Goal: Transaction & Acquisition: Purchase product/service

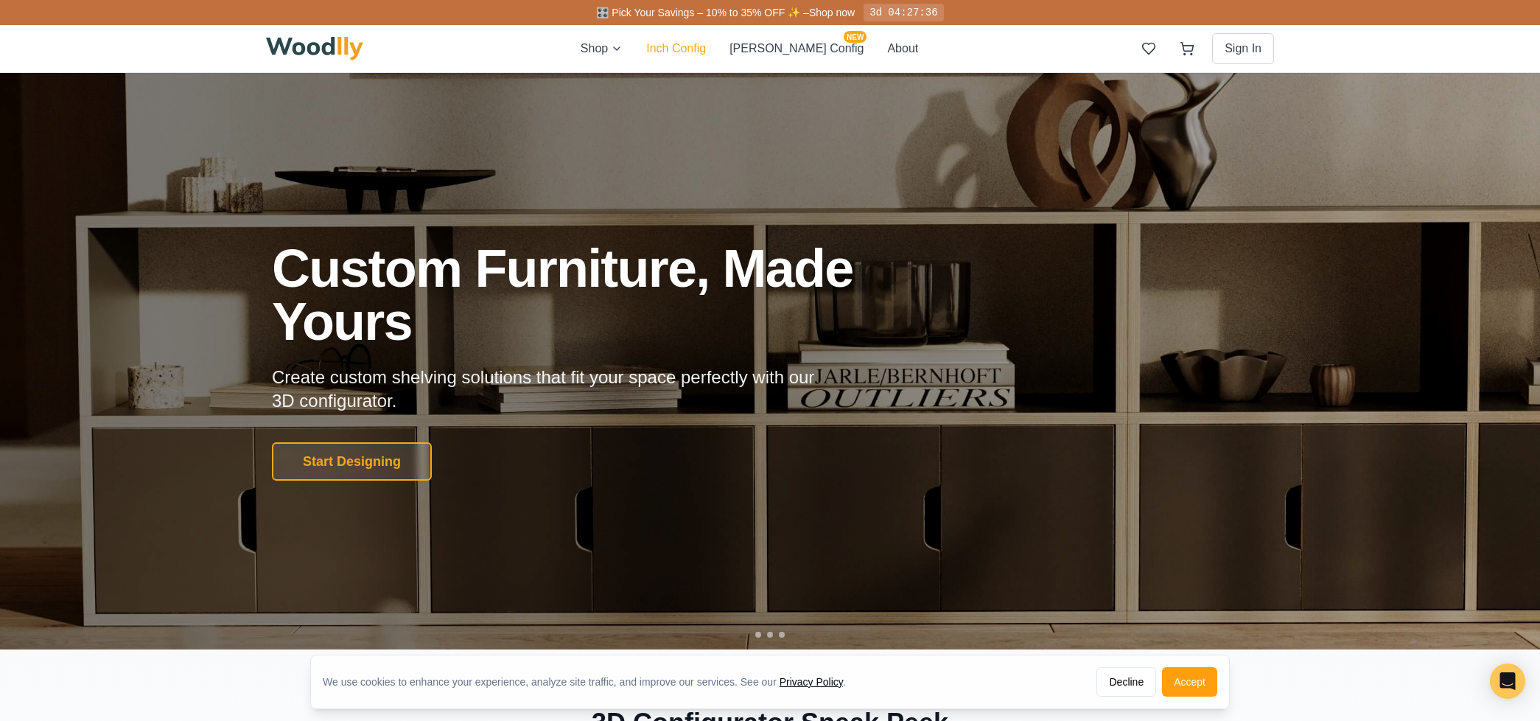
click at [704, 51] on button "Inch Config" at bounding box center [676, 49] width 60 height 18
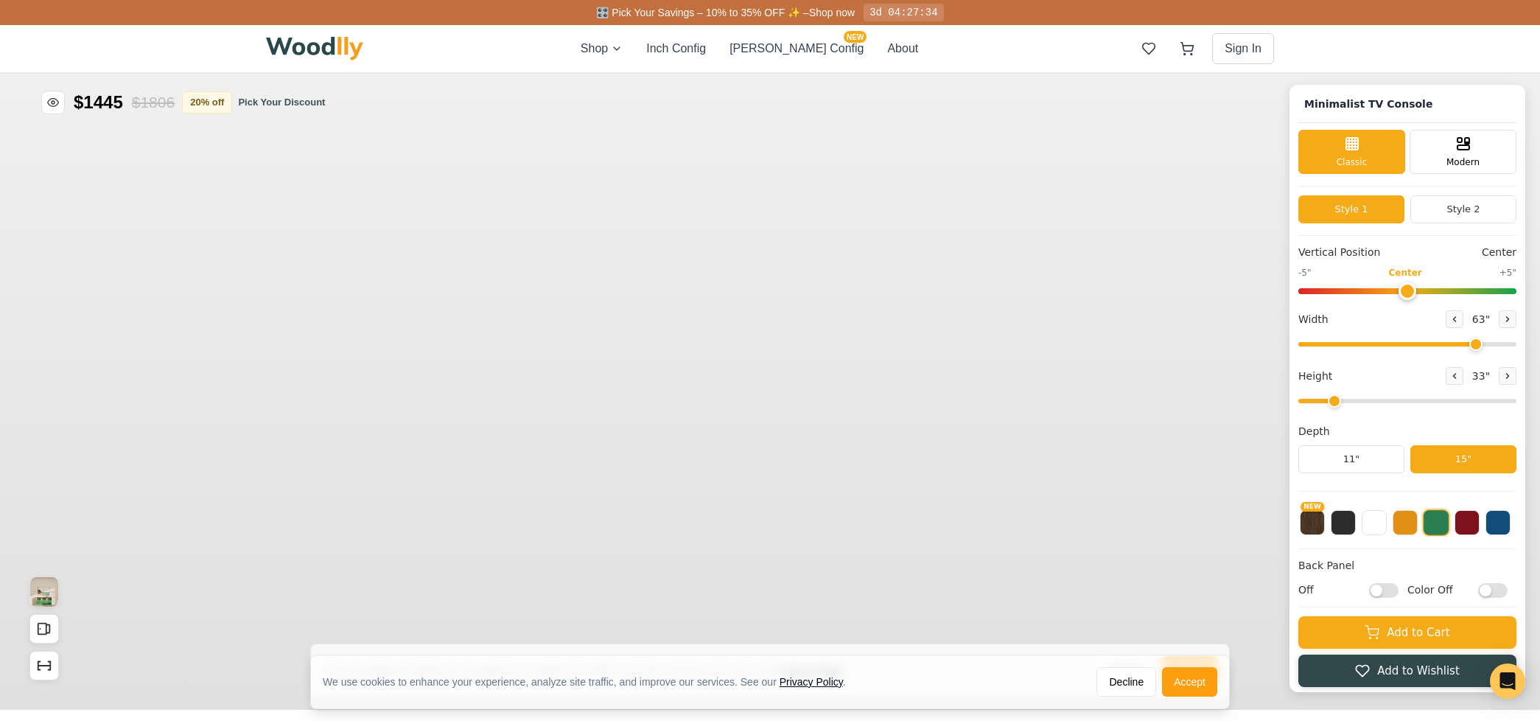
type input "63"
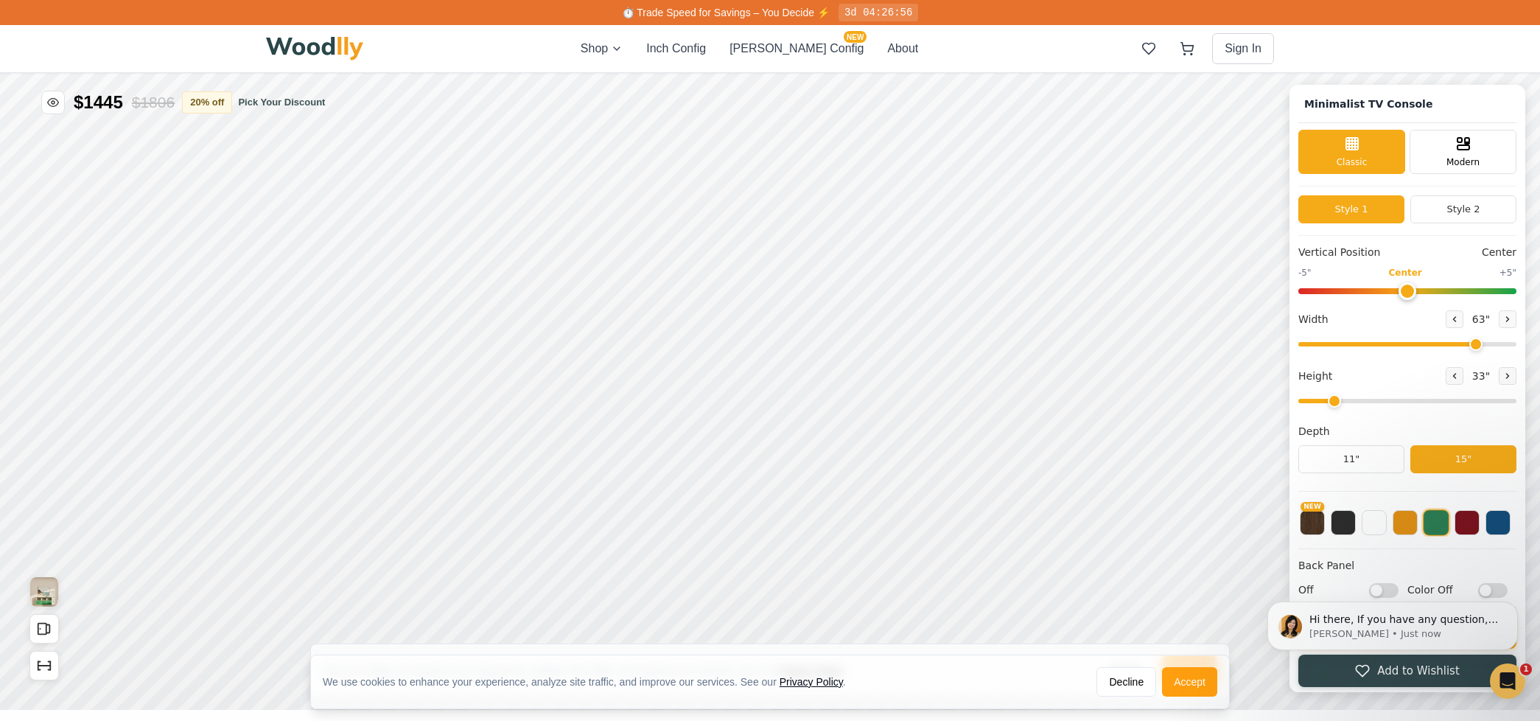
click at [1471, 377] on span "33 "" at bounding box center [1481, 375] width 24 height 15
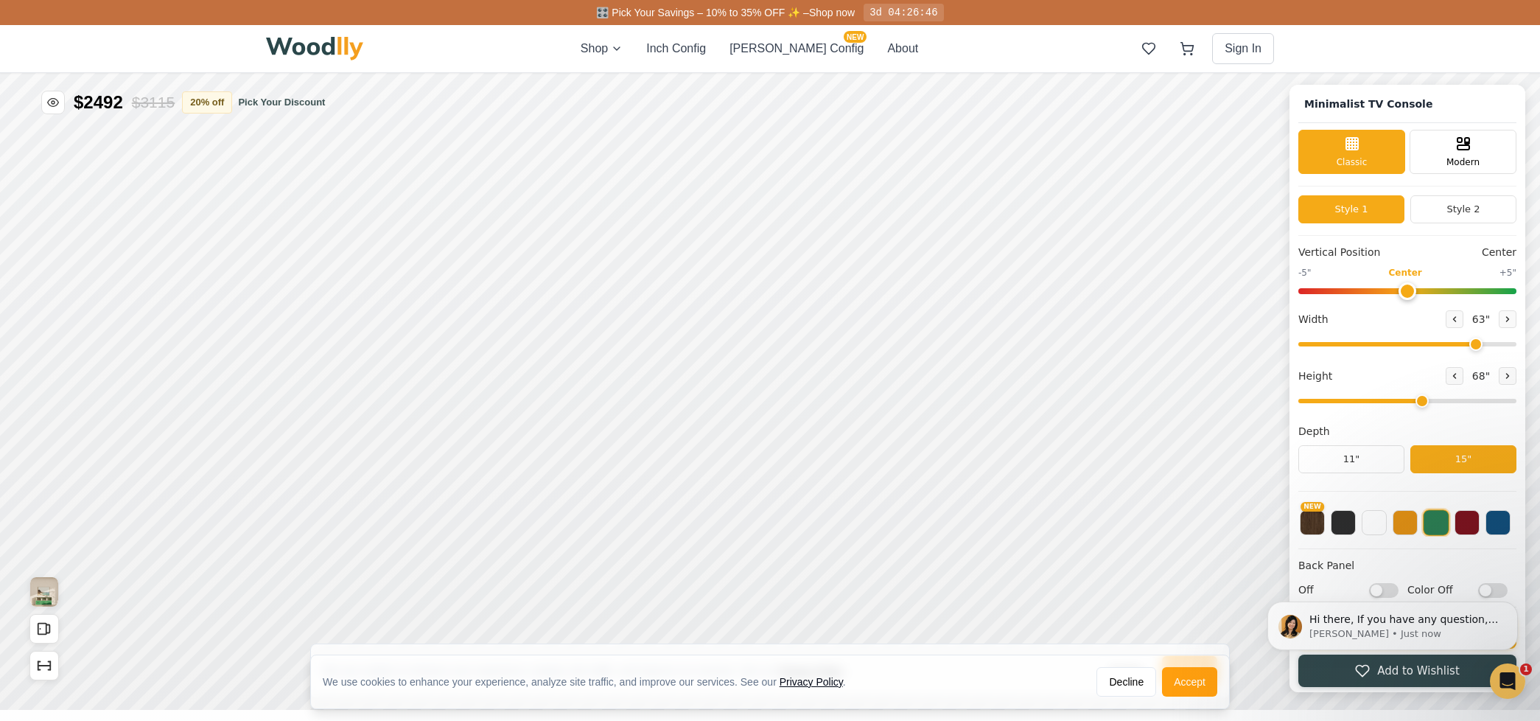
drag, startPoint x: 1332, startPoint y: 403, endPoint x: 1429, endPoint y: 404, distance: 96.5
type input "5"
click at [1429, 403] on input "range" at bounding box center [1407, 401] width 218 height 4
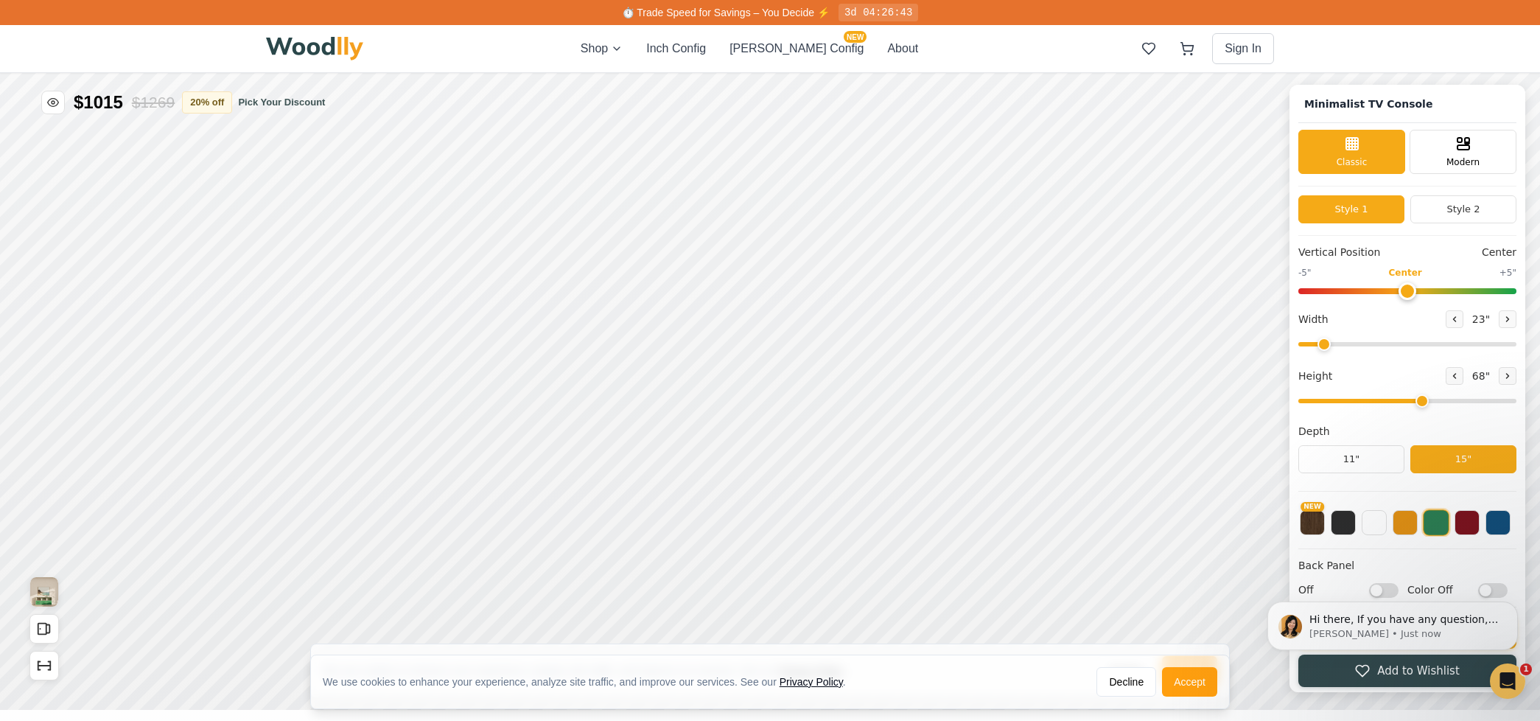
drag, startPoint x: 1476, startPoint y: 343, endPoint x: 1322, endPoint y: 350, distance: 154.2
type input "23"
click at [1322, 346] on input "range" at bounding box center [1407, 344] width 218 height 4
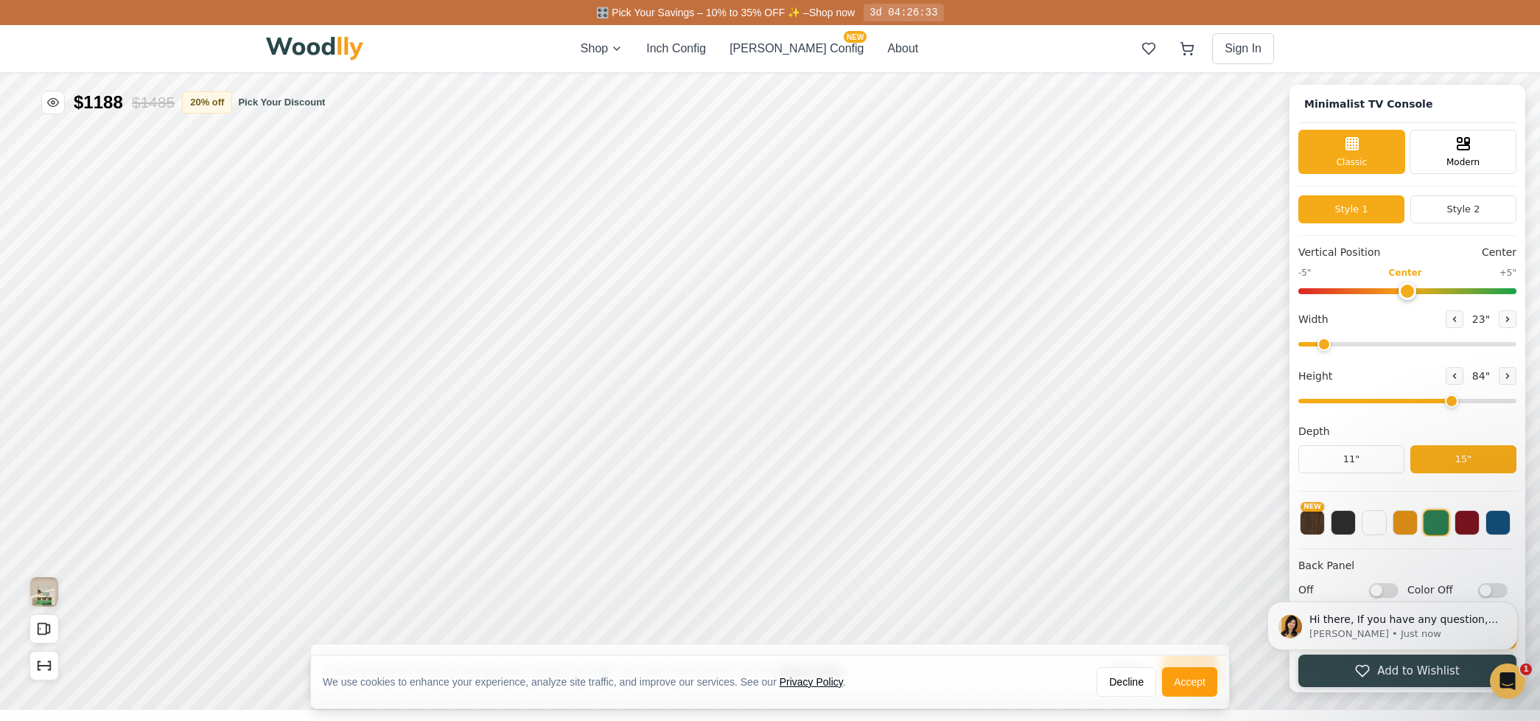
type input "5"
drag, startPoint x: 1417, startPoint y: 399, endPoint x: 1424, endPoint y: 402, distance: 7.9
click at [1424, 402] on input "range" at bounding box center [1407, 401] width 218 height 4
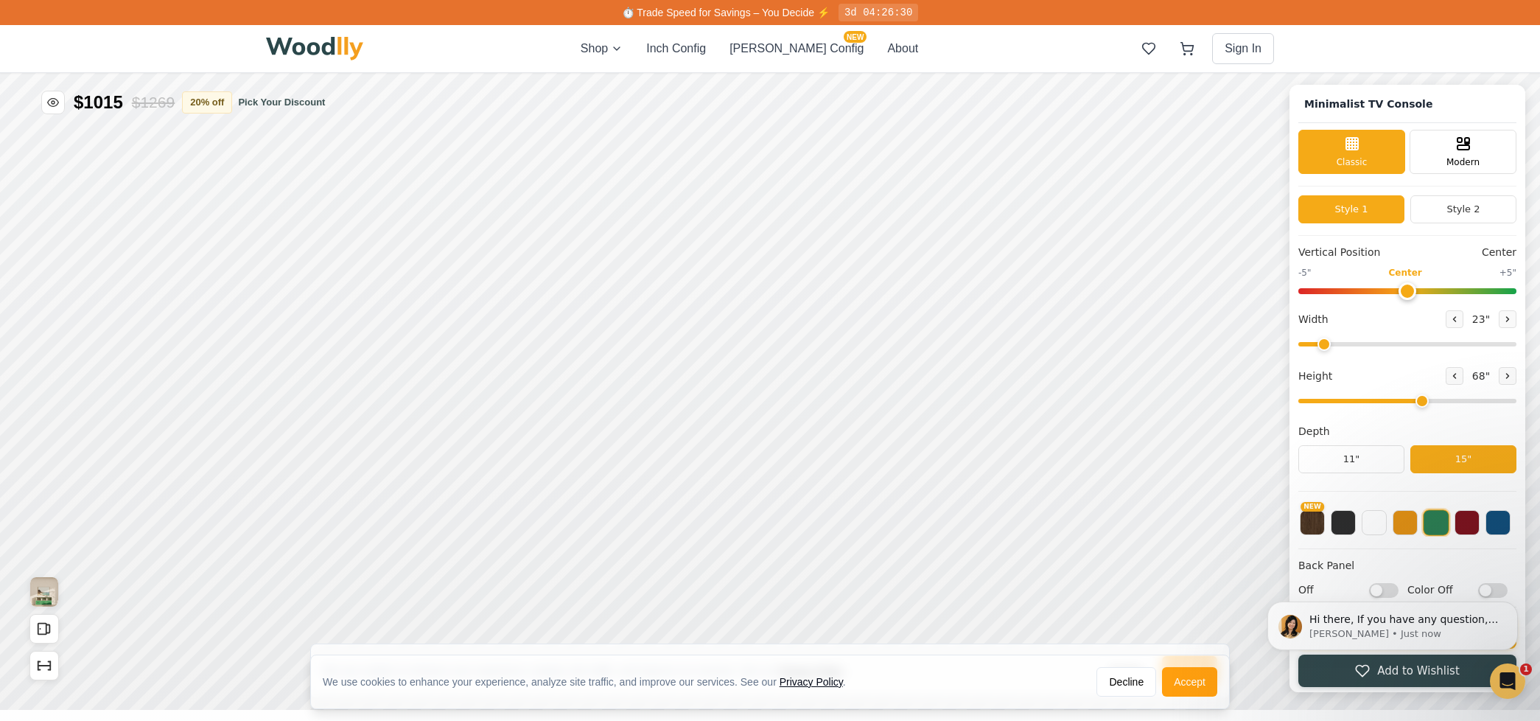
click at [1489, 456] on button "15"" at bounding box center [1463, 459] width 106 height 28
click at [1466, 210] on button "Style 2" at bounding box center [1463, 209] width 106 height 28
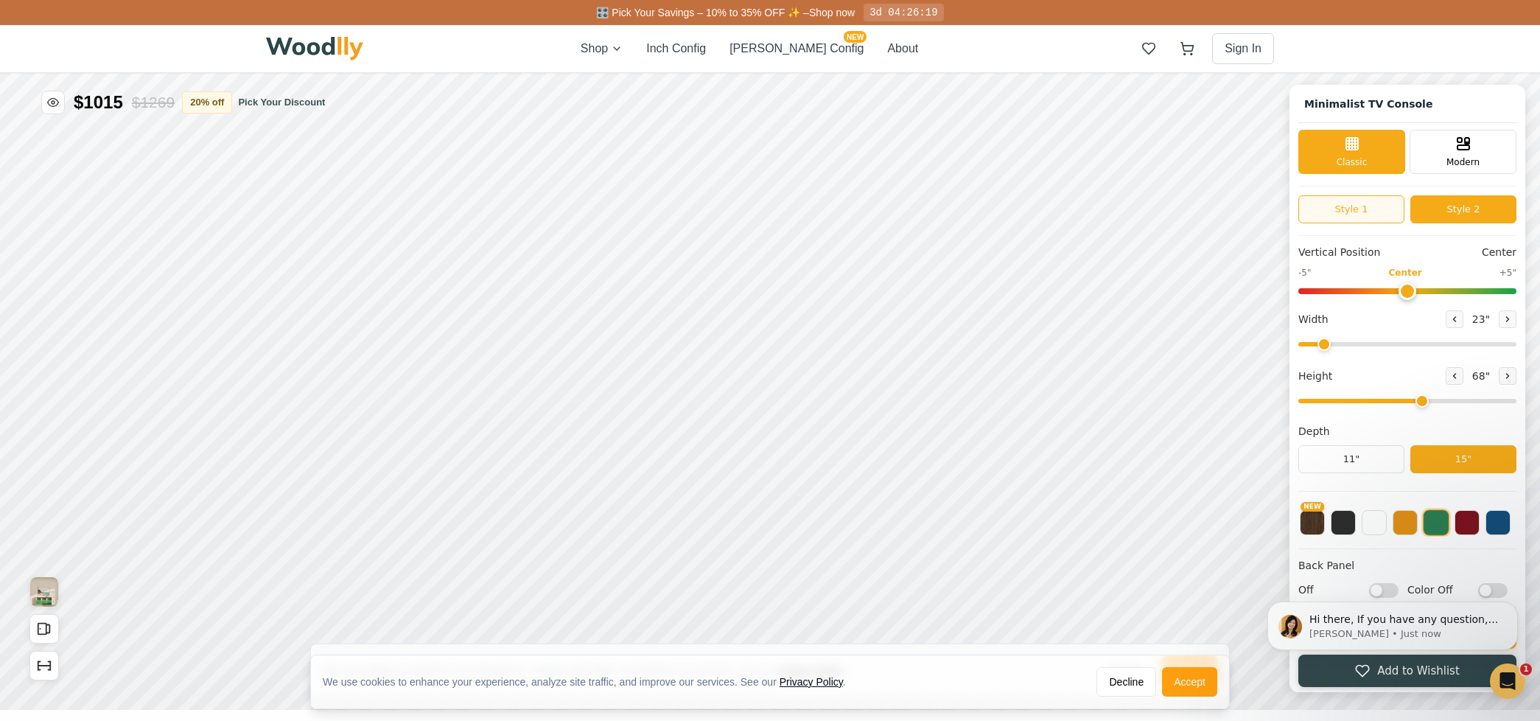
click at [1333, 210] on button "Style 1" at bounding box center [1351, 209] width 106 height 28
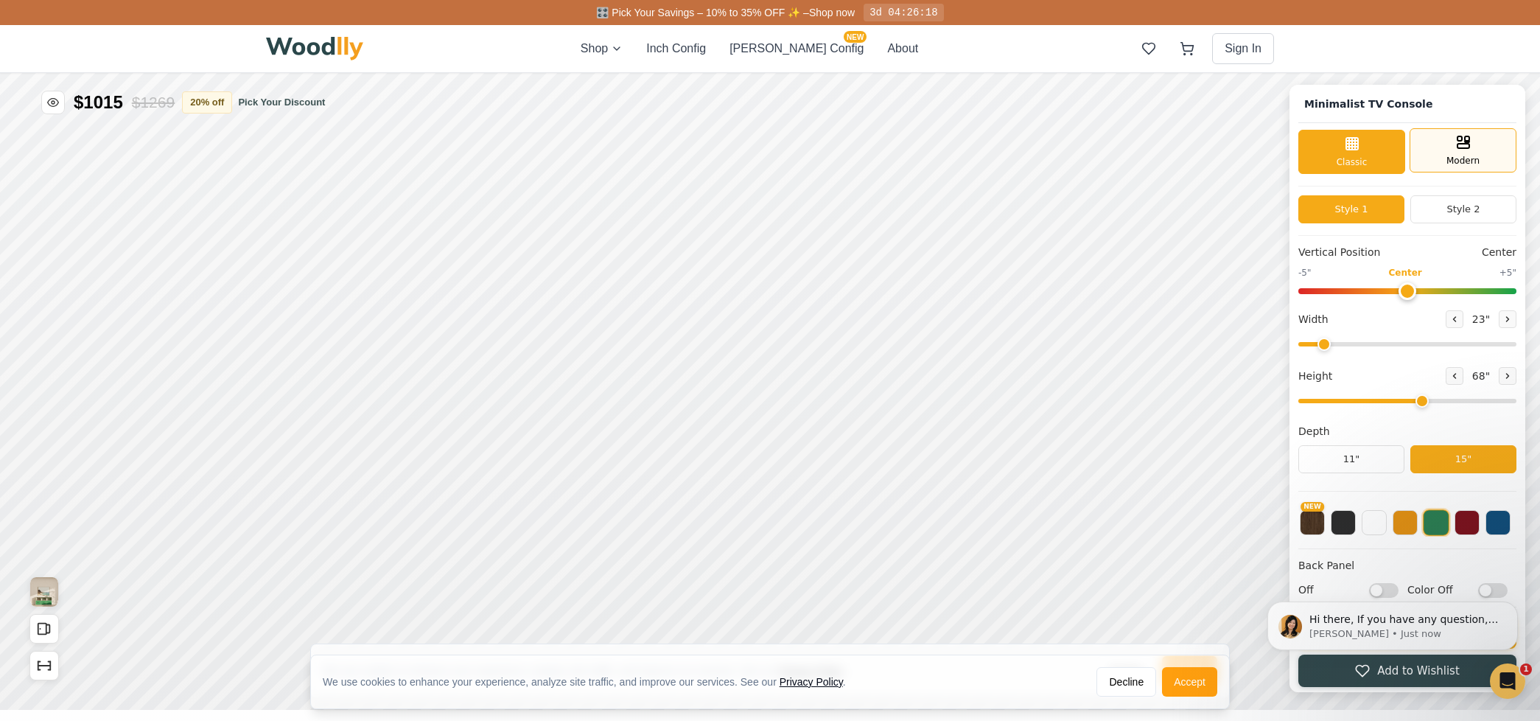
click at [1446, 161] on span "Modern" at bounding box center [1462, 160] width 33 height 13
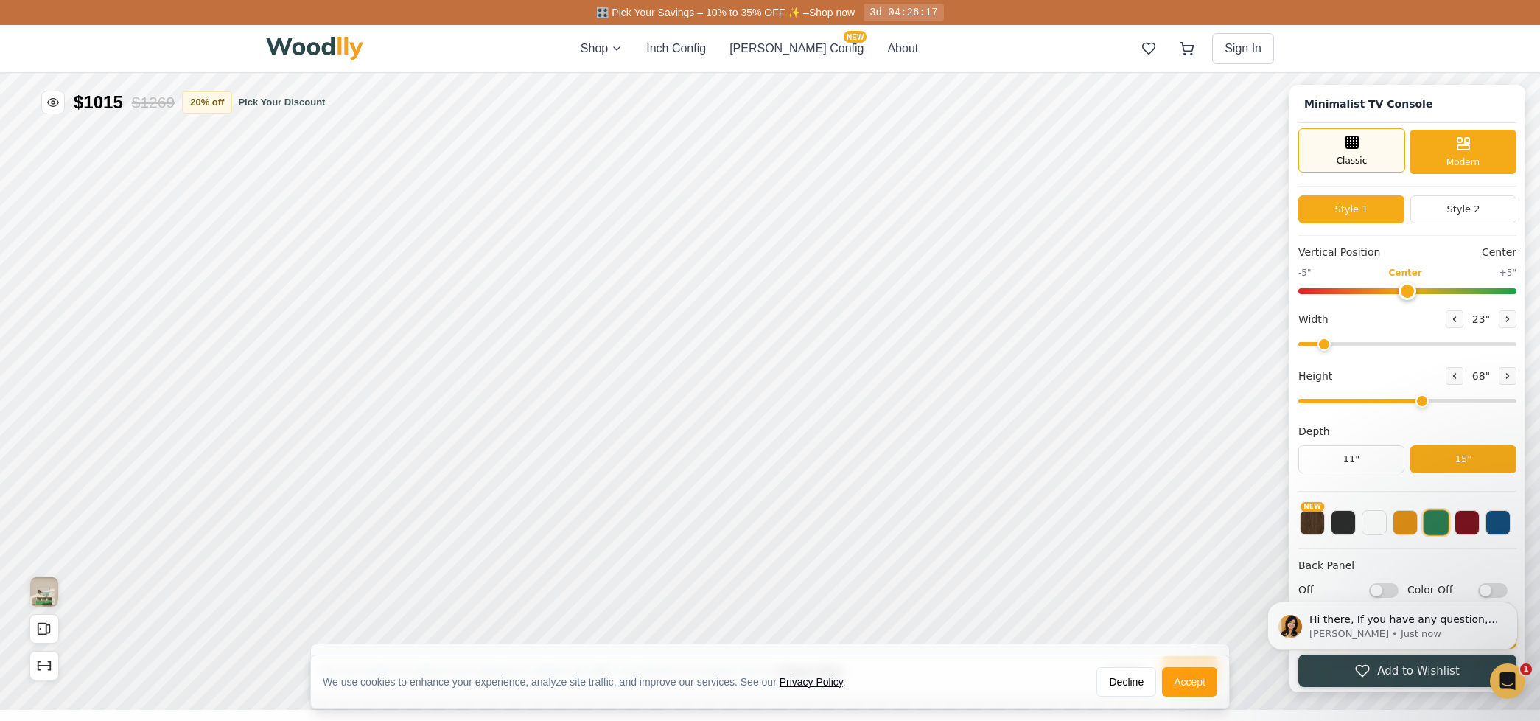
click at [1362, 158] on span "Classic" at bounding box center [1351, 160] width 31 height 13
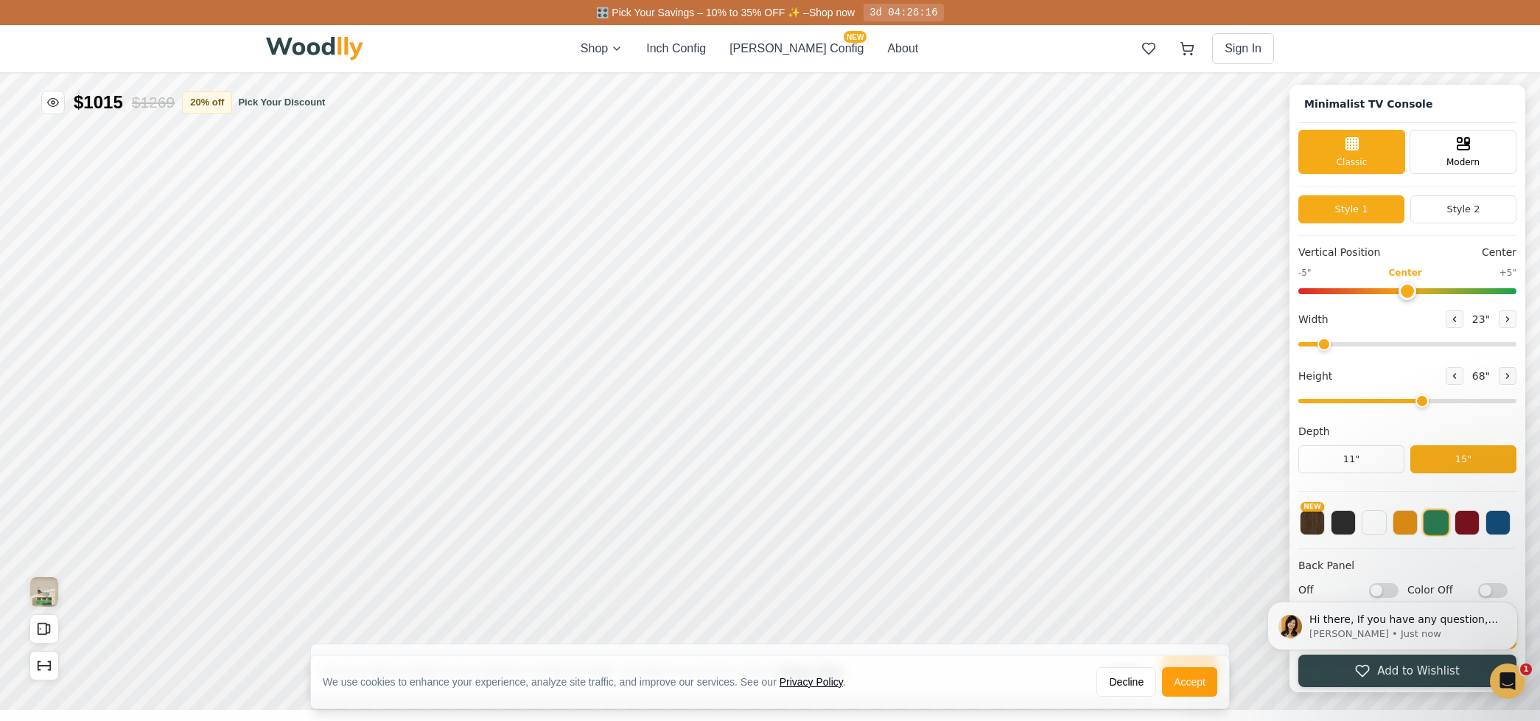
scroll to position [5, 0]
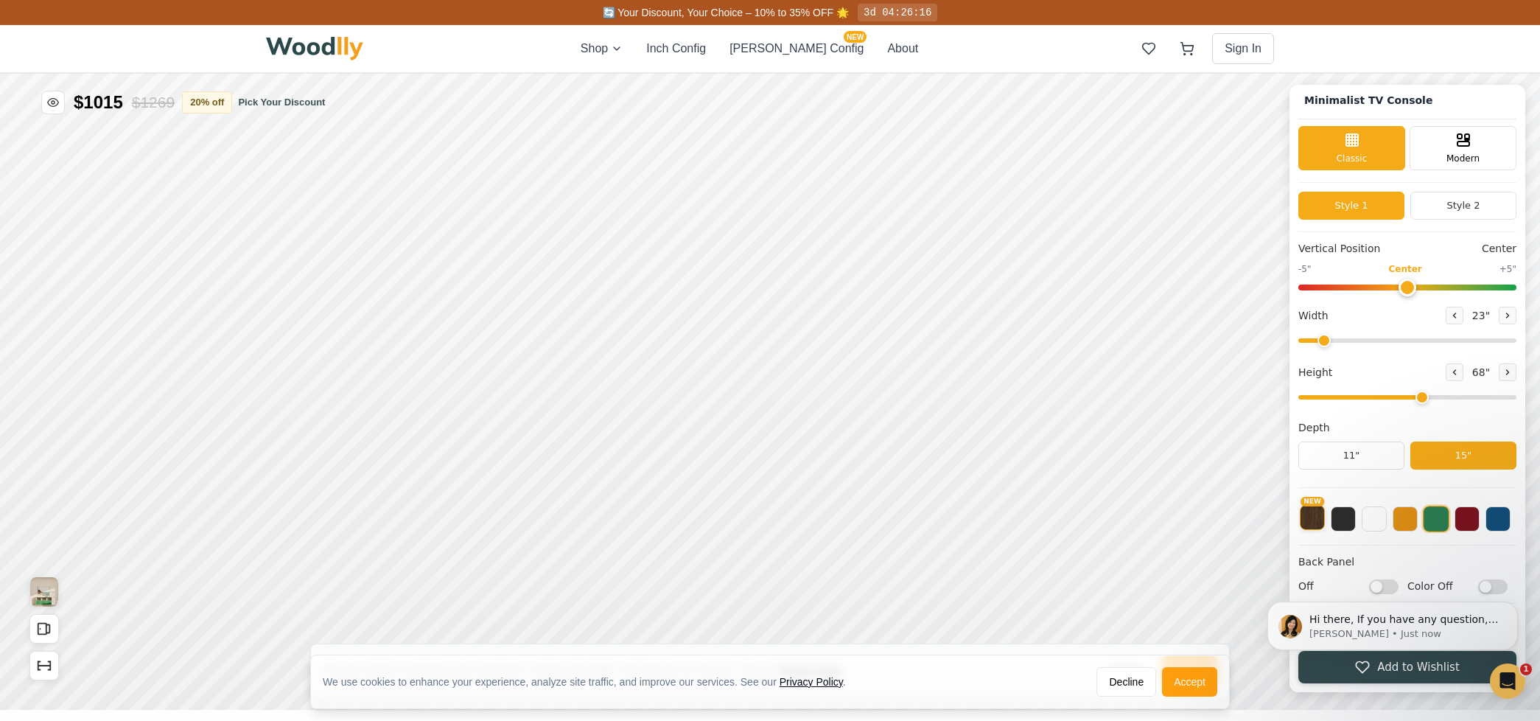
click at [1308, 522] on button "NEW" at bounding box center [1312, 517] width 25 height 25
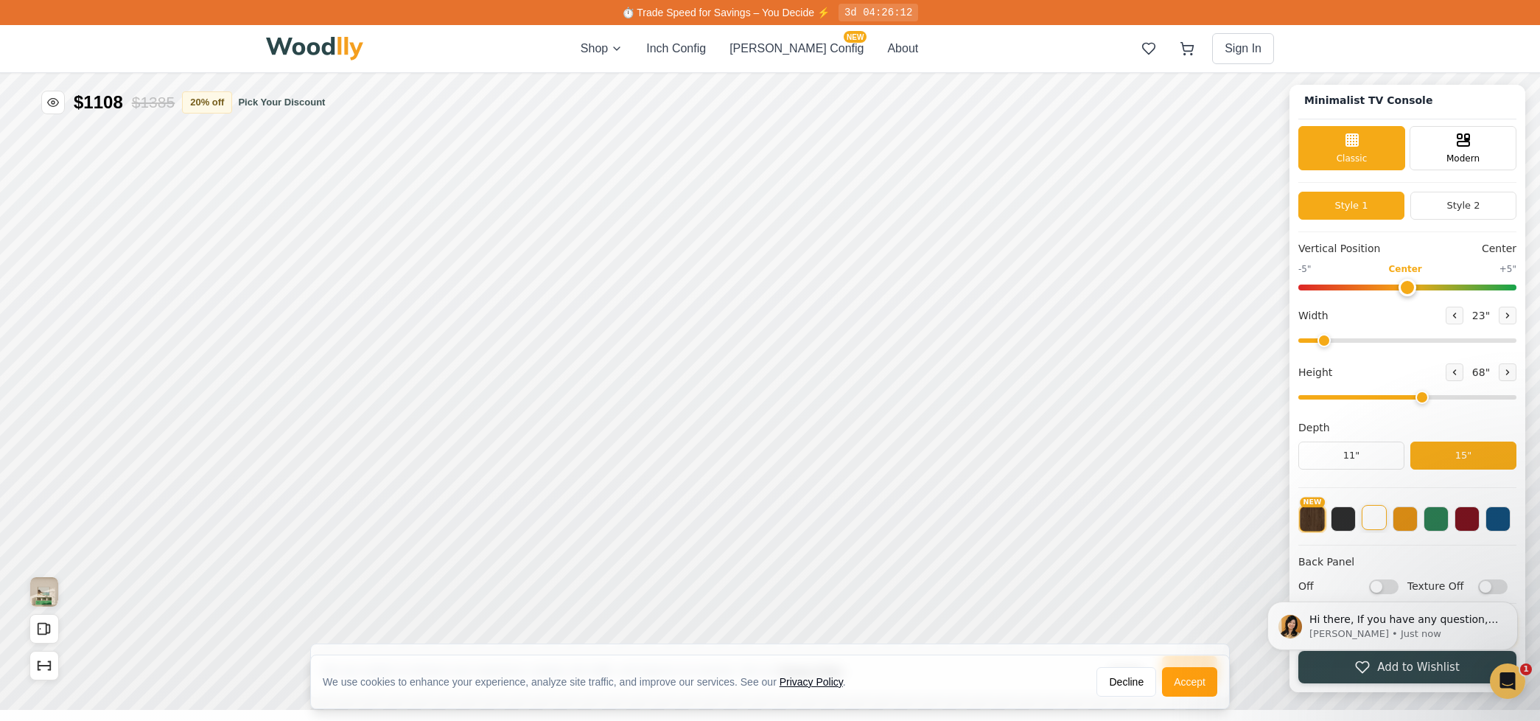
click at [1376, 522] on button at bounding box center [1374, 517] width 25 height 25
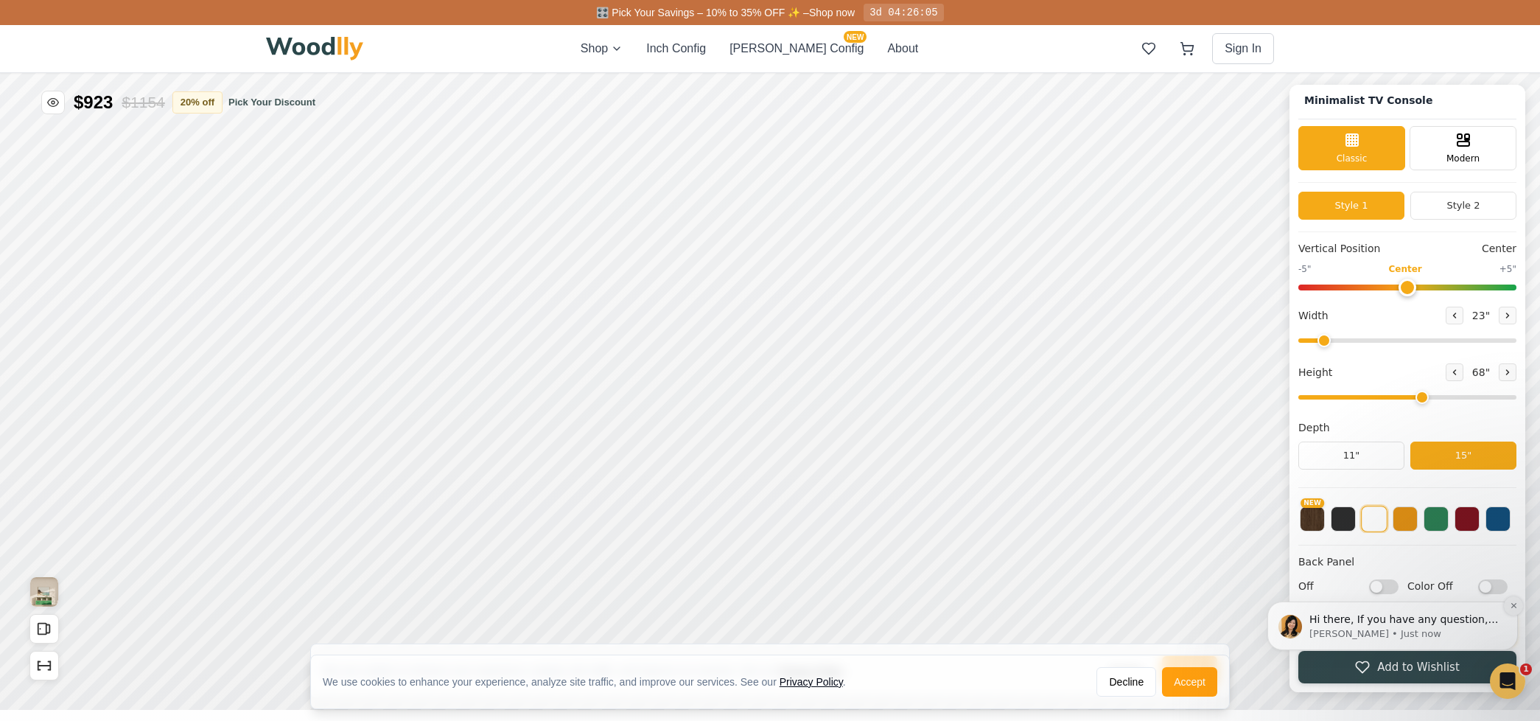
click at [1511, 603] on icon "Dismiss notification" at bounding box center [1512, 605] width 5 height 5
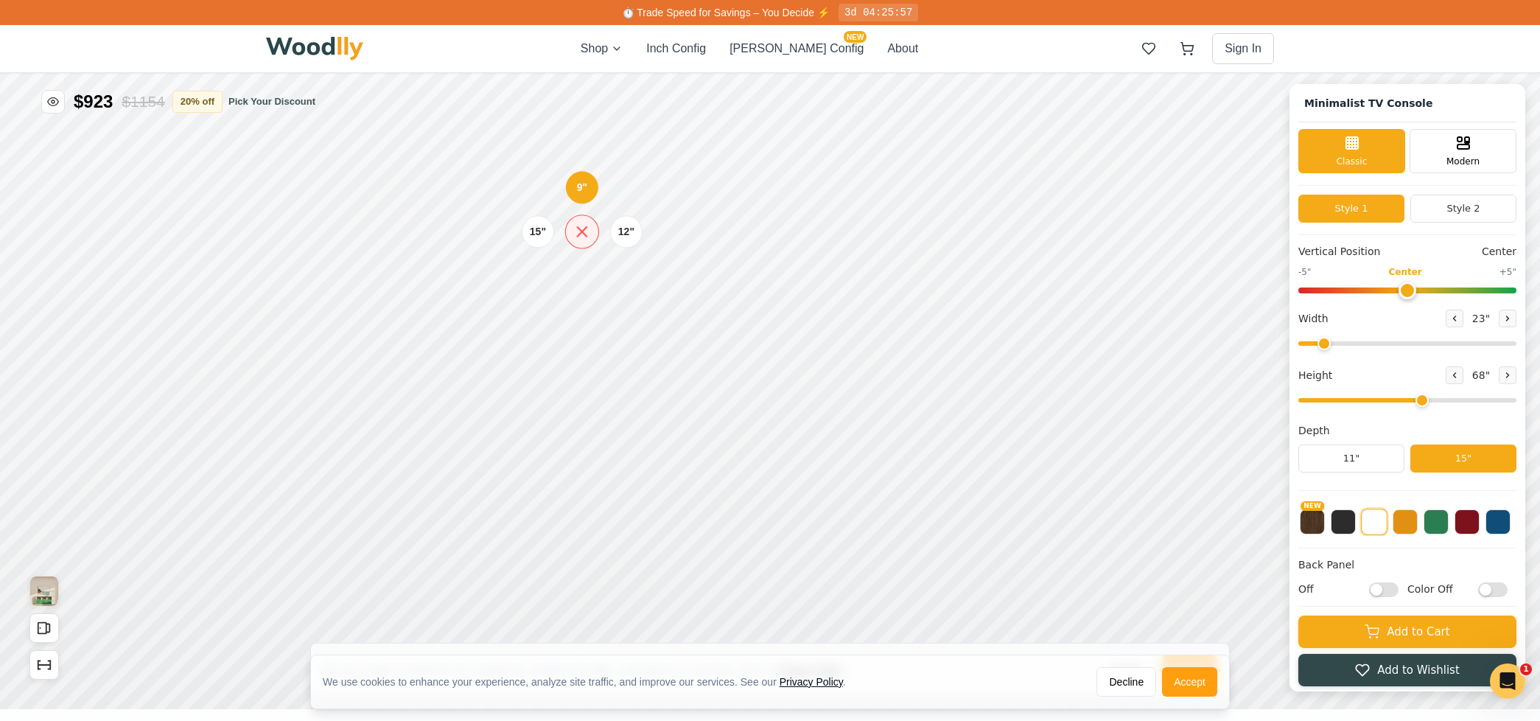
scroll to position [0, 0]
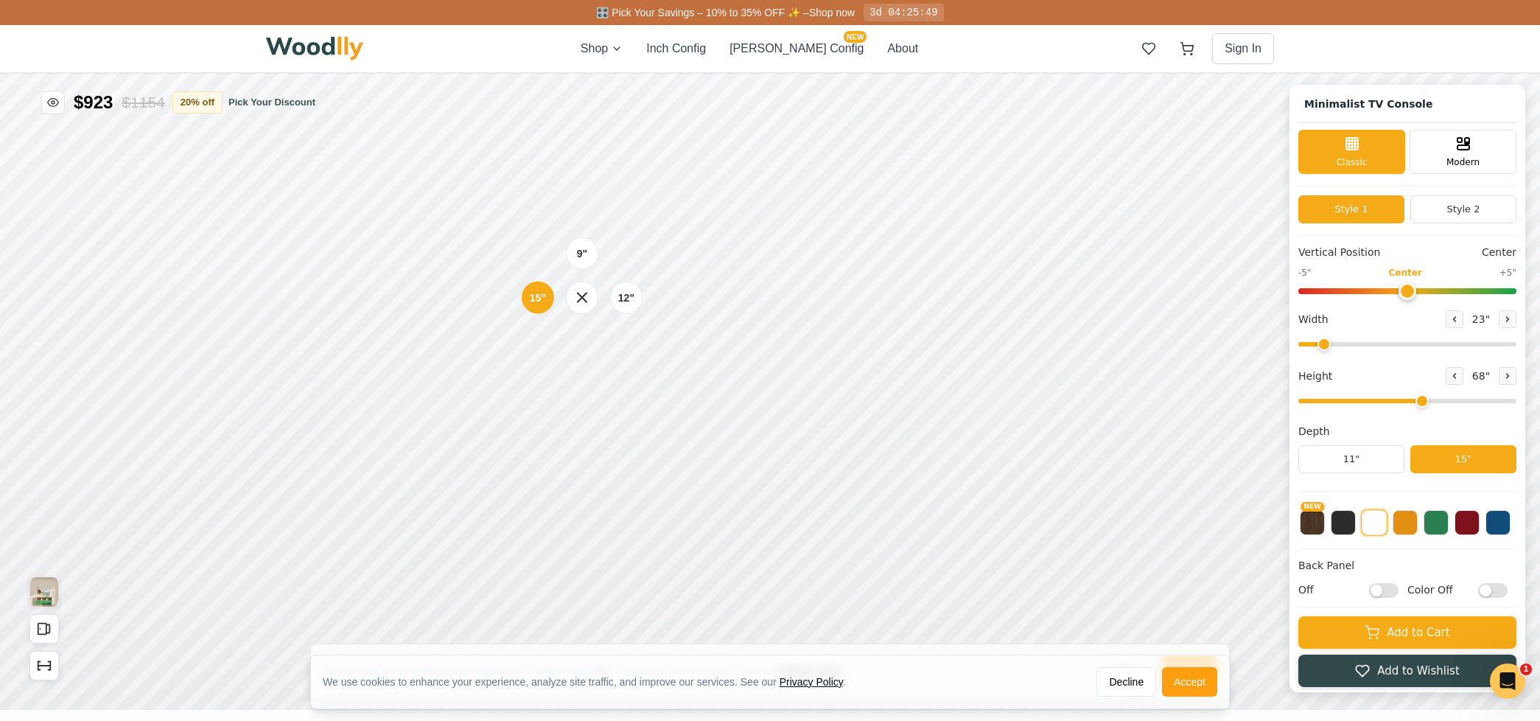
click at [577, 358] on div "9" 12" 15"" at bounding box center [581, 297] width 147 height 147
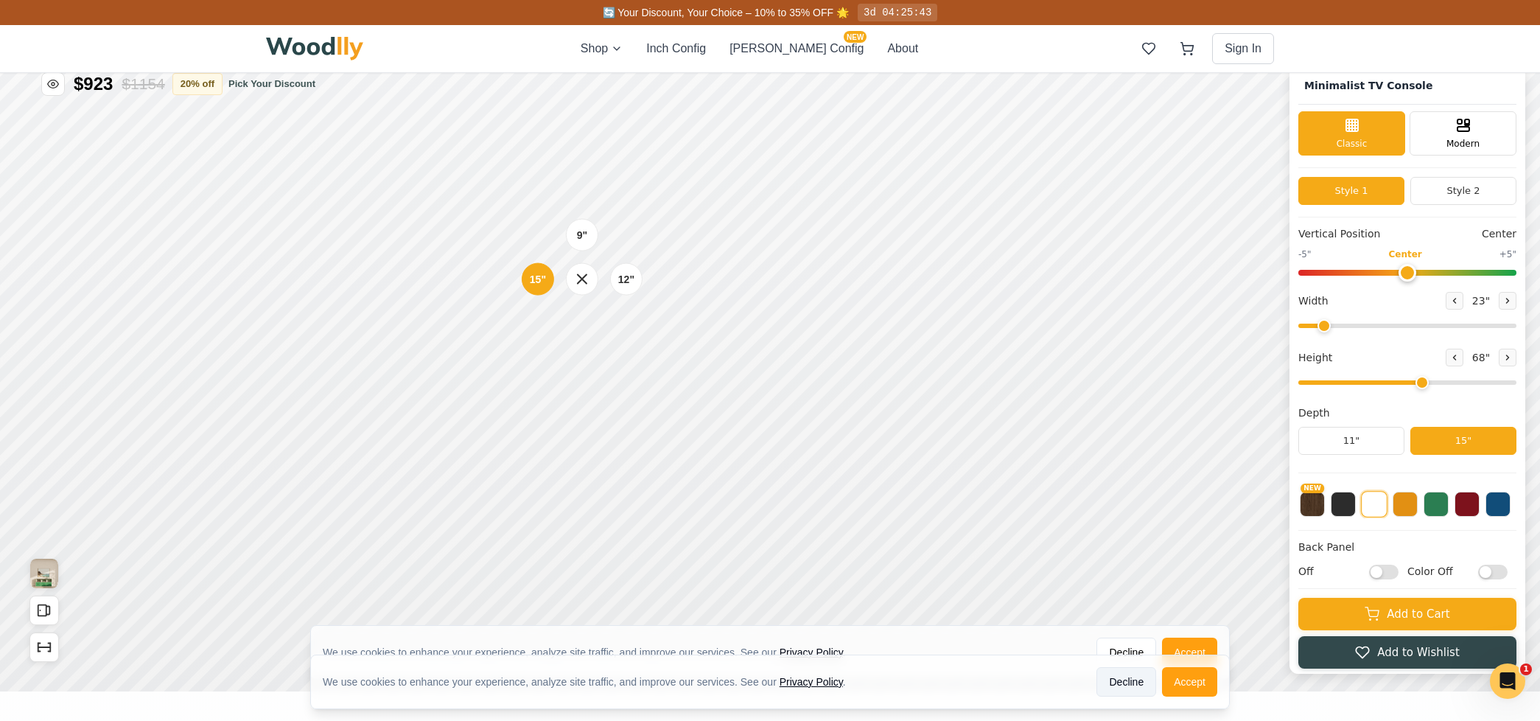
click at [1124, 682] on button "Decline" at bounding box center [1126, 681] width 60 height 29
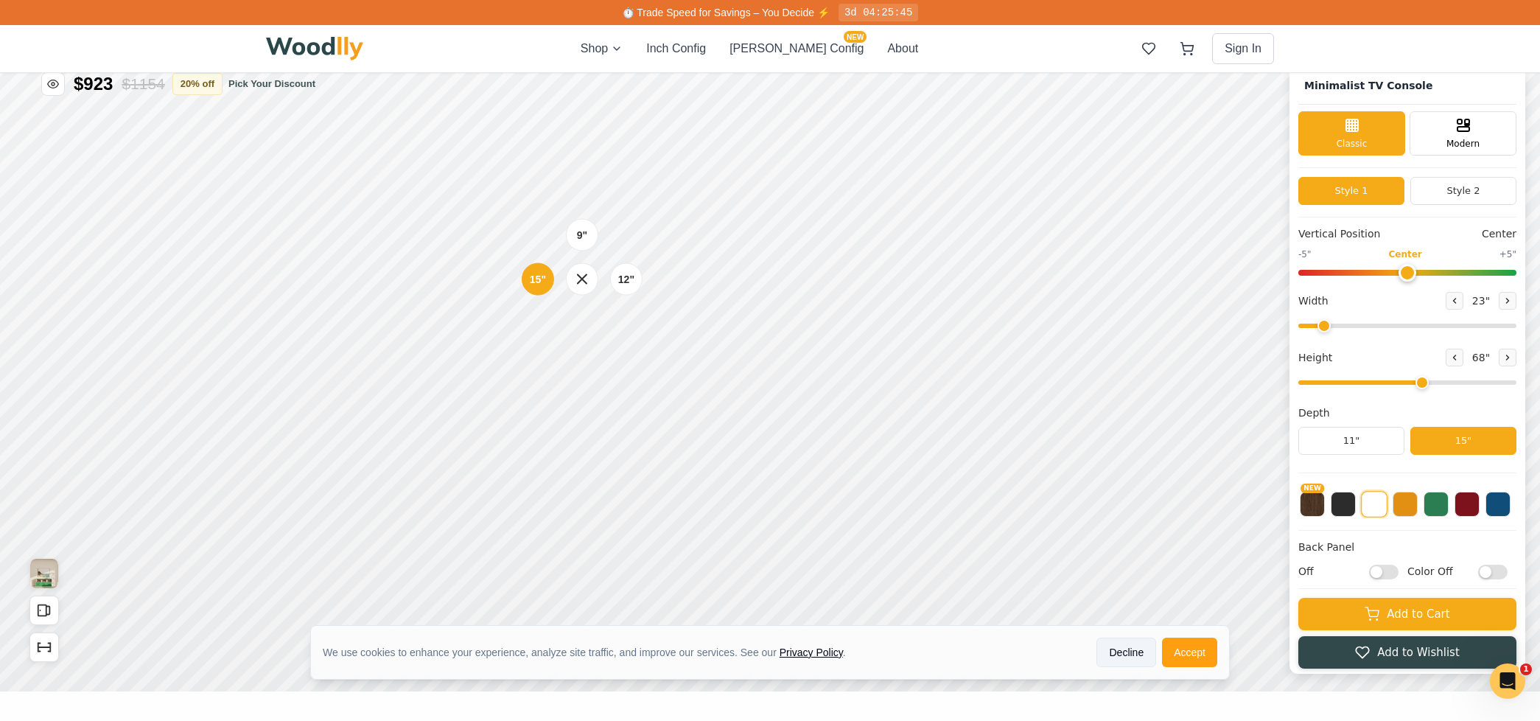
click at [1124, 654] on button "Decline" at bounding box center [1126, 651] width 60 height 29
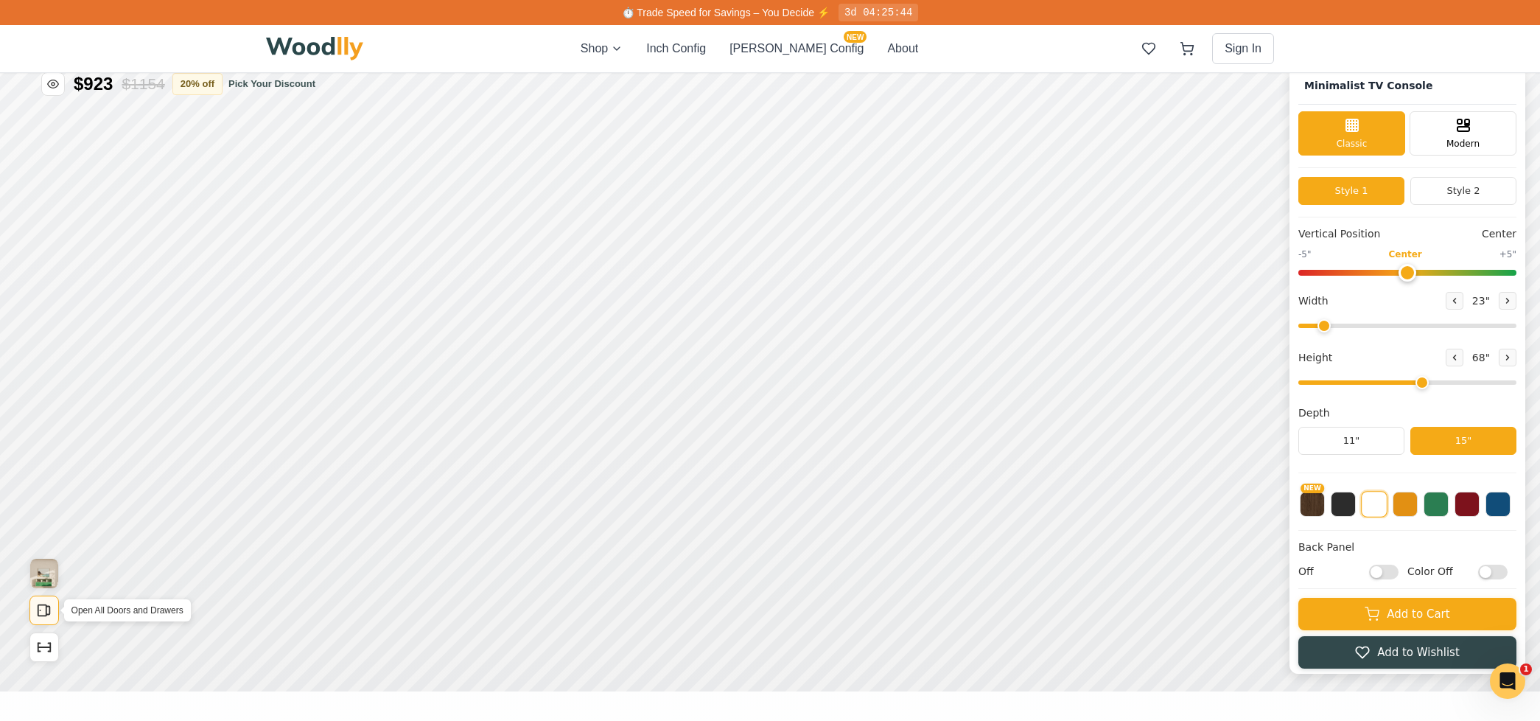
click at [41, 609] on icon "Open All Doors and Drawers" at bounding box center [44, 610] width 16 height 16
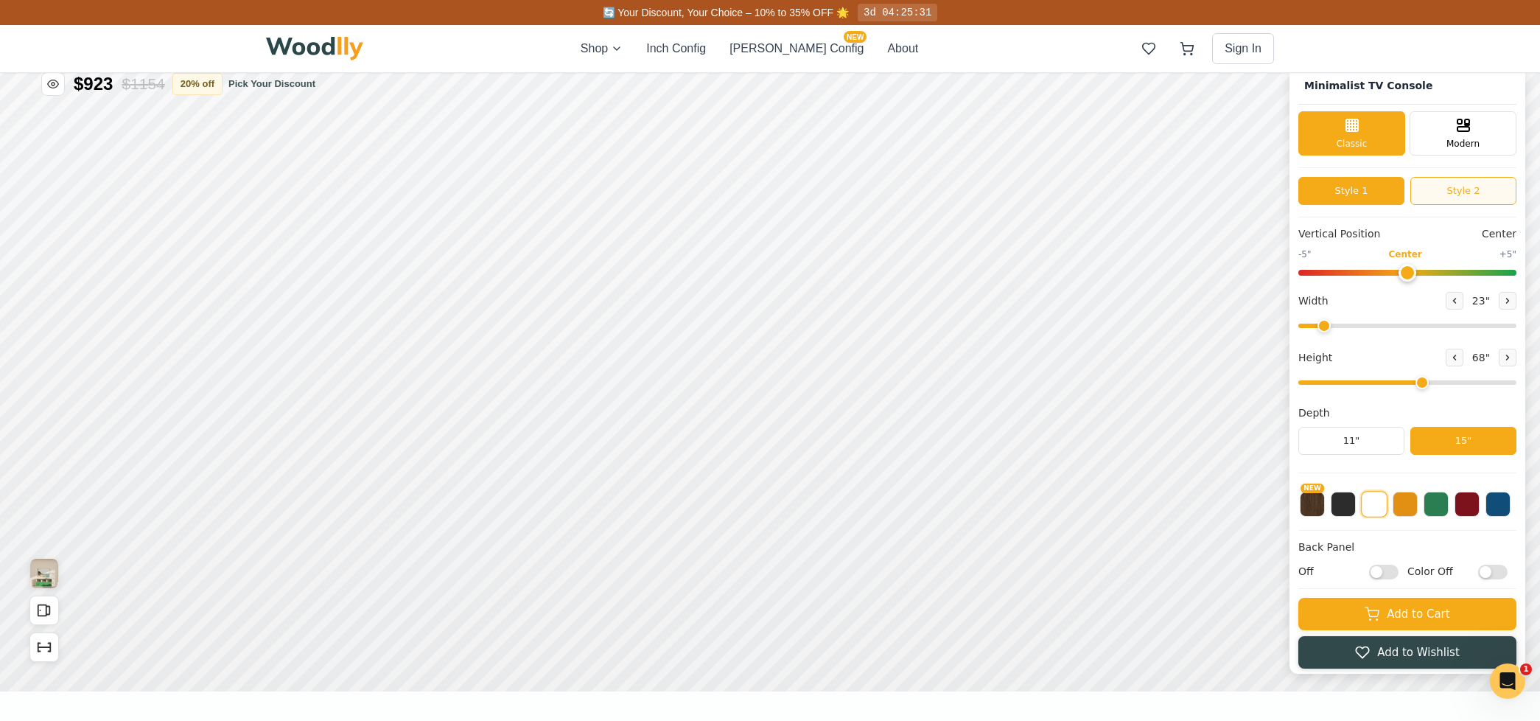
click at [1449, 191] on button "Style 2" at bounding box center [1463, 191] width 106 height 28
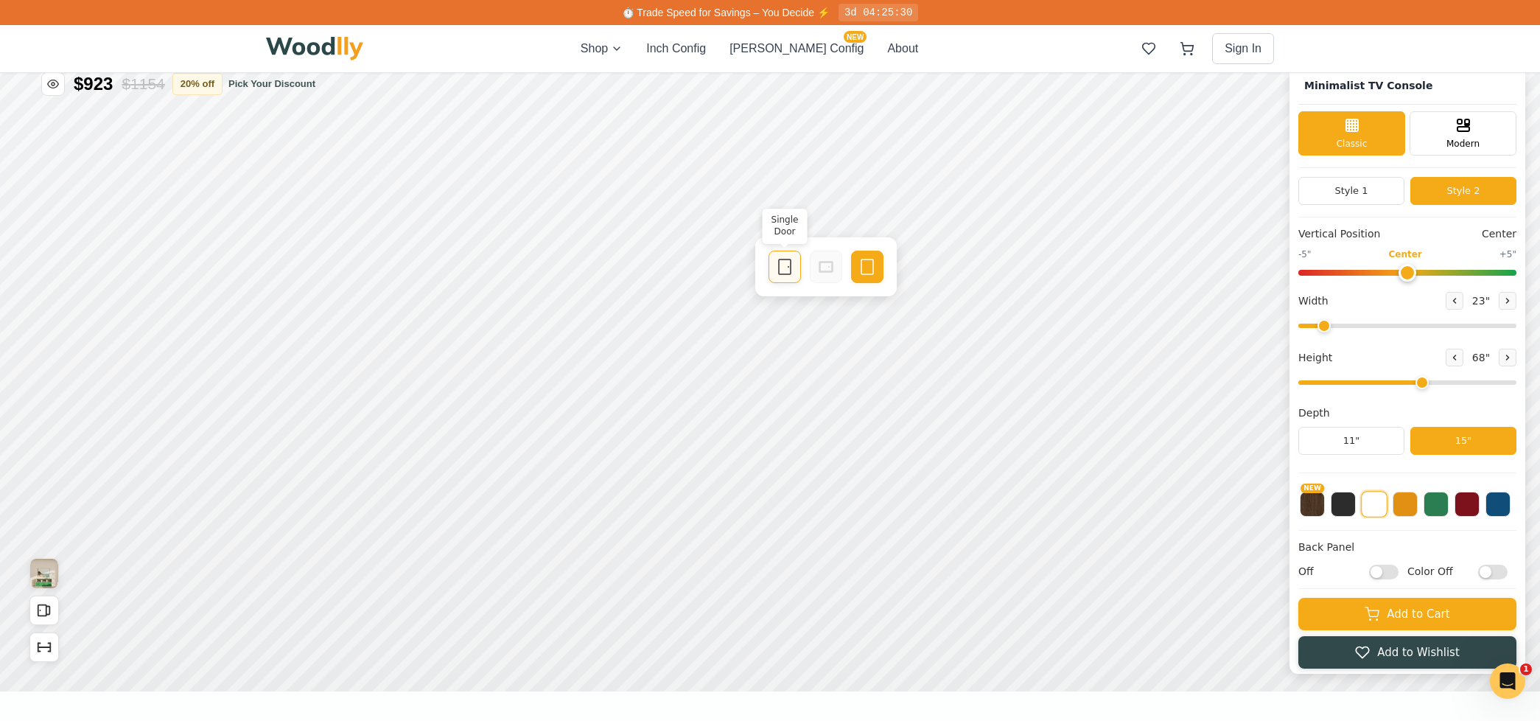
click at [794, 270] on div "Single Door" at bounding box center [784, 266] width 32 height 32
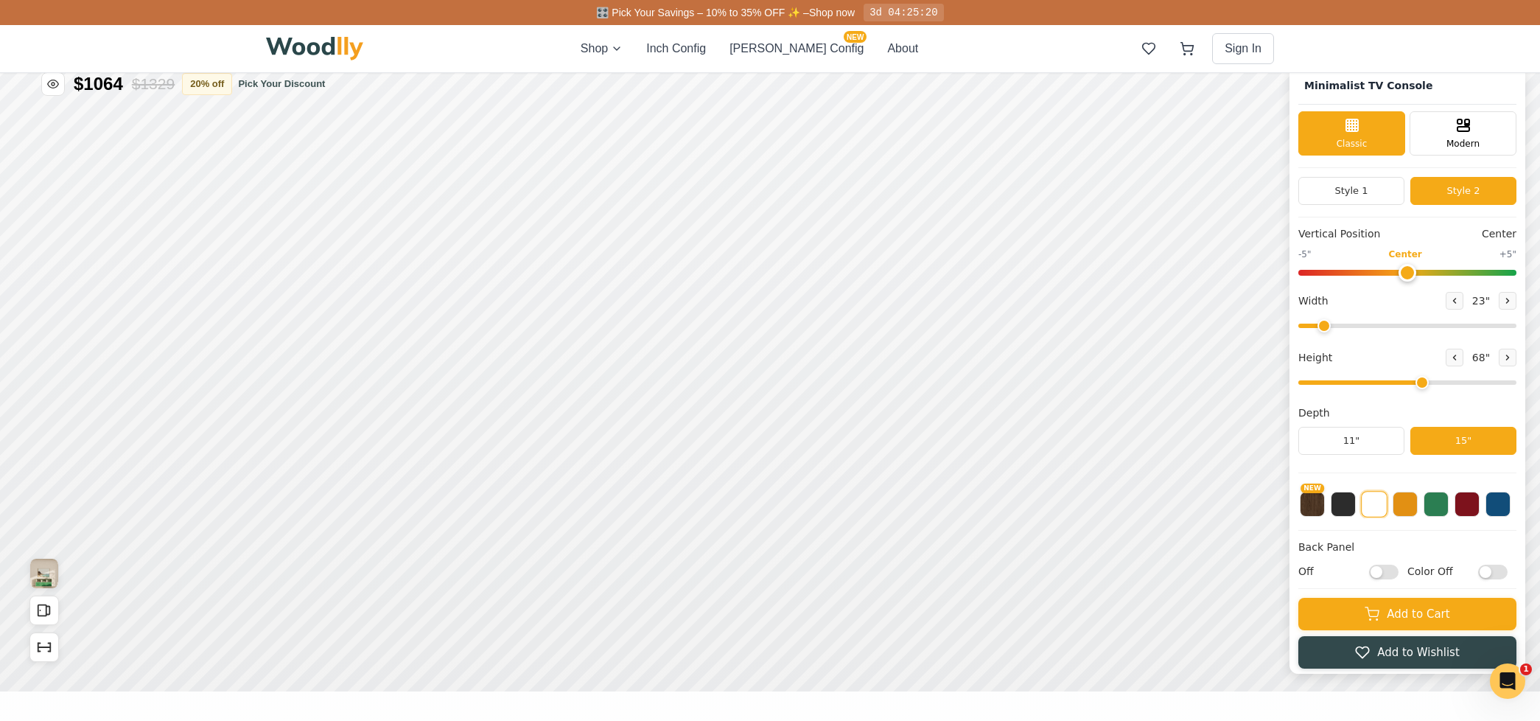
scroll to position [18, 0]
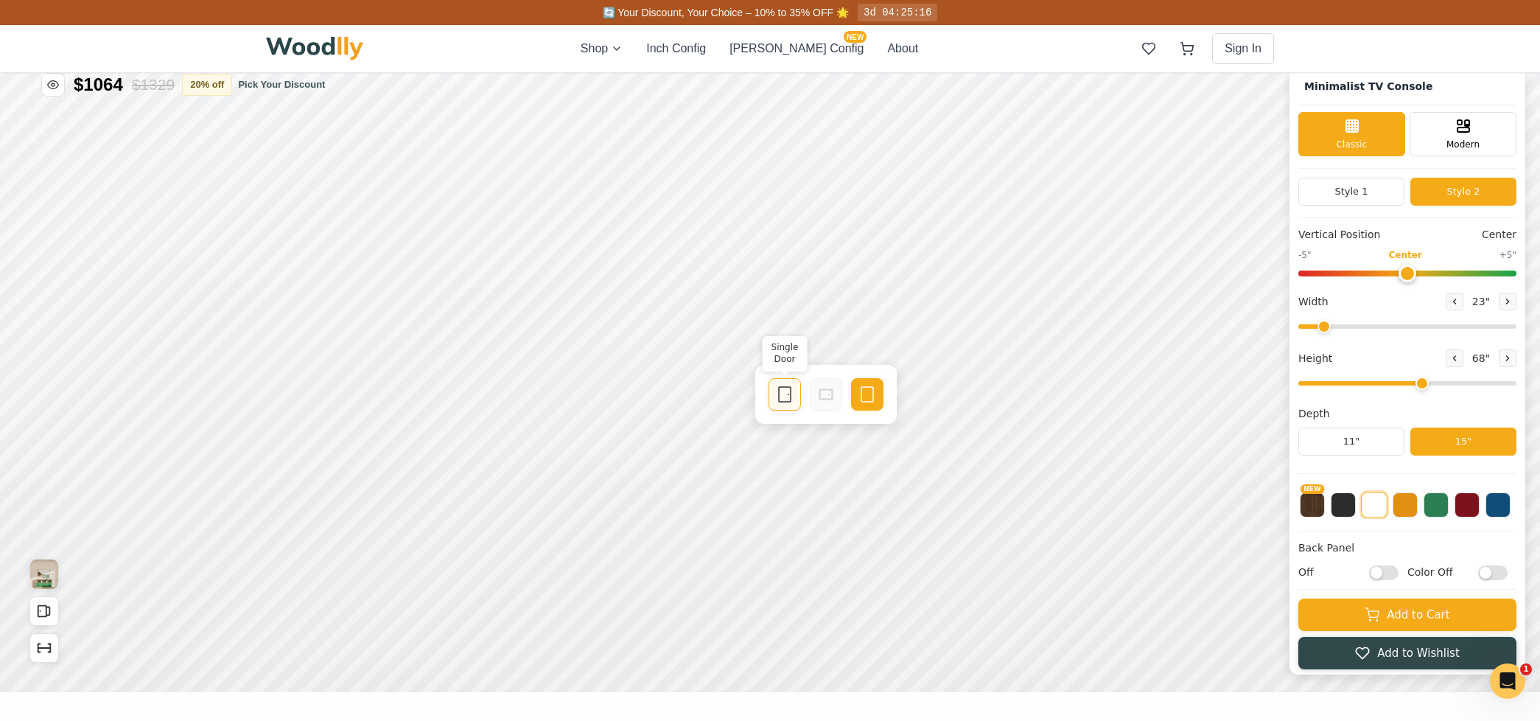
click at [783, 396] on icon at bounding box center [785, 394] width 18 height 18
click at [831, 338] on icon at bounding box center [826, 331] width 18 height 18
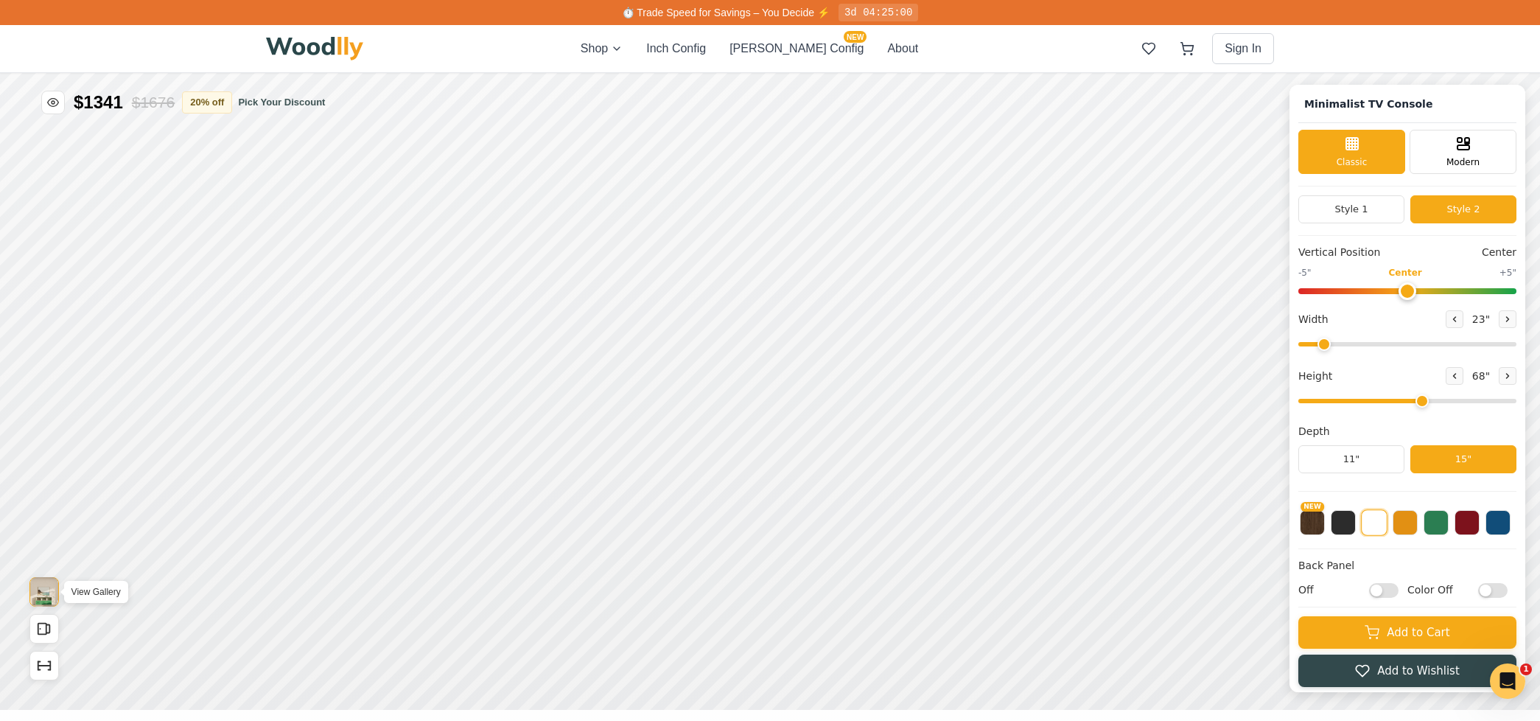
click at [41, 595] on img "View Gallery" at bounding box center [44, 591] width 28 height 29
click at [1303, 521] on button "NEW" at bounding box center [1312, 520] width 25 height 25
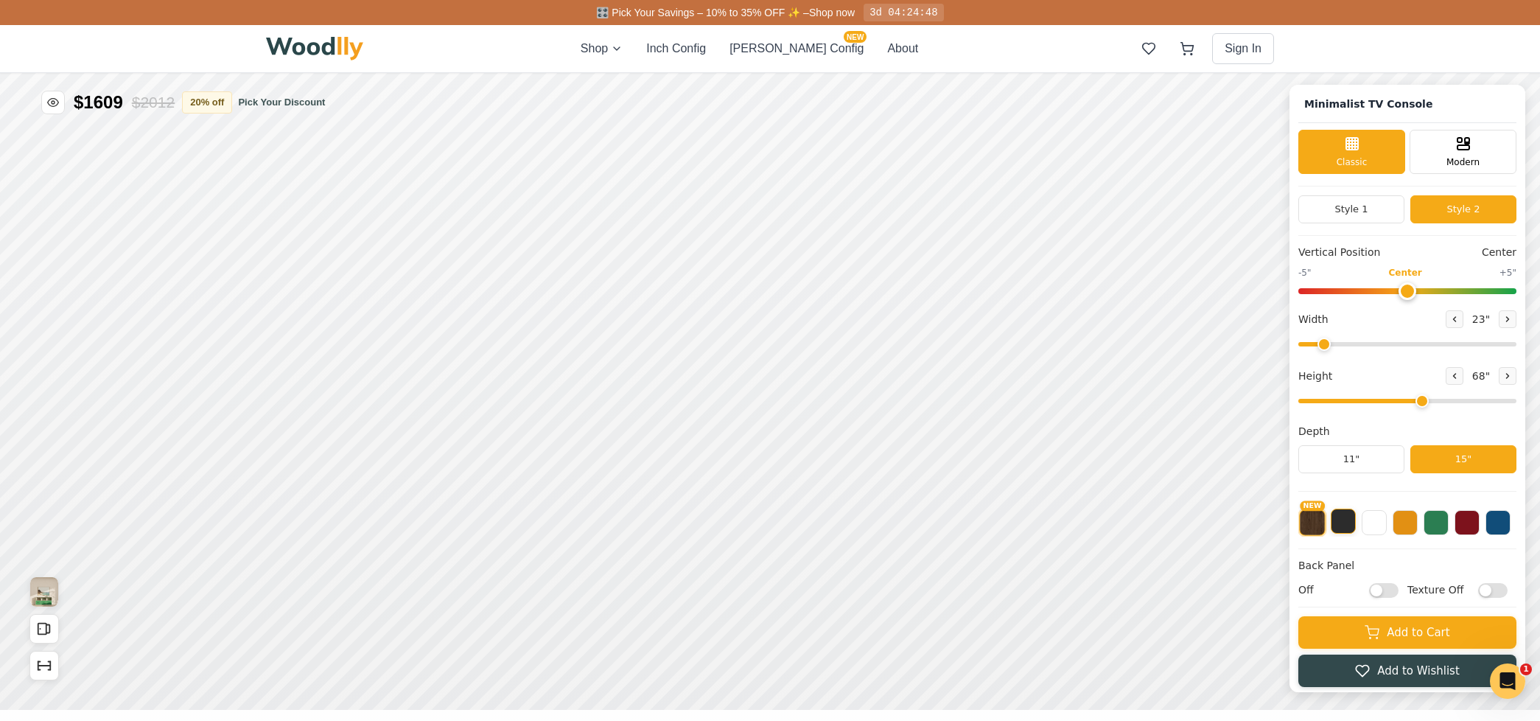
click at [1331, 522] on button at bounding box center [1343, 520] width 25 height 25
click at [1371, 523] on button at bounding box center [1374, 520] width 25 height 25
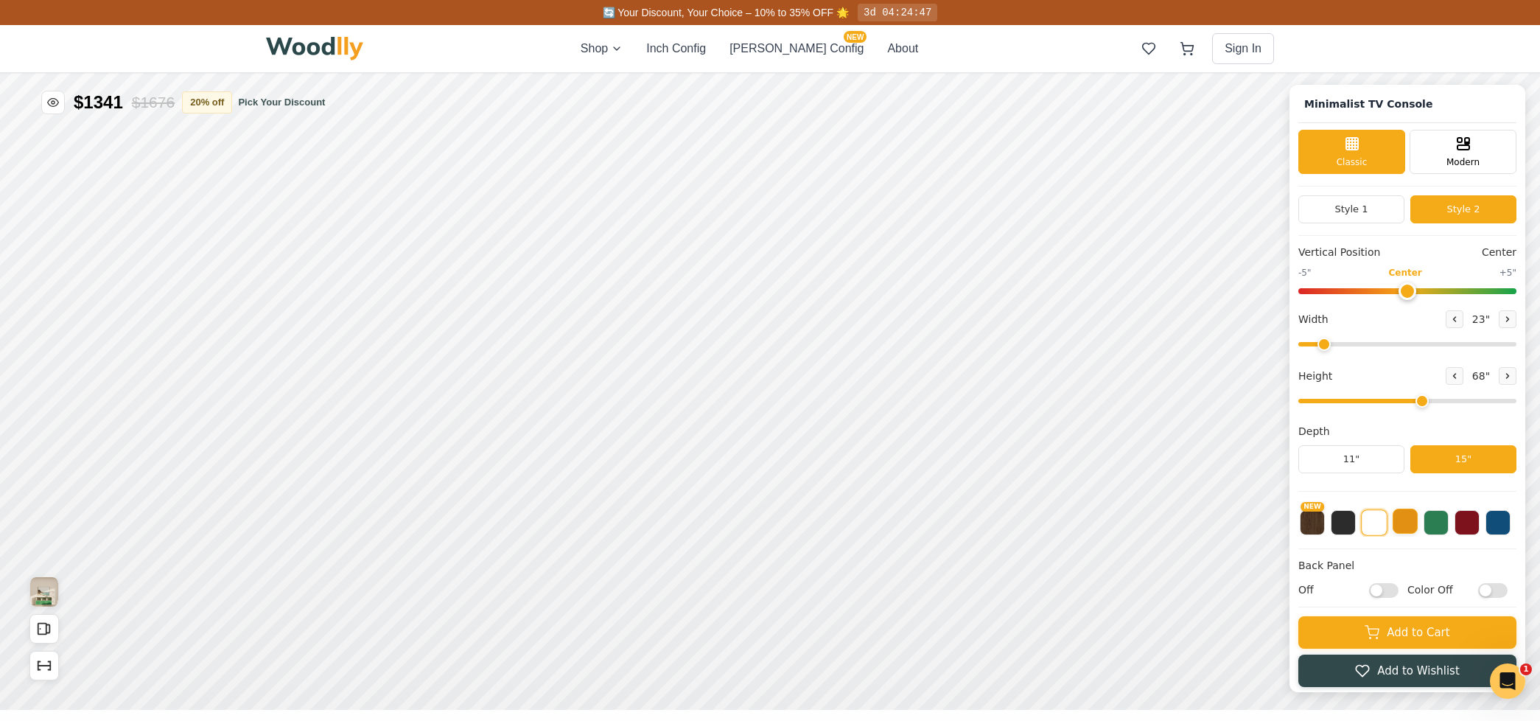
click at [1412, 525] on button at bounding box center [1404, 520] width 25 height 25
click at [1444, 528] on button at bounding box center [1435, 520] width 25 height 25
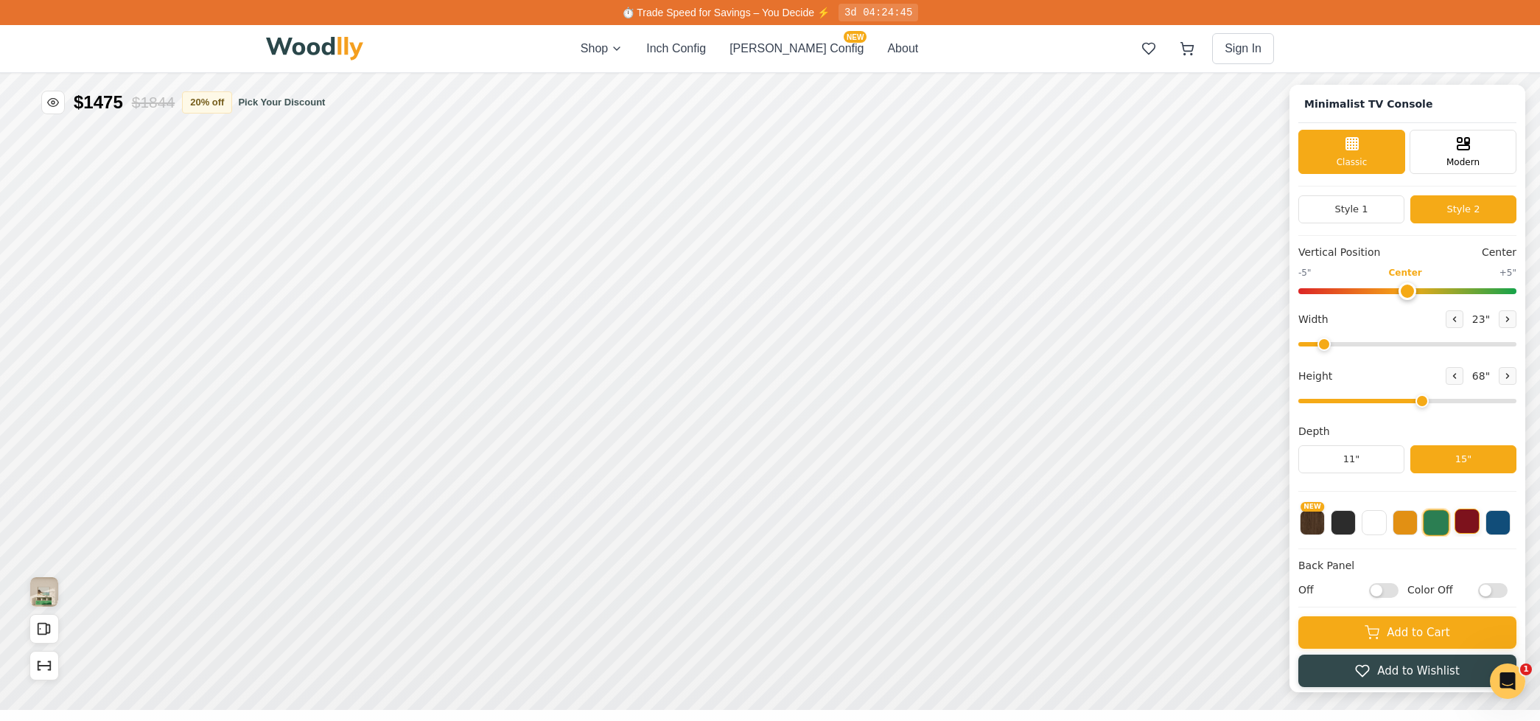
click at [1471, 528] on button at bounding box center [1466, 520] width 25 height 25
click at [1495, 526] on button at bounding box center [1497, 520] width 25 height 25
click at [1431, 526] on button at bounding box center [1435, 520] width 25 height 25
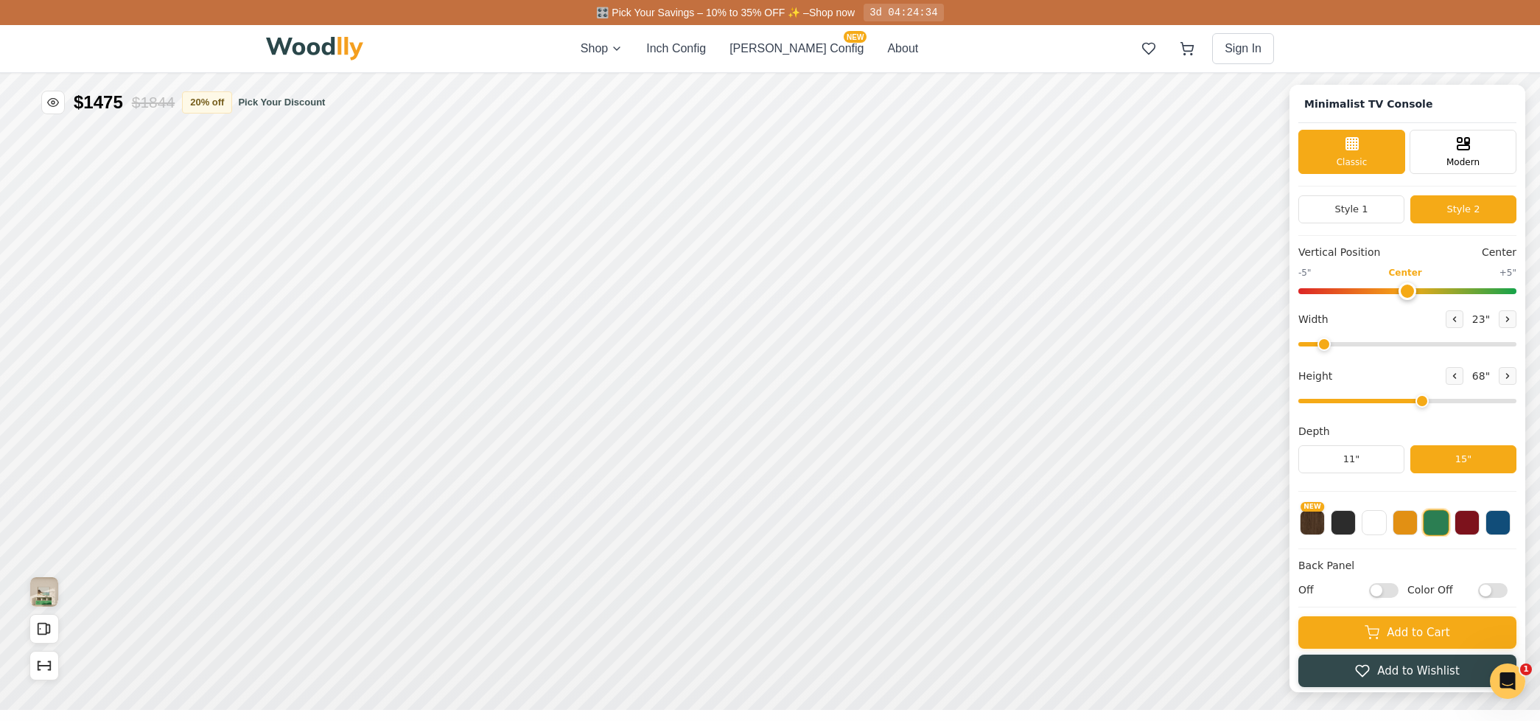
drag, startPoint x: 1410, startPoint y: 527, endPoint x: 1387, endPoint y: 528, distance: 23.6
click at [1410, 527] on button at bounding box center [1404, 522] width 25 height 25
click at [1377, 527] on button at bounding box center [1374, 520] width 25 height 25
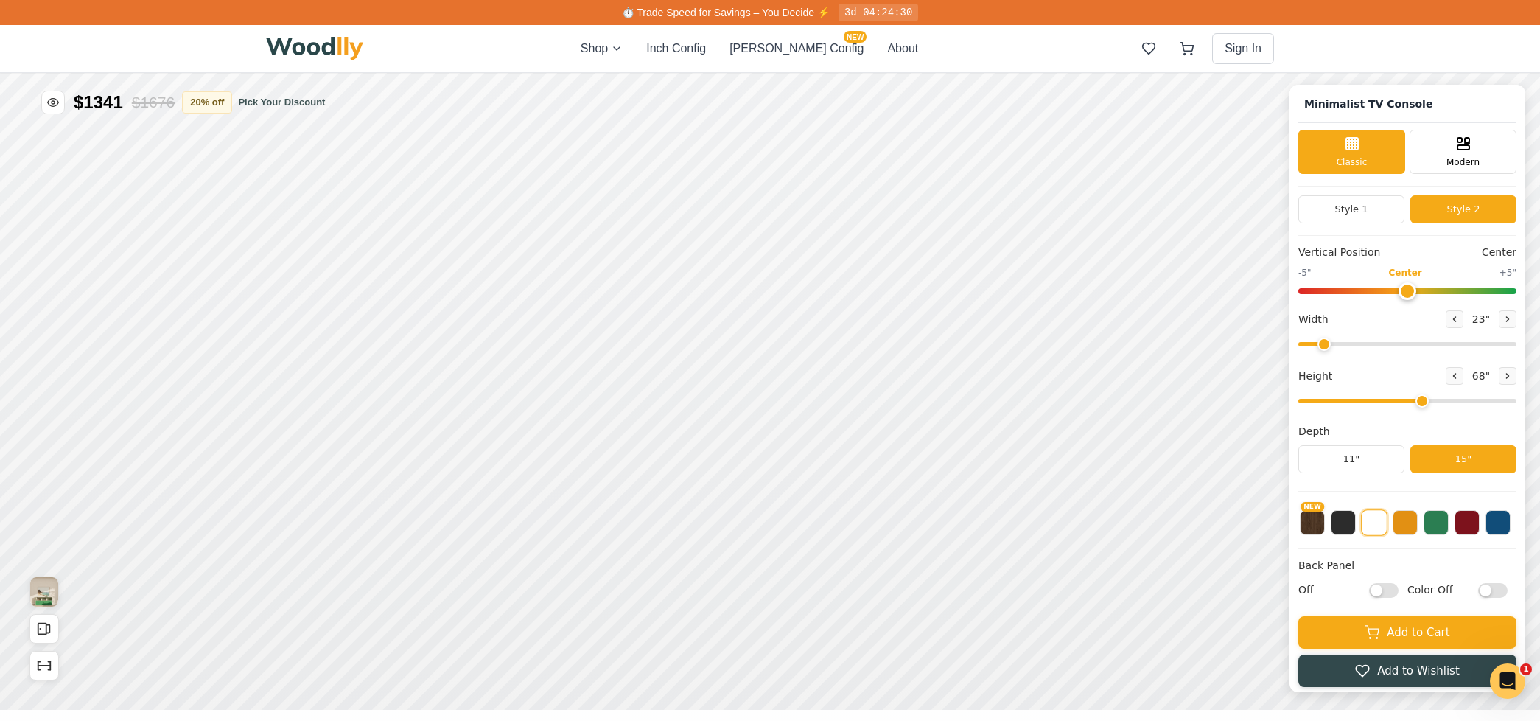
scroll to position [44, 0]
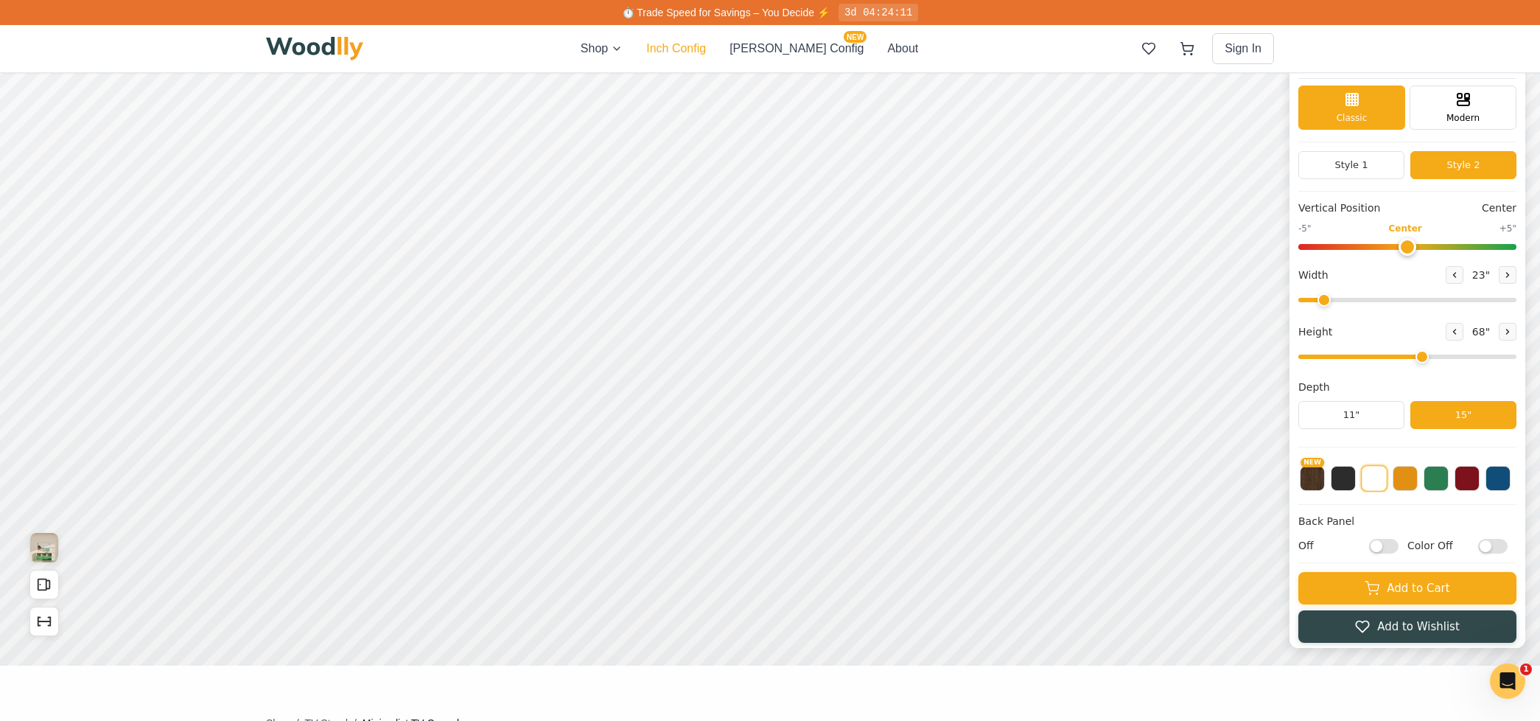
click at [687, 45] on button "Inch Config" at bounding box center [676, 49] width 60 height 18
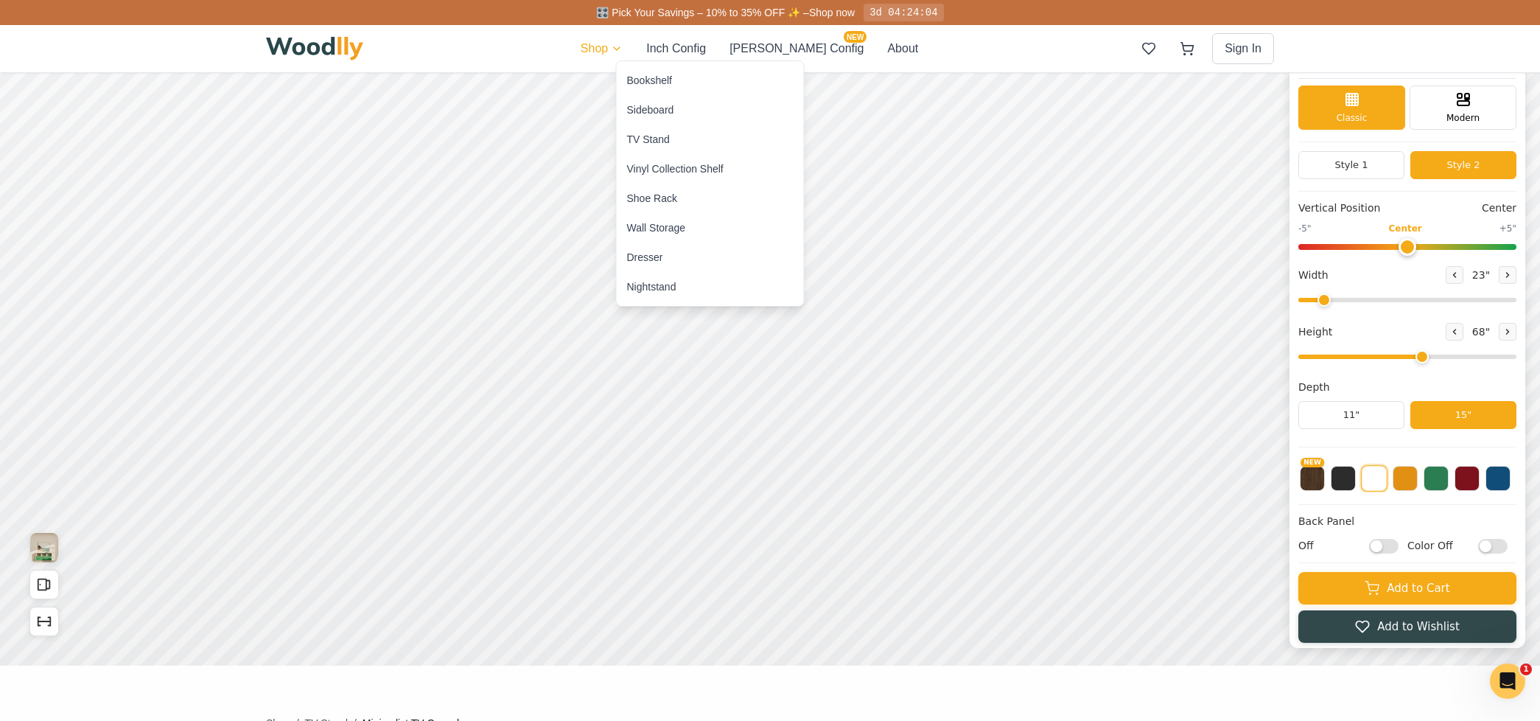
click at [655, 78] on div "Bookshelf" at bounding box center [649, 80] width 45 height 15
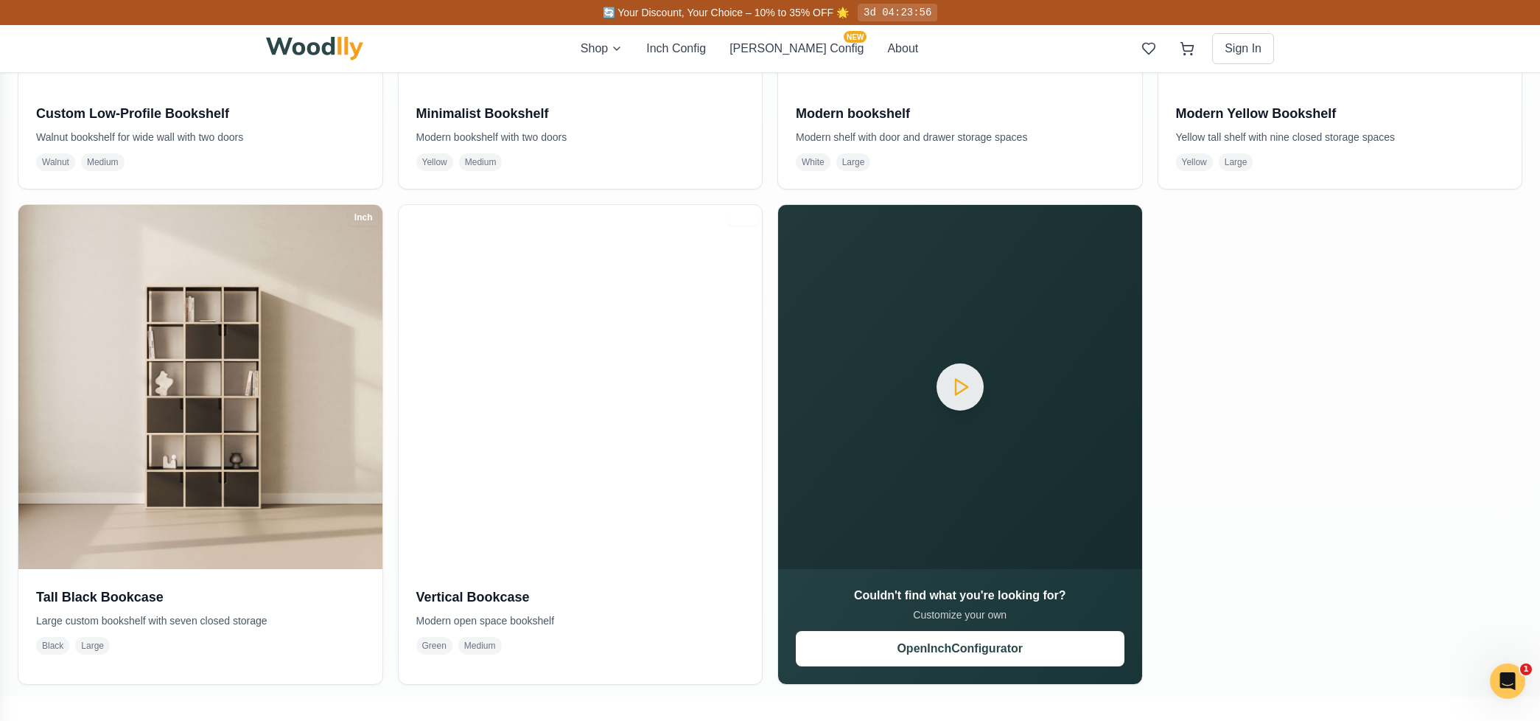
scroll to position [1295, 0]
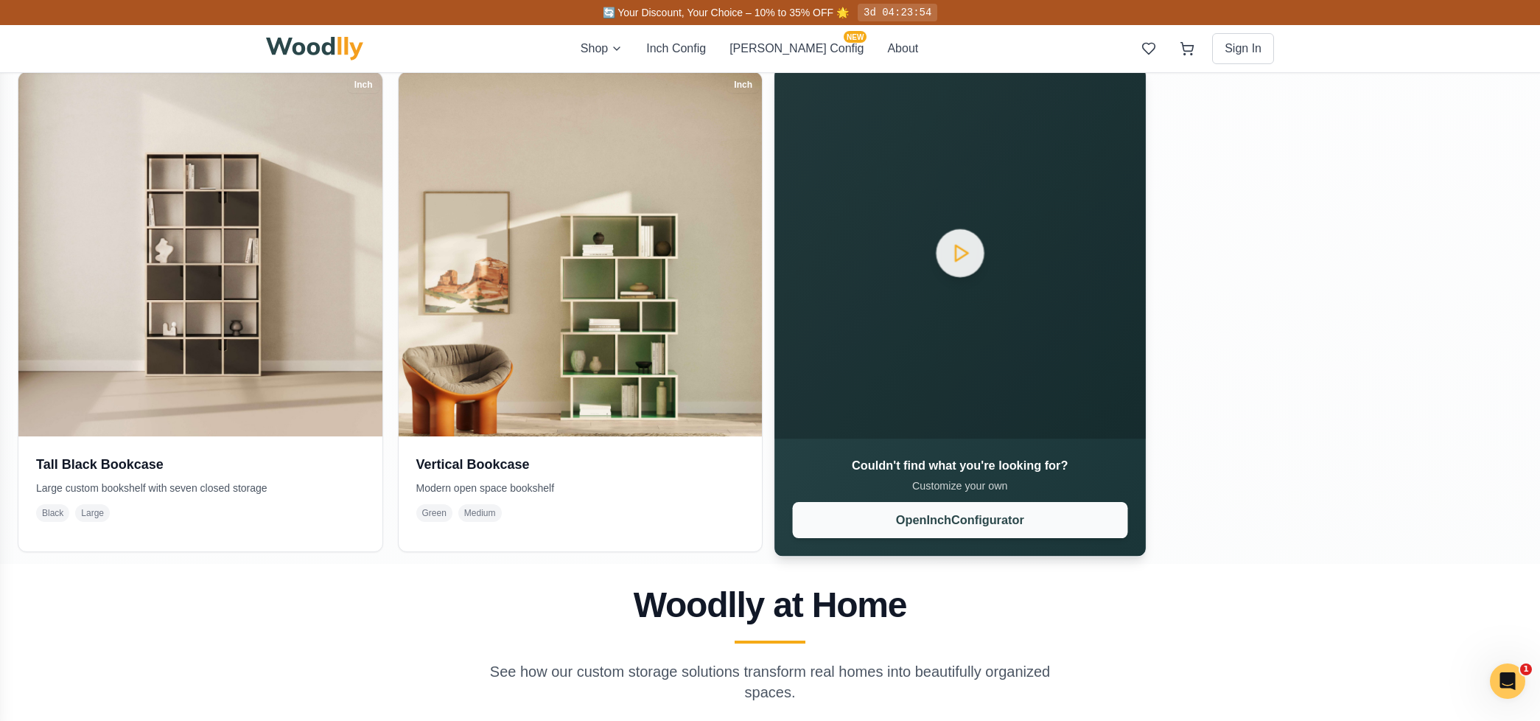
click at [1009, 522] on button "Open Inch Configurator" at bounding box center [960, 520] width 334 height 36
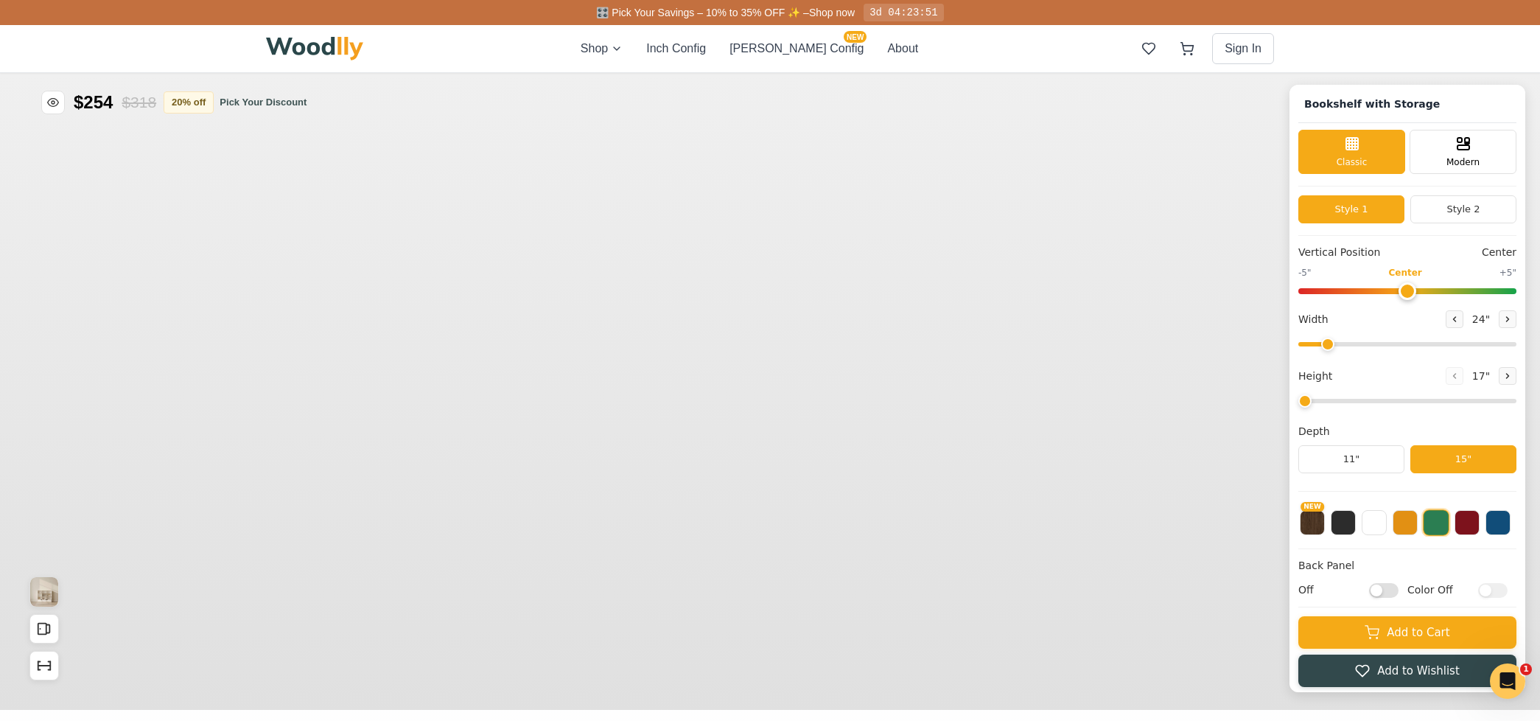
type input "57"
type input "4"
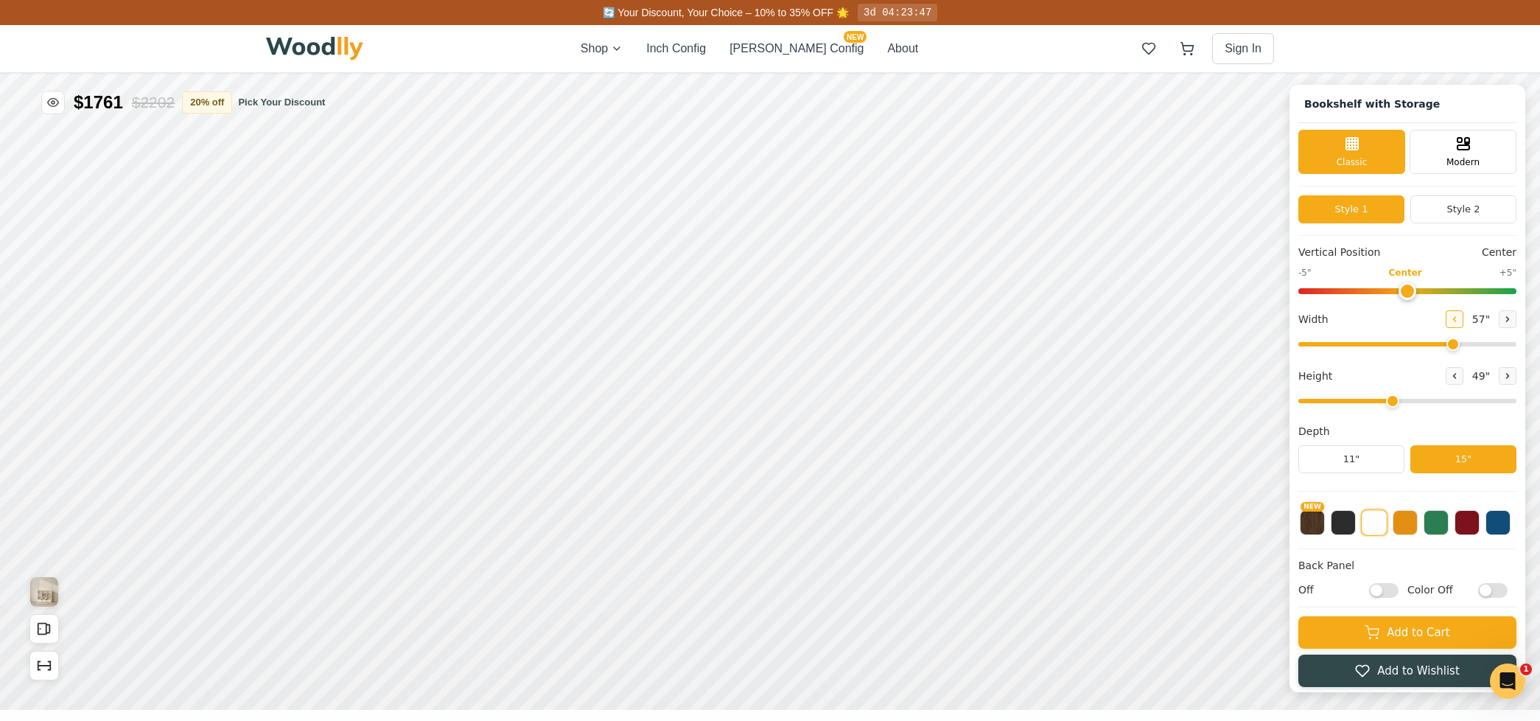
click at [1451, 322] on icon at bounding box center [1454, 319] width 9 height 9
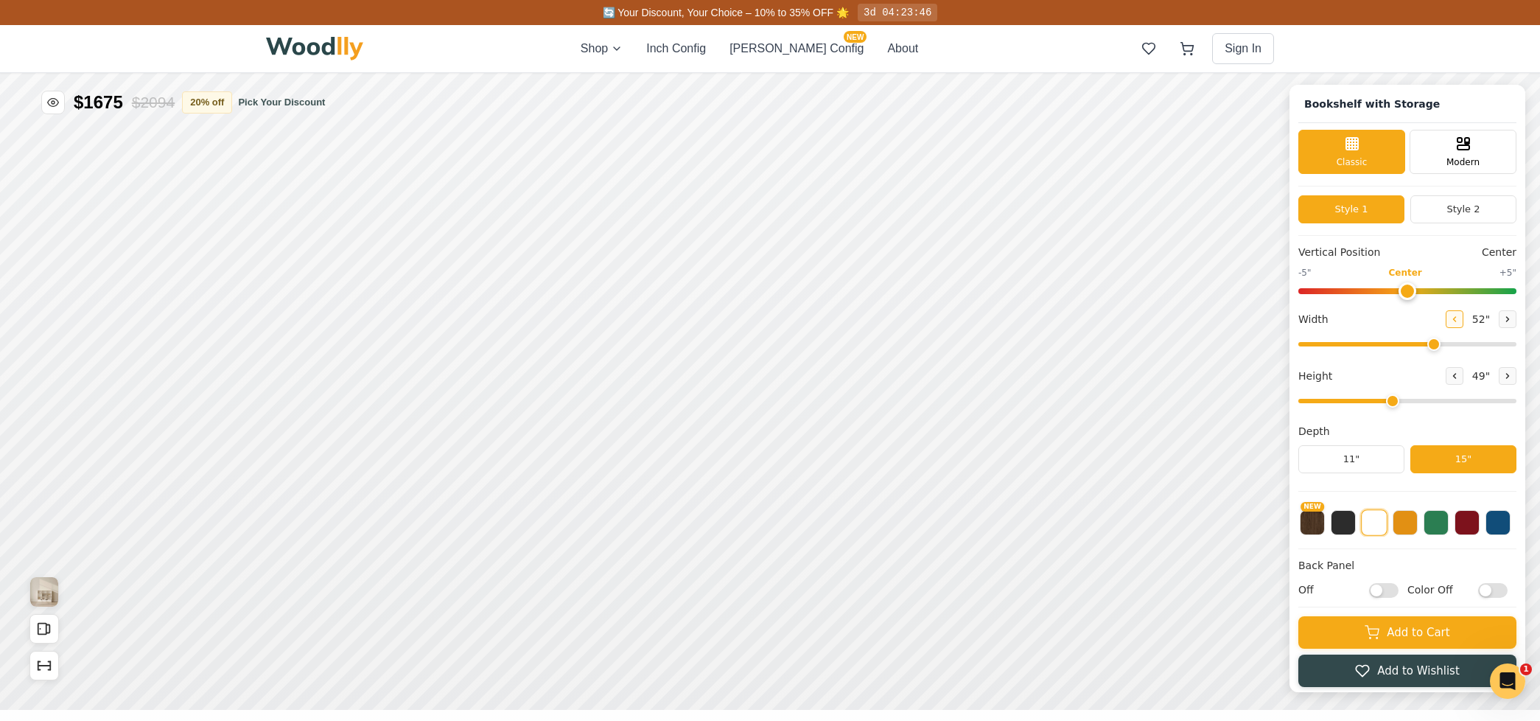
click at [1451, 322] on icon at bounding box center [1454, 319] width 9 height 9
click at [1454, 320] on icon at bounding box center [1455, 319] width 2 height 4
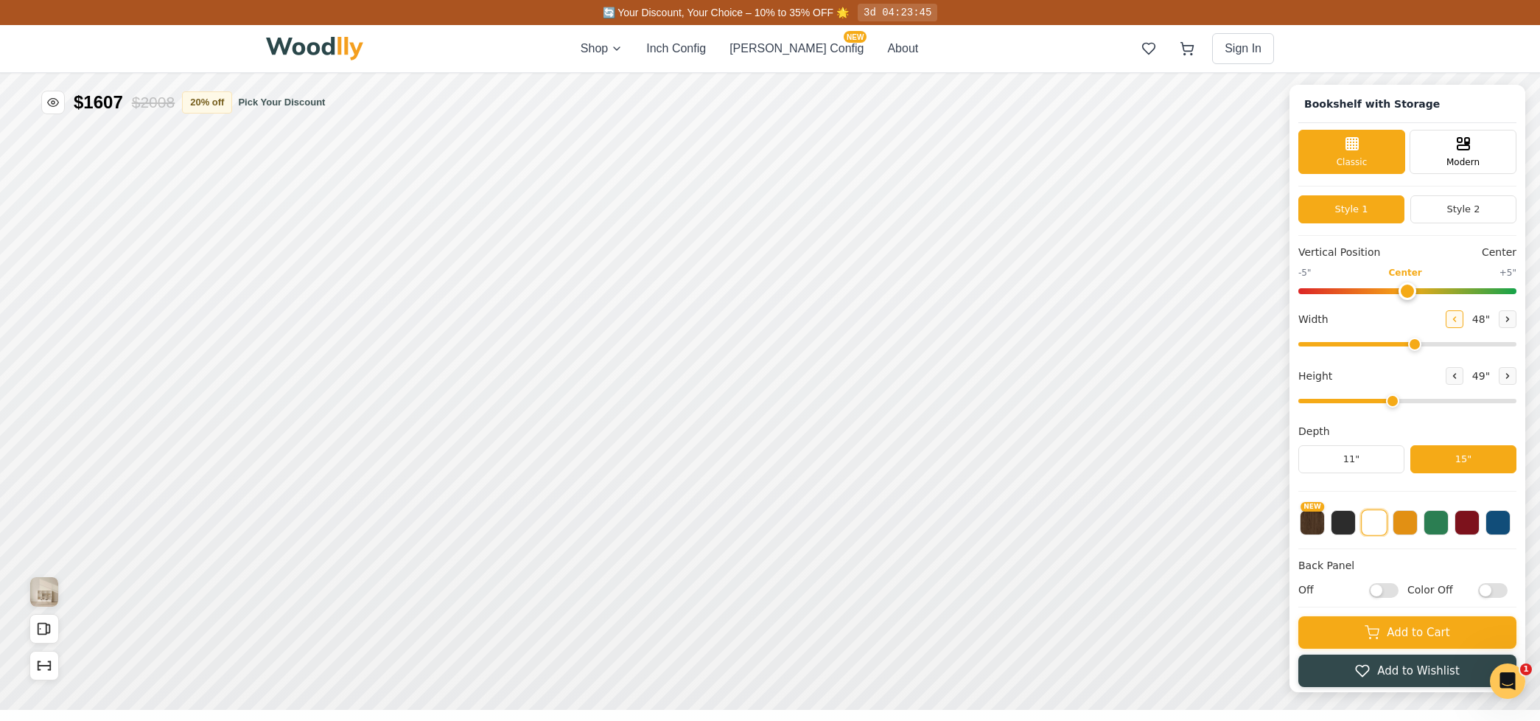
click at [1454, 320] on icon at bounding box center [1455, 319] width 2 height 4
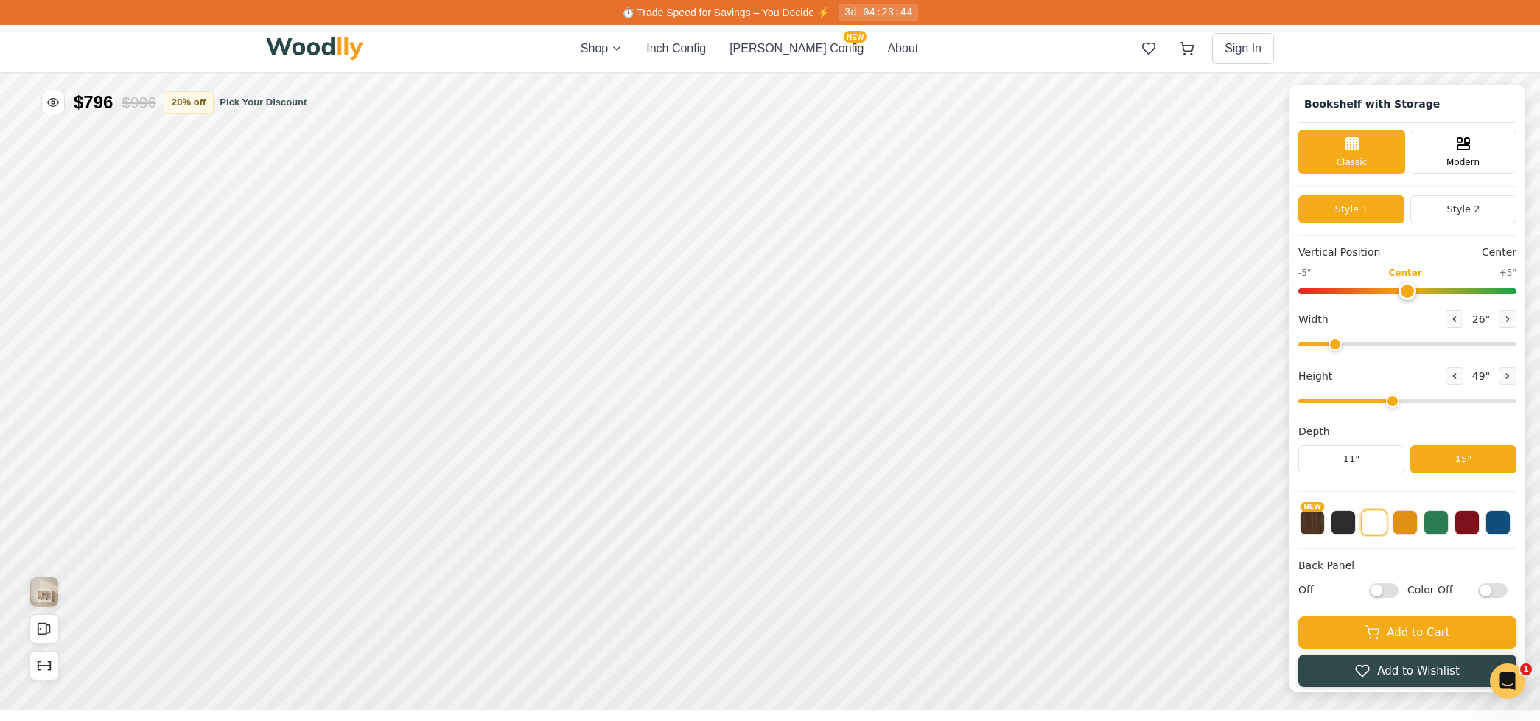
drag, startPoint x: 1409, startPoint y: 344, endPoint x: 1333, endPoint y: 346, distance: 75.9
type input "26"
click at [1333, 346] on input "range" at bounding box center [1407, 344] width 218 height 4
drag, startPoint x: 1392, startPoint y: 402, endPoint x: 1448, endPoint y: 400, distance: 55.3
type input "6"
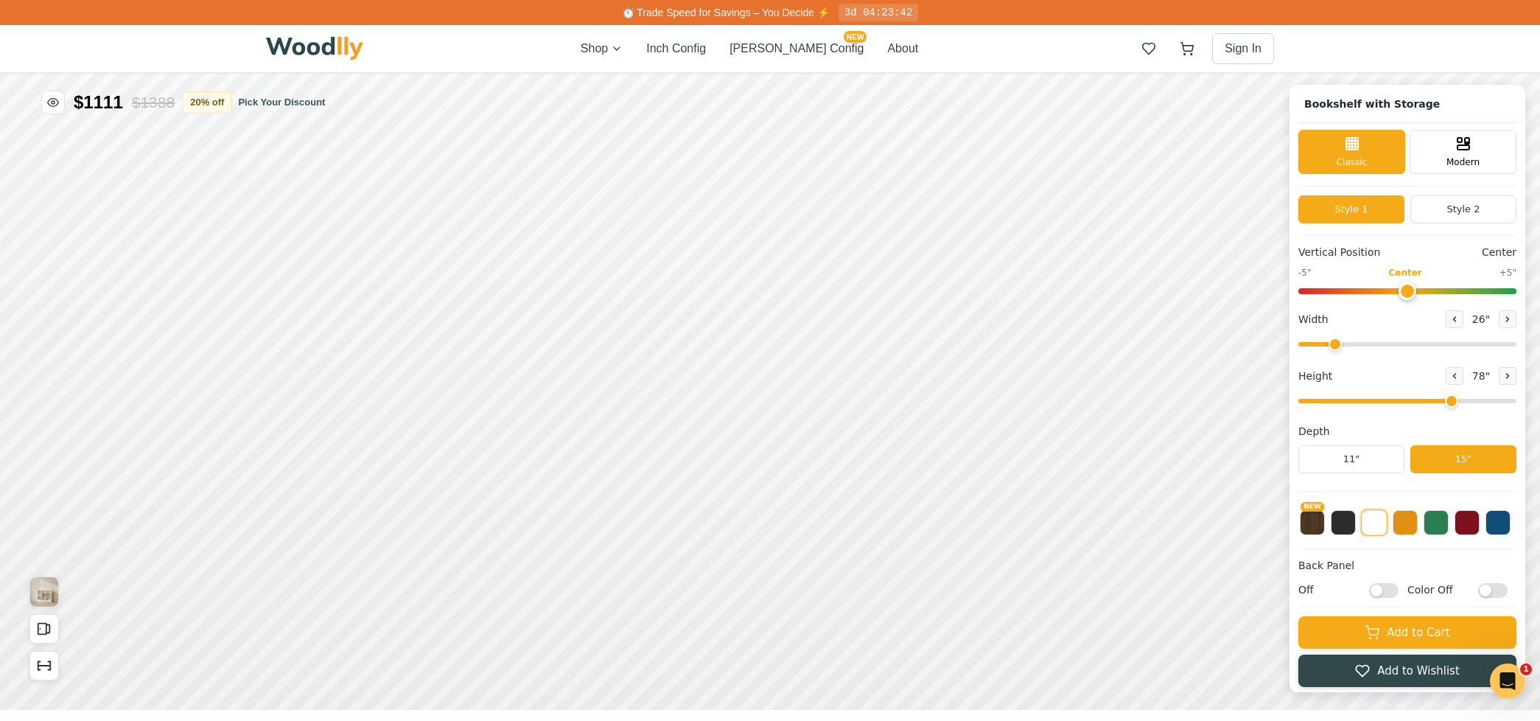
click at [1448, 400] on input "range" at bounding box center [1407, 401] width 218 height 4
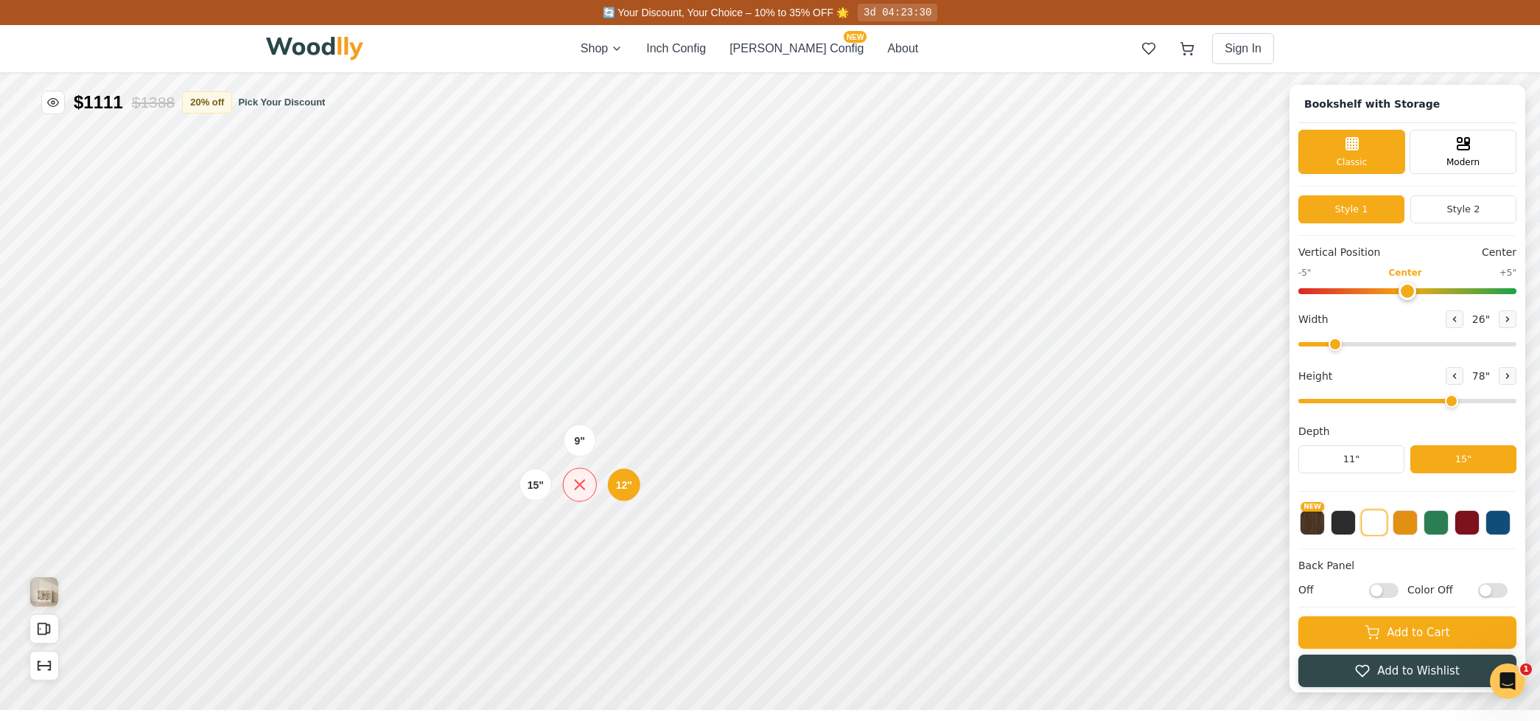
click at [582, 488] on icon at bounding box center [579, 484] width 18 height 18
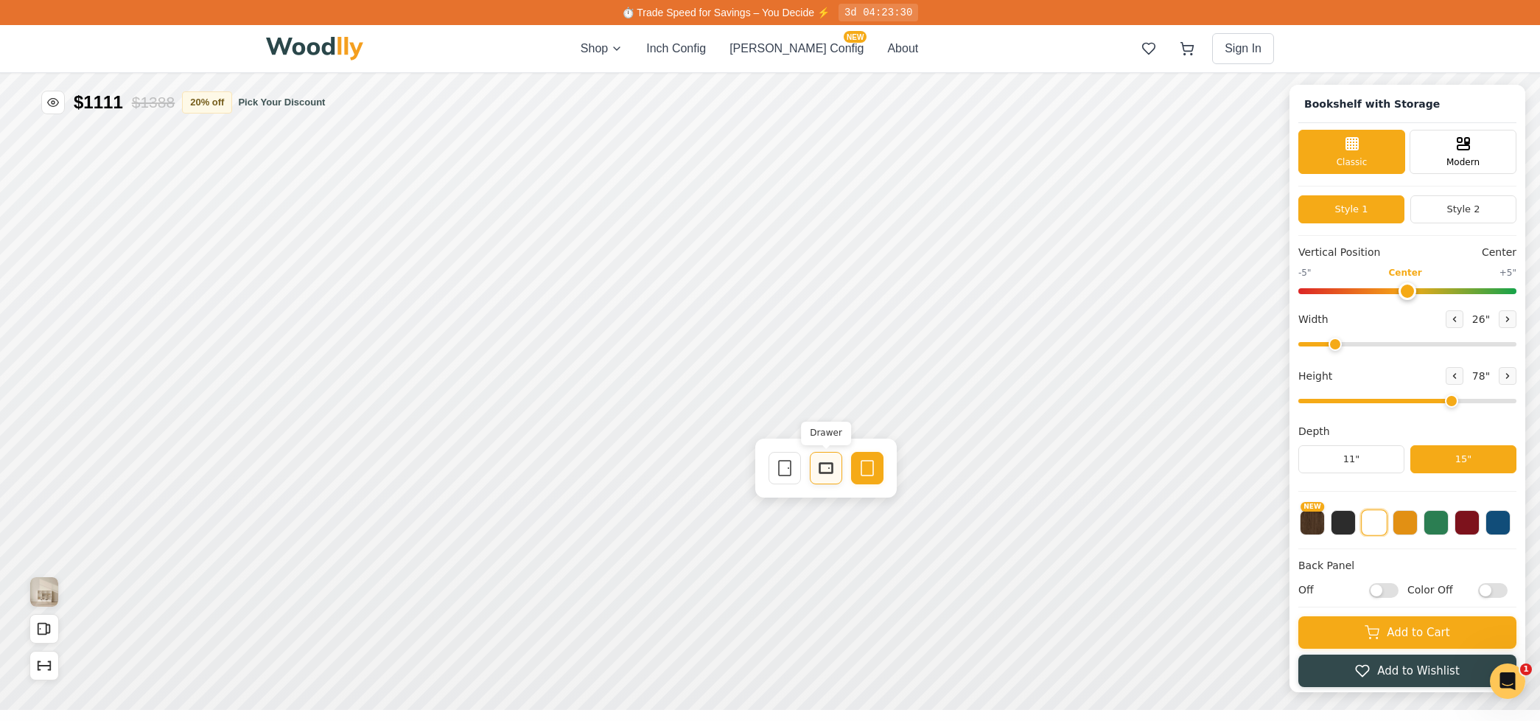
click at [816, 466] on div "Drawer" at bounding box center [826, 468] width 32 height 32
click at [783, 414] on icon at bounding box center [785, 408] width 18 height 18
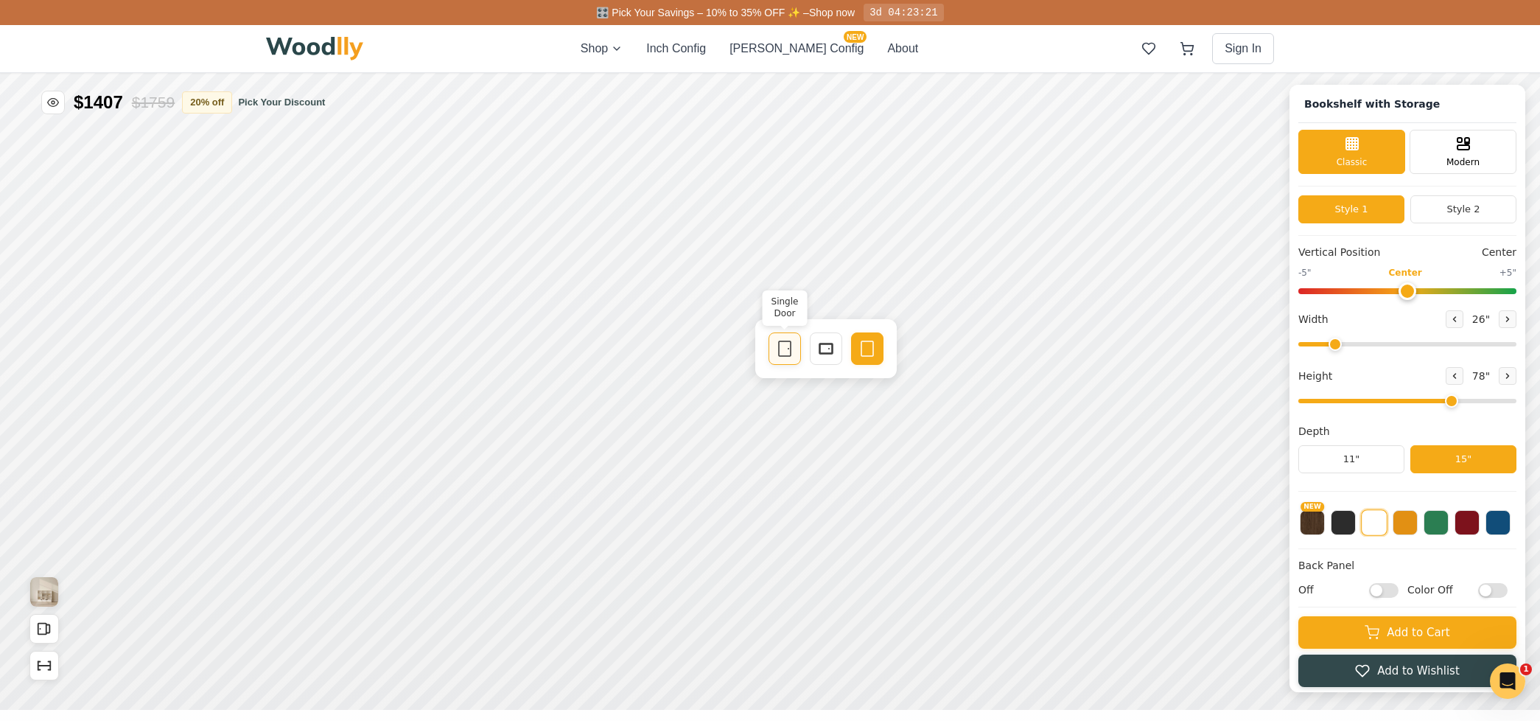
click at [782, 357] on div "Single Door" at bounding box center [784, 348] width 32 height 32
click at [791, 275] on rect at bounding box center [785, 281] width 12 height 15
click at [790, 223] on icon at bounding box center [785, 215] width 18 height 18
click at [1378, 591] on input "Off" at bounding box center [1383, 590] width 29 height 15
checkbox input "true"
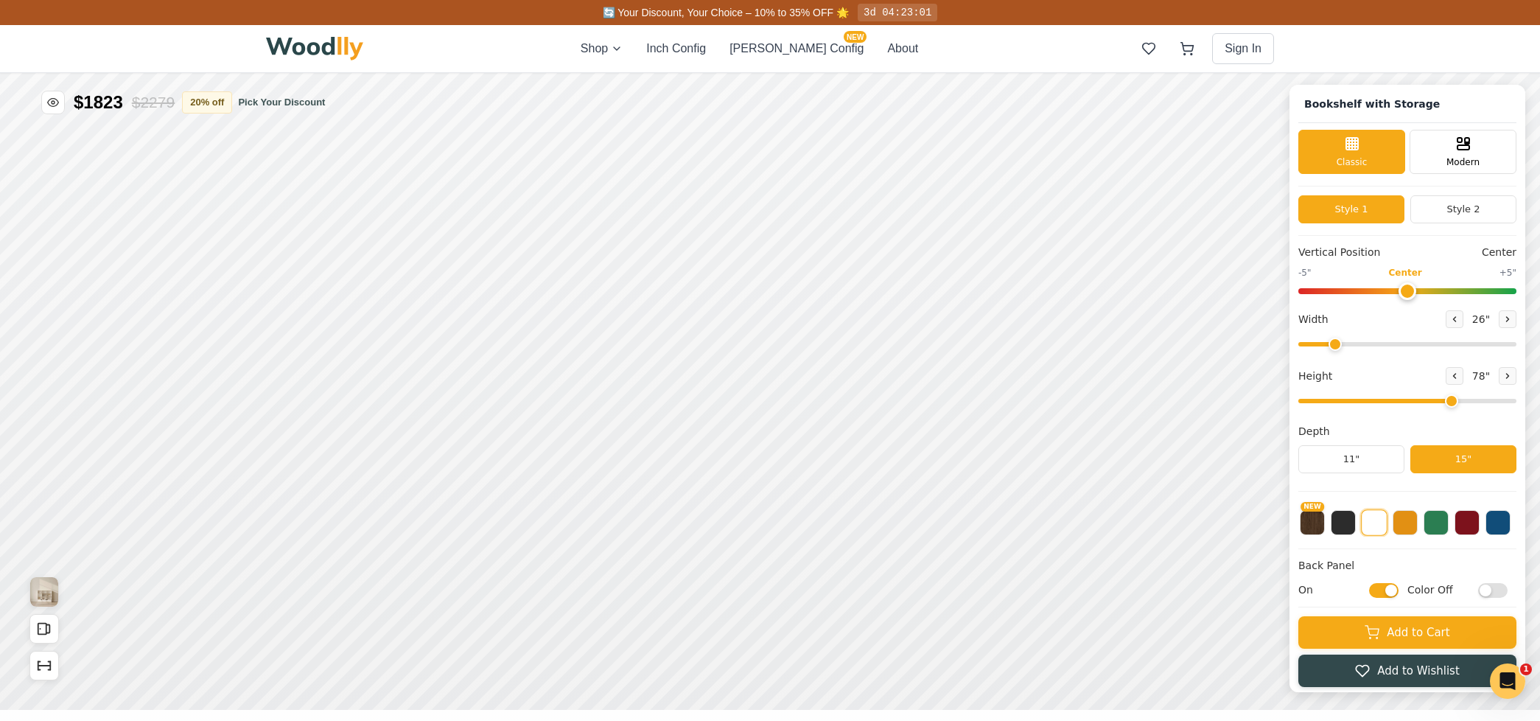
click at [1480, 589] on input "Color Off" at bounding box center [1492, 590] width 29 height 15
click at [1496, 589] on input "Color On" at bounding box center [1492, 590] width 29 height 15
checkbox input "false"
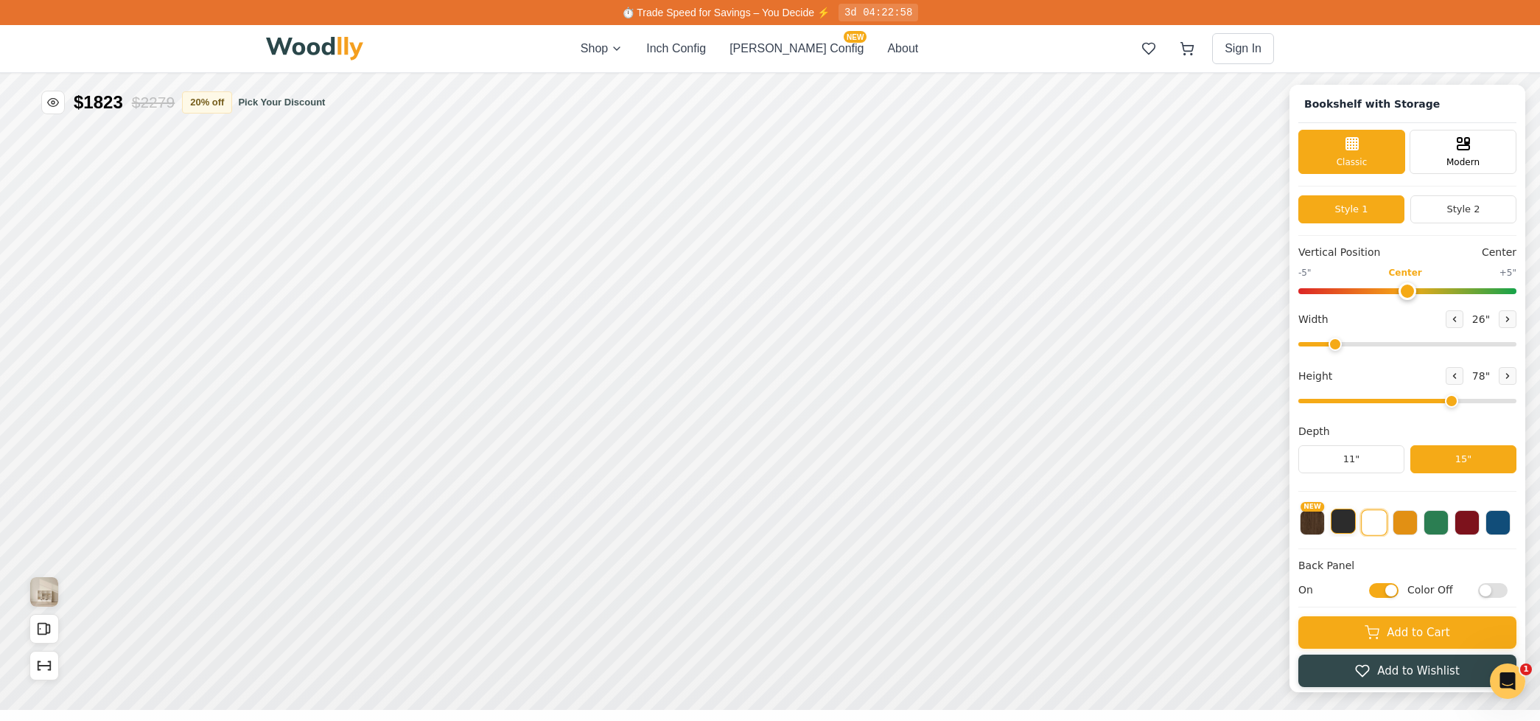
click at [1342, 528] on button at bounding box center [1343, 520] width 25 height 25
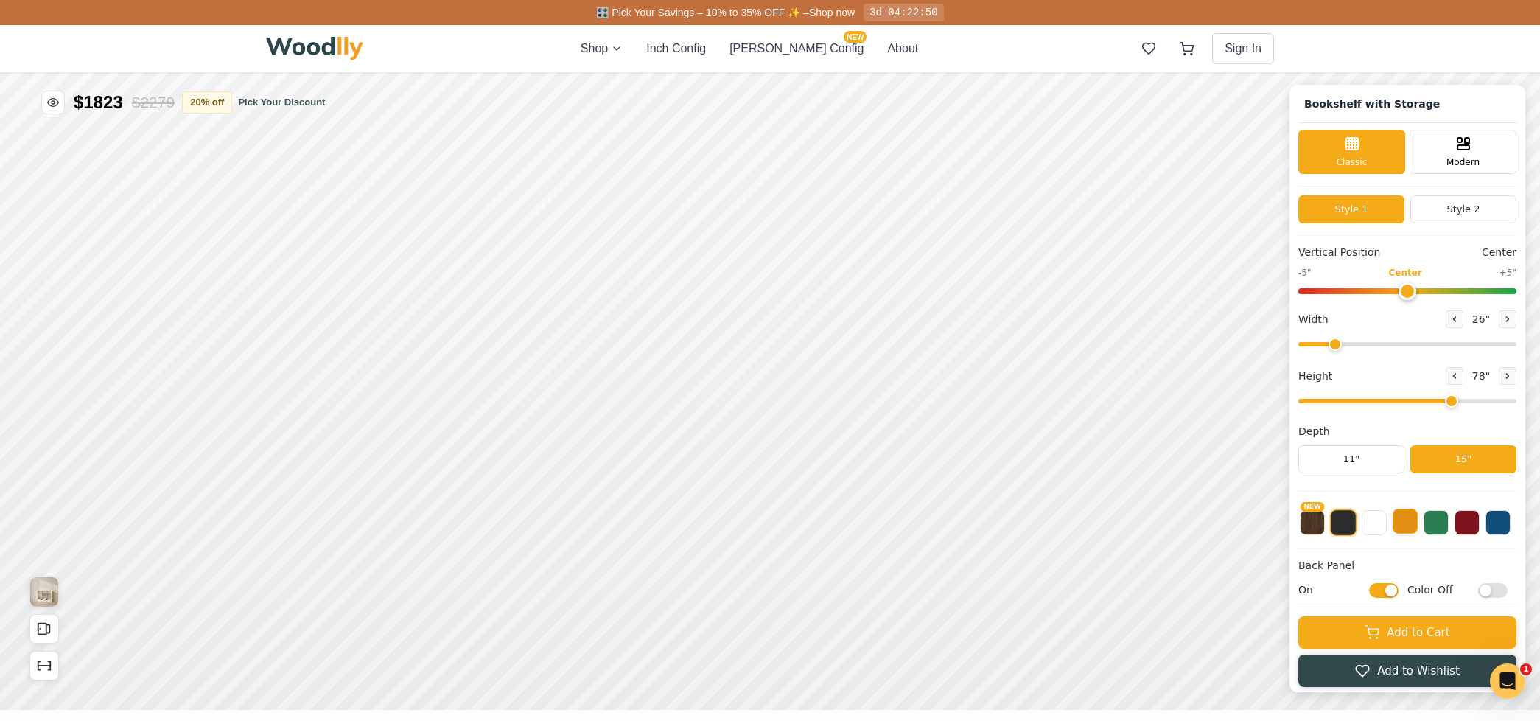
click at [1398, 528] on button at bounding box center [1404, 520] width 25 height 25
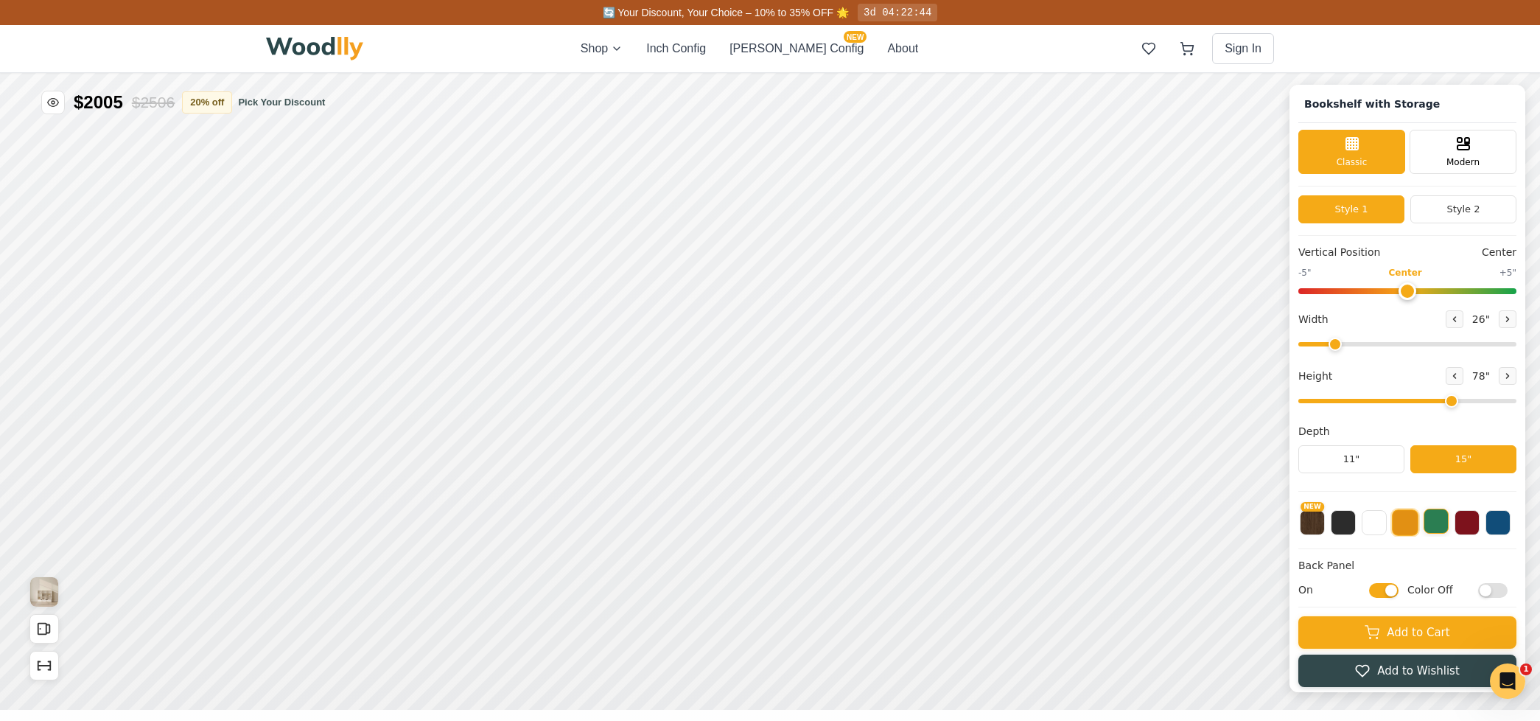
click at [1447, 526] on button at bounding box center [1435, 520] width 25 height 25
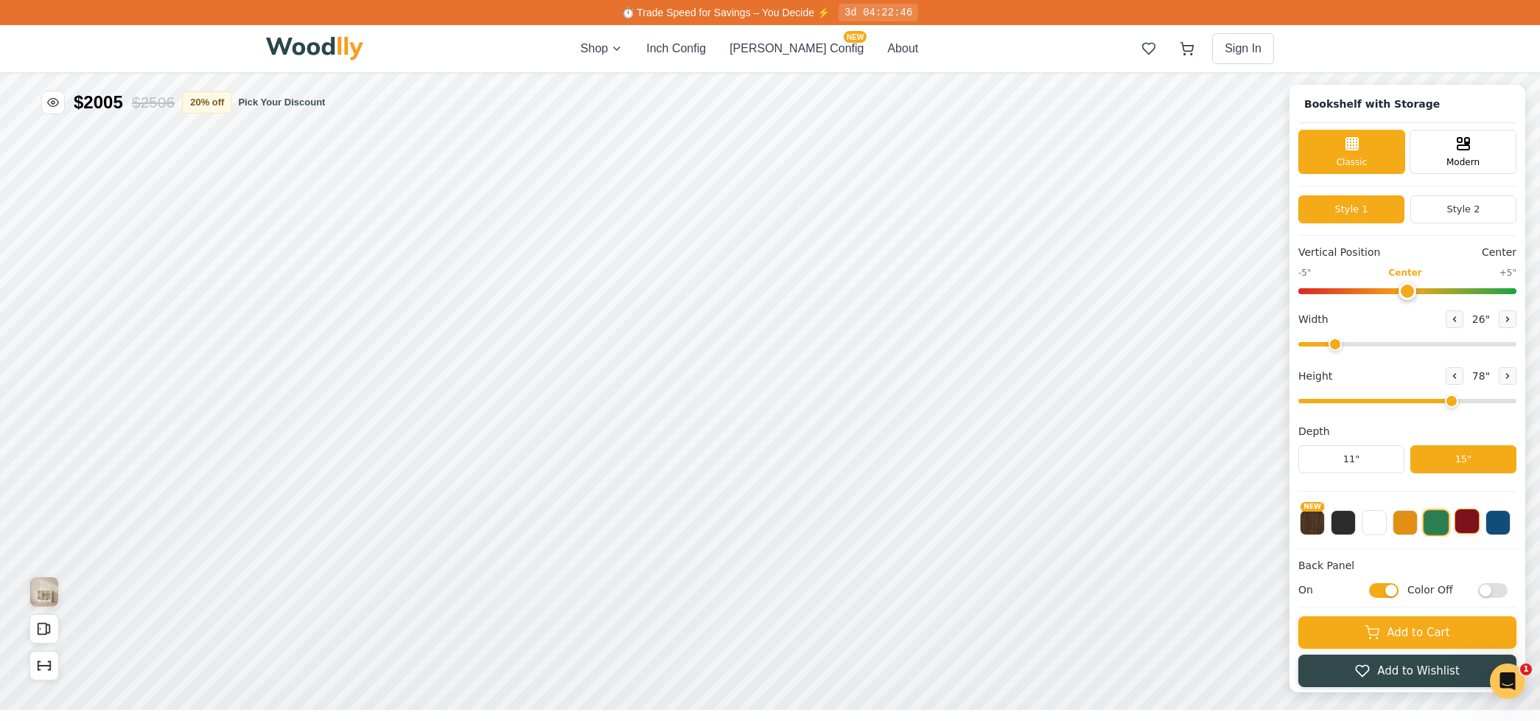
click at [1468, 526] on button at bounding box center [1466, 520] width 25 height 25
click at [1504, 527] on button at bounding box center [1497, 520] width 25 height 25
click at [1352, 525] on button at bounding box center [1343, 520] width 25 height 25
click at [1310, 525] on button "NEW" at bounding box center [1312, 520] width 25 height 25
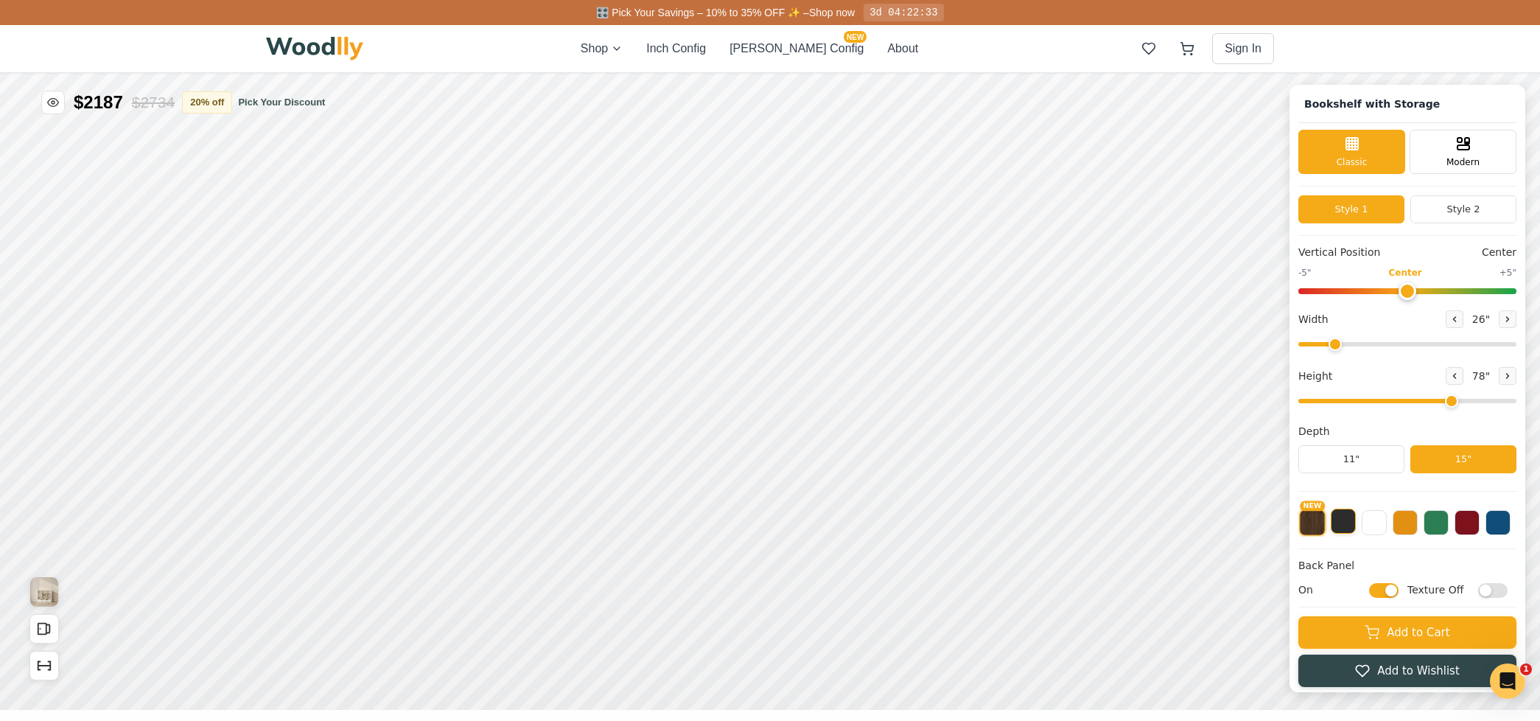
click at [1340, 522] on button at bounding box center [1343, 520] width 25 height 25
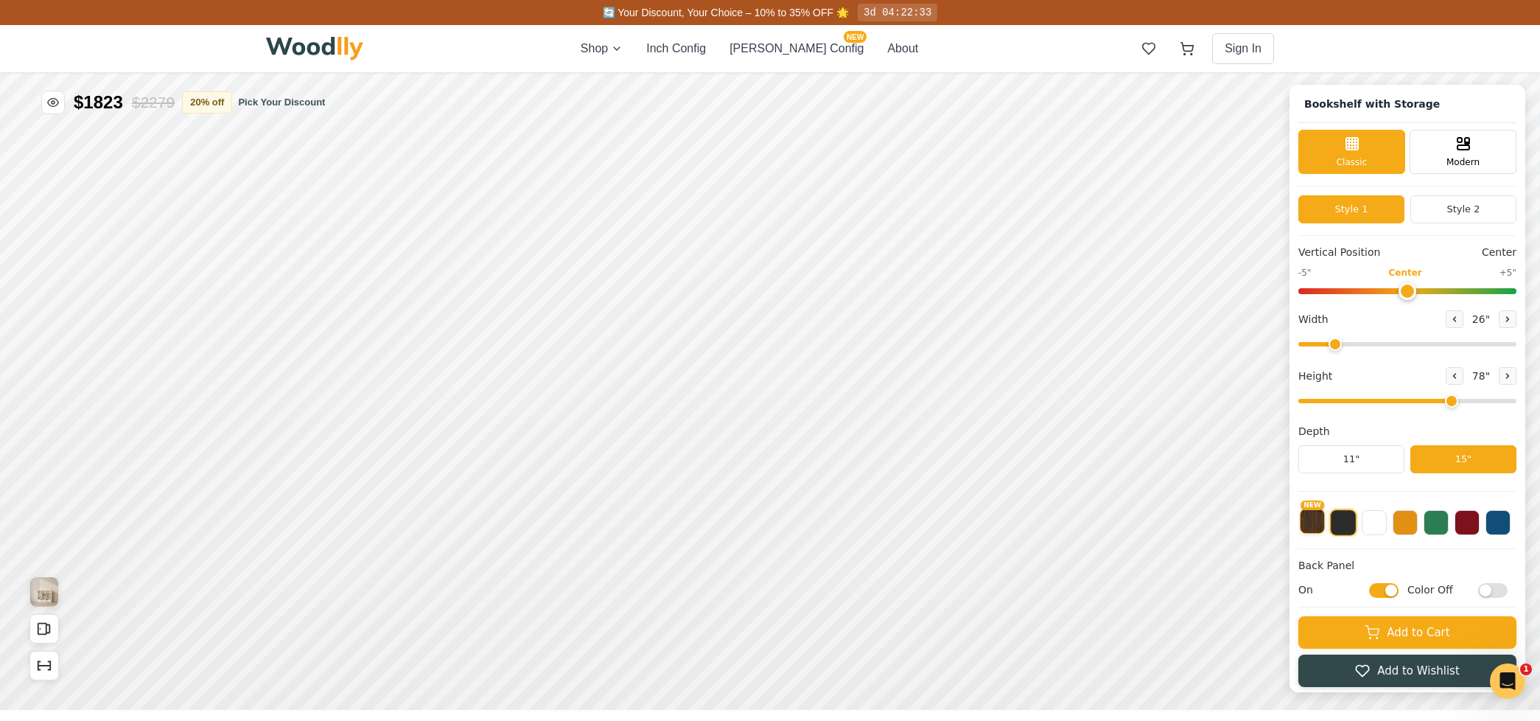
click at [1323, 522] on button "NEW" at bounding box center [1312, 520] width 25 height 25
click at [1347, 524] on button at bounding box center [1343, 520] width 25 height 25
click at [1369, 525] on button at bounding box center [1374, 520] width 25 height 25
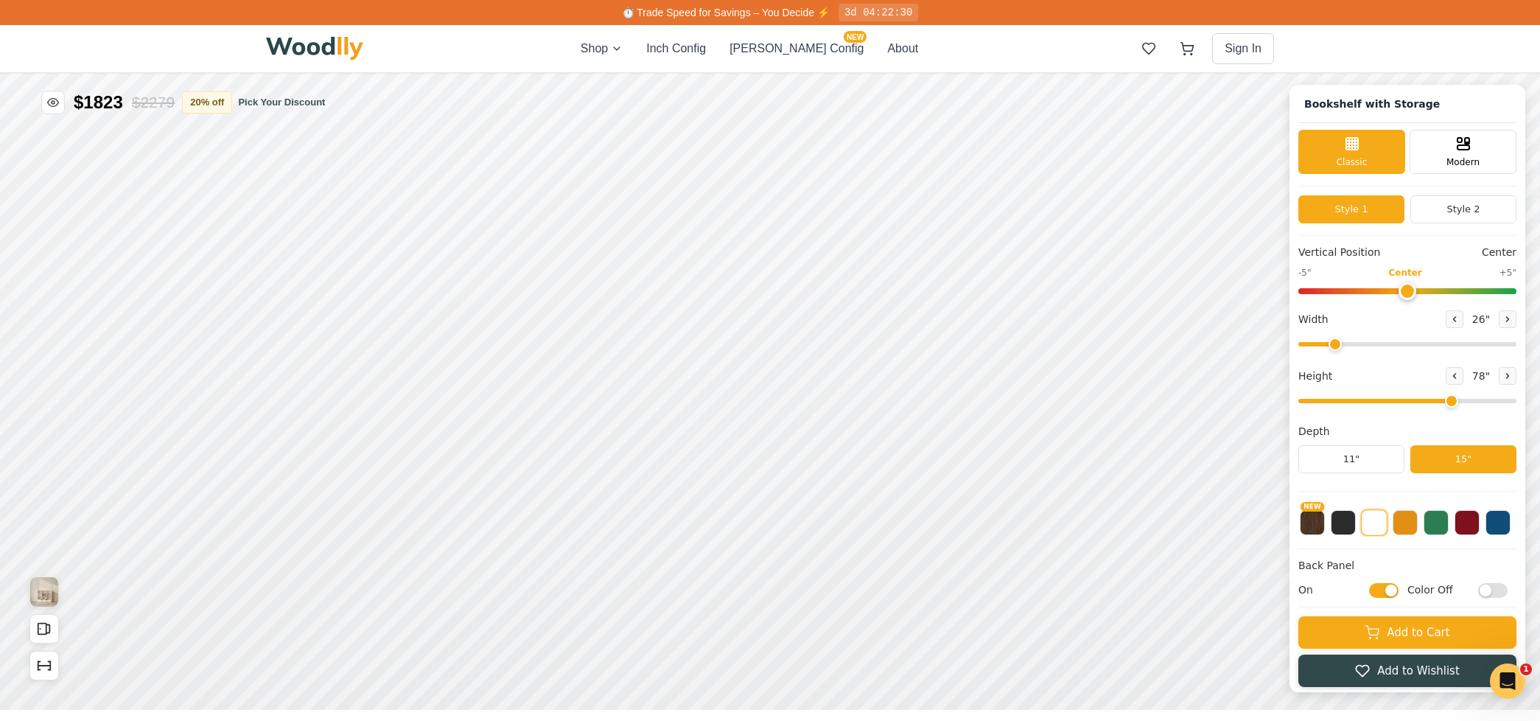
scroll to position [5, 0]
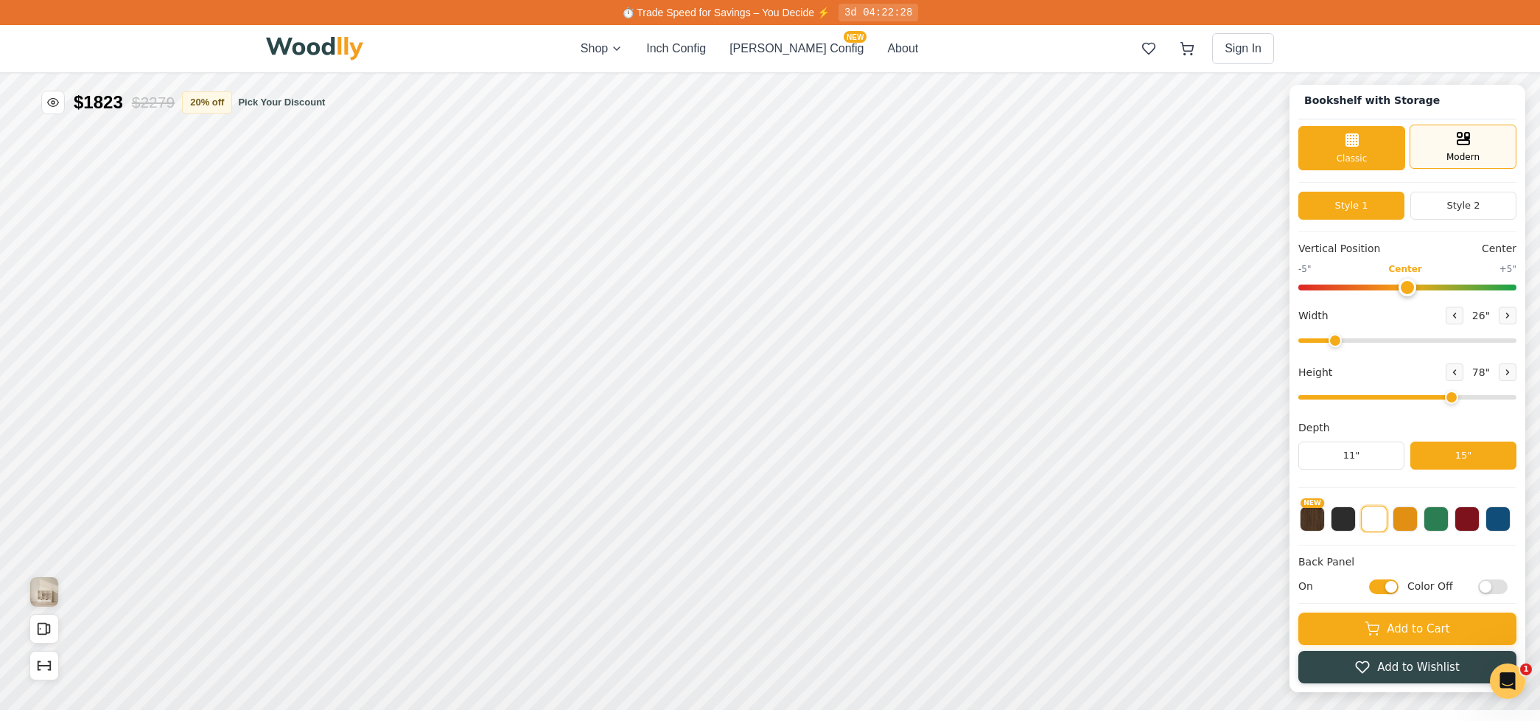
click at [1459, 146] on div "Modern" at bounding box center [1462, 147] width 107 height 44
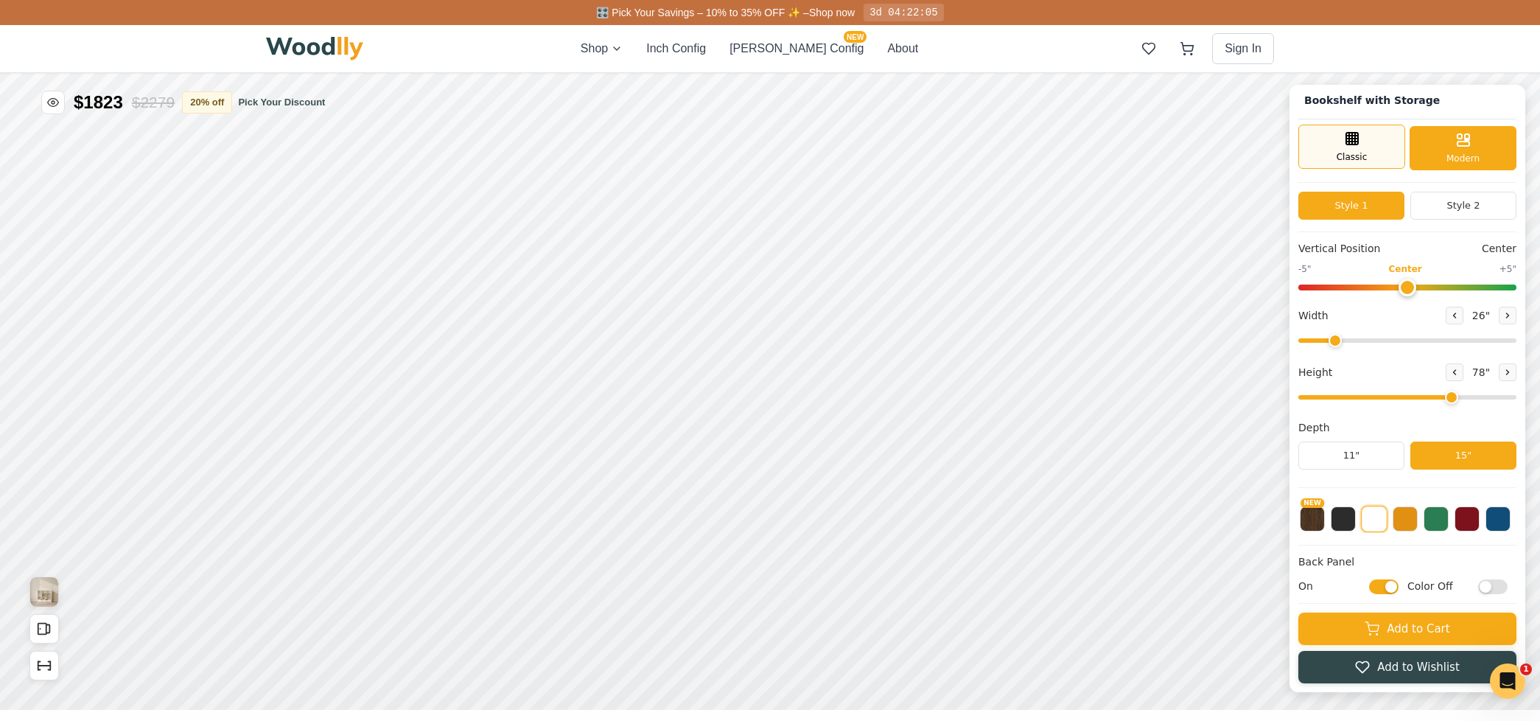
click at [1352, 156] on span "Classic" at bounding box center [1351, 156] width 31 height 13
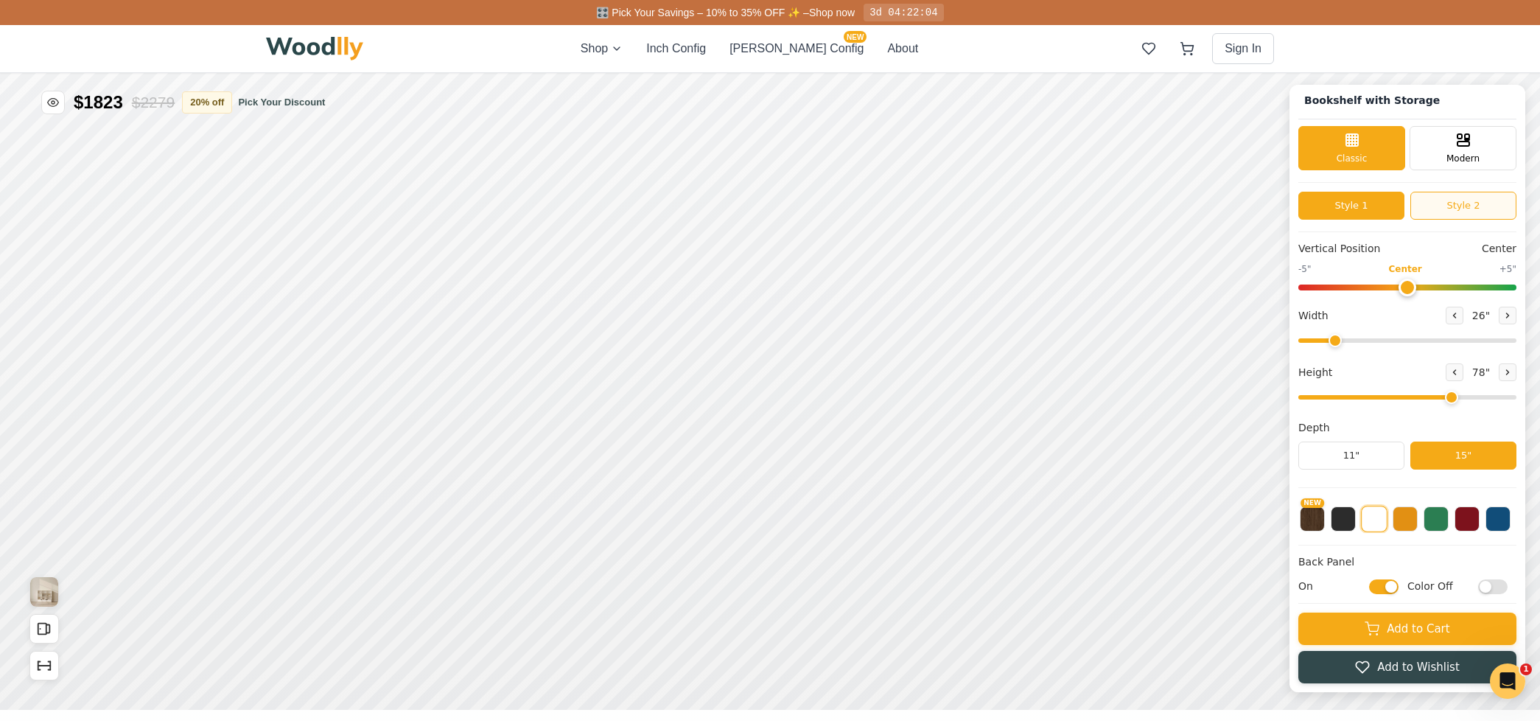
click at [1444, 197] on button "Style 2" at bounding box center [1463, 206] width 106 height 28
click at [1364, 200] on button "Style 1" at bounding box center [1351, 206] width 106 height 28
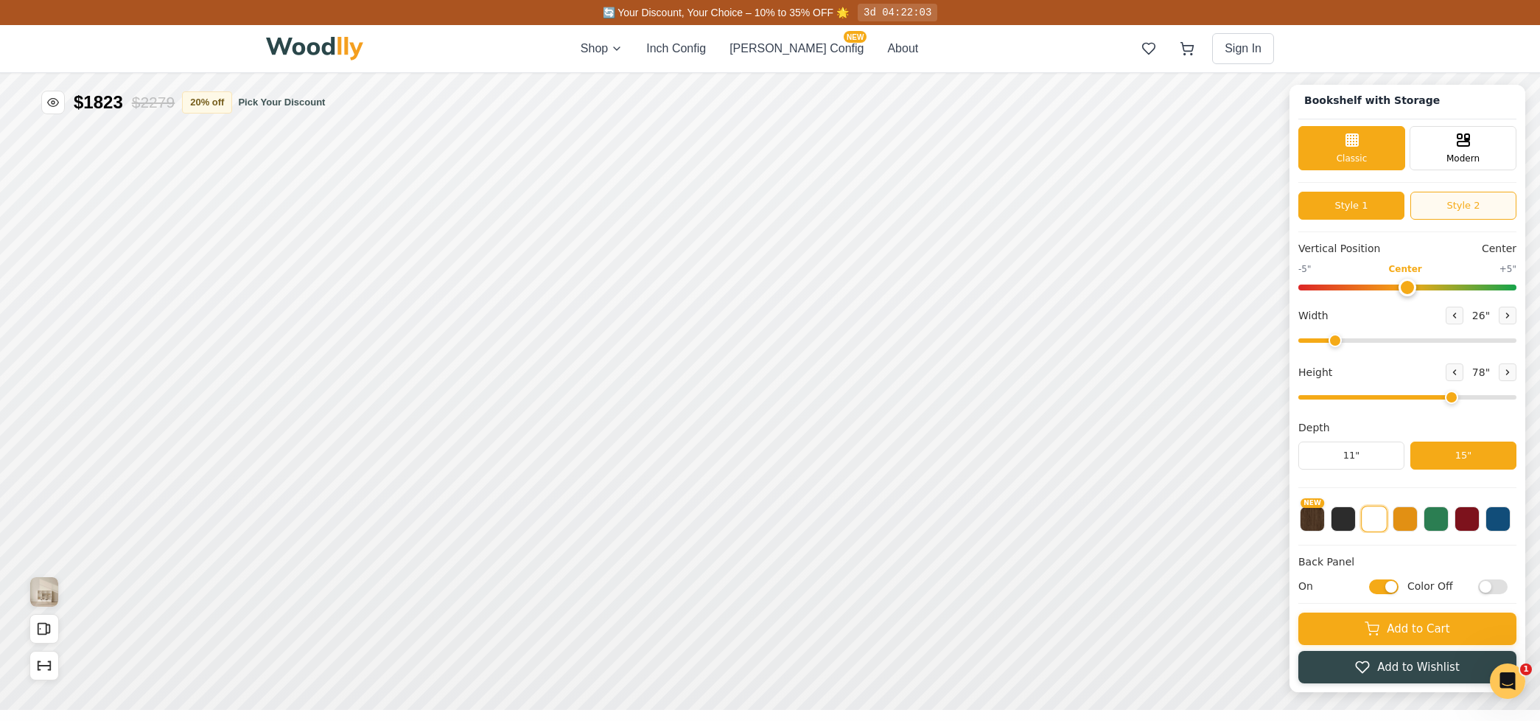
click at [1424, 204] on button "Style 2" at bounding box center [1463, 206] width 106 height 28
click at [1370, 206] on button "Style 1" at bounding box center [1351, 206] width 106 height 28
click at [1425, 135] on div "Modern" at bounding box center [1462, 147] width 107 height 44
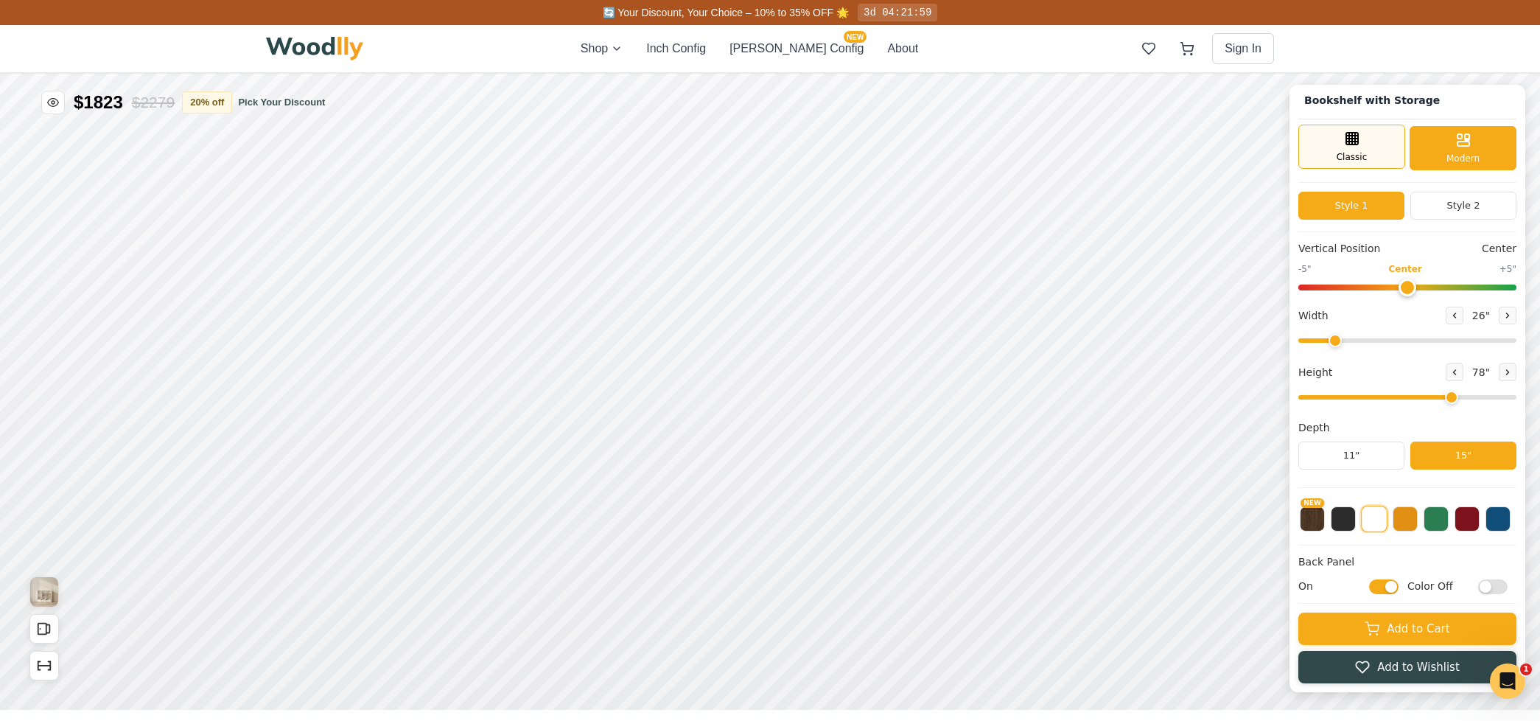
click at [1366, 144] on div "Classic" at bounding box center [1351, 147] width 107 height 44
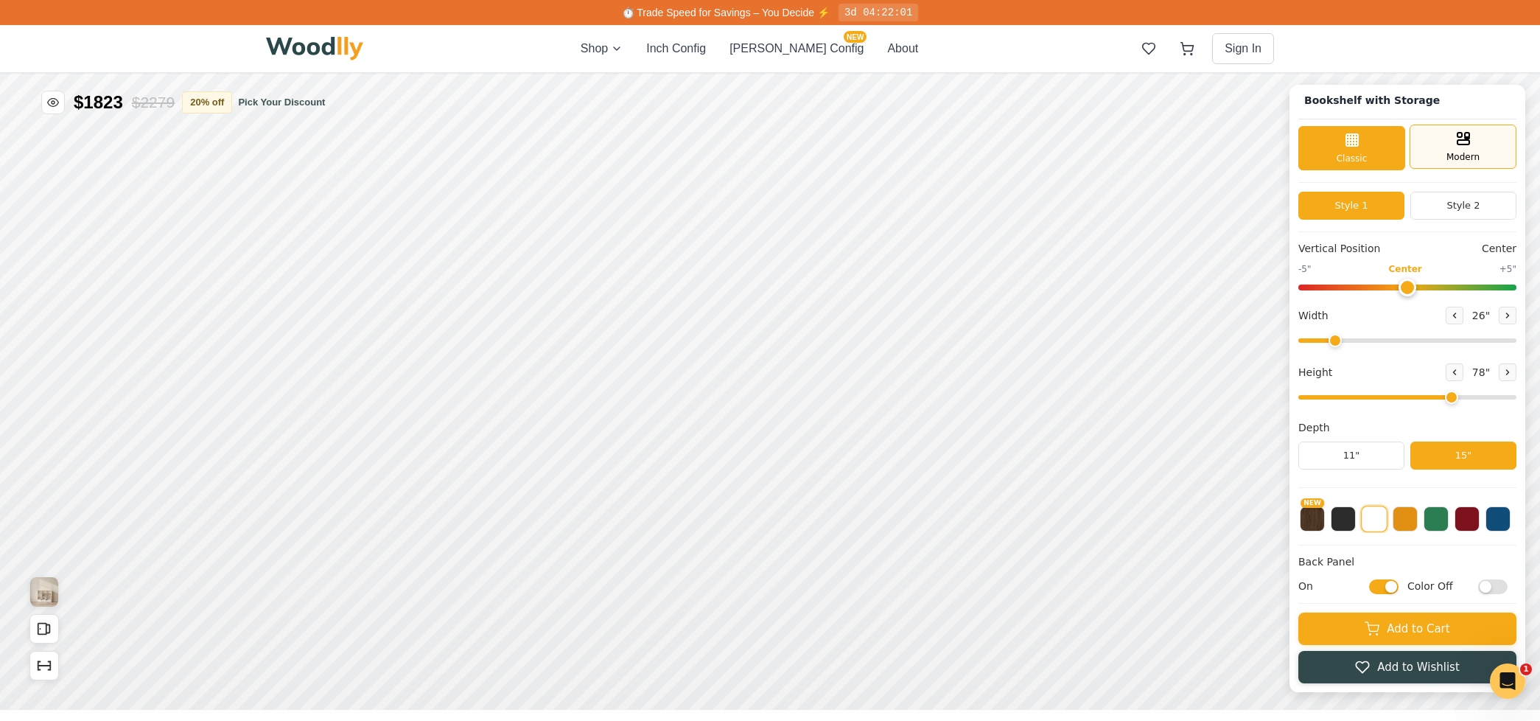
click at [1454, 147] on div "Modern" at bounding box center [1462, 147] width 107 height 44
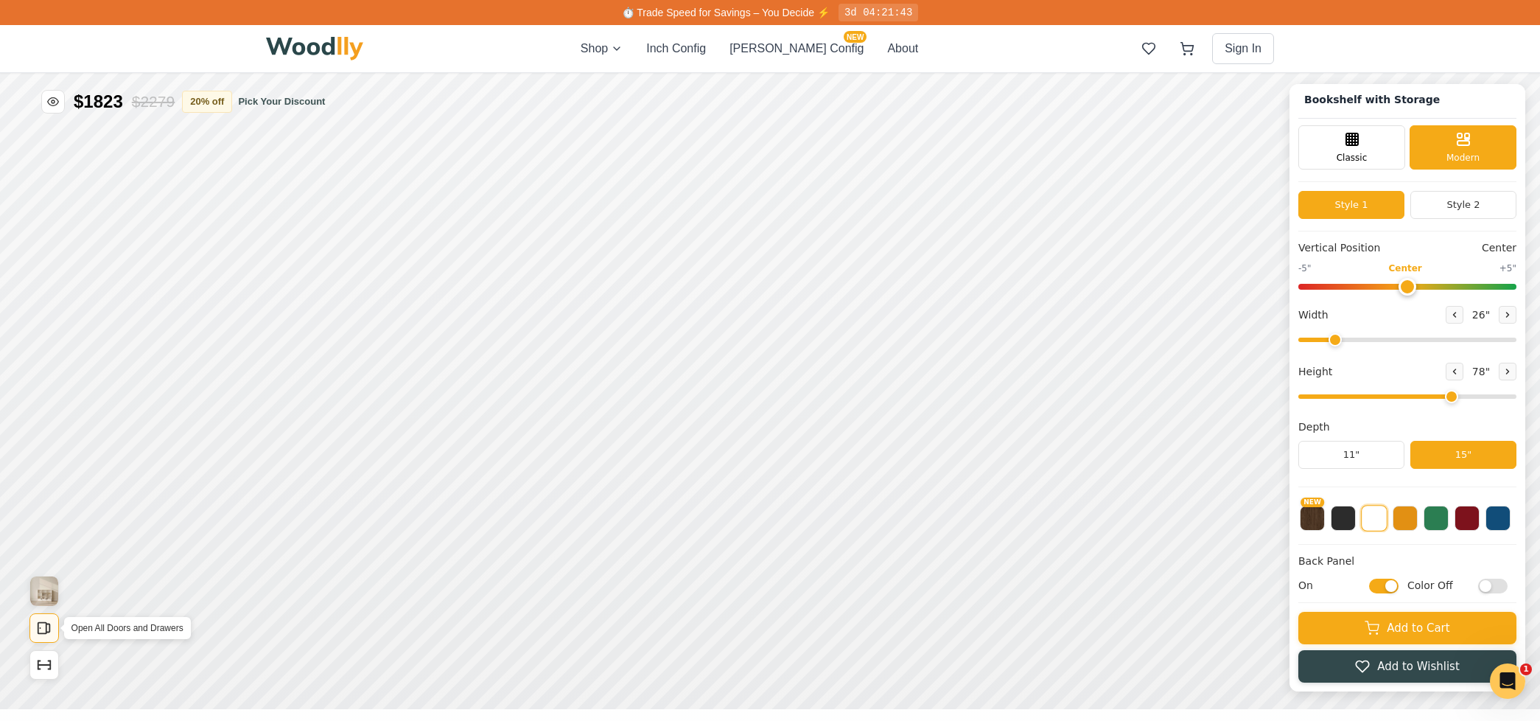
click at [38, 631] on rect "Open All Doors and Drawers" at bounding box center [42, 628] width 8 height 11
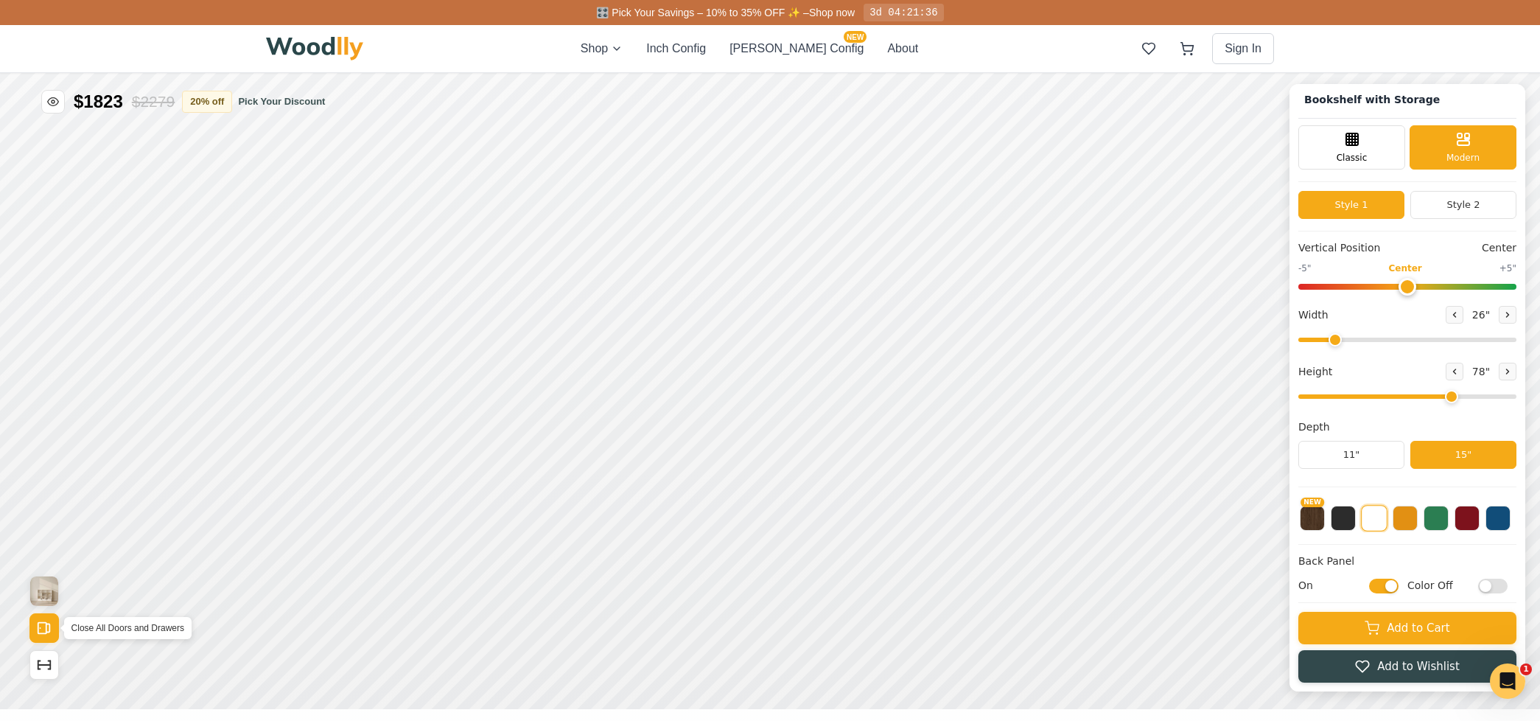
click at [38, 631] on rect "Open All Doors and Drawers" at bounding box center [42, 628] width 8 height 11
click at [46, 661] on icon "Show Dimensions" at bounding box center [44, 664] width 16 height 16
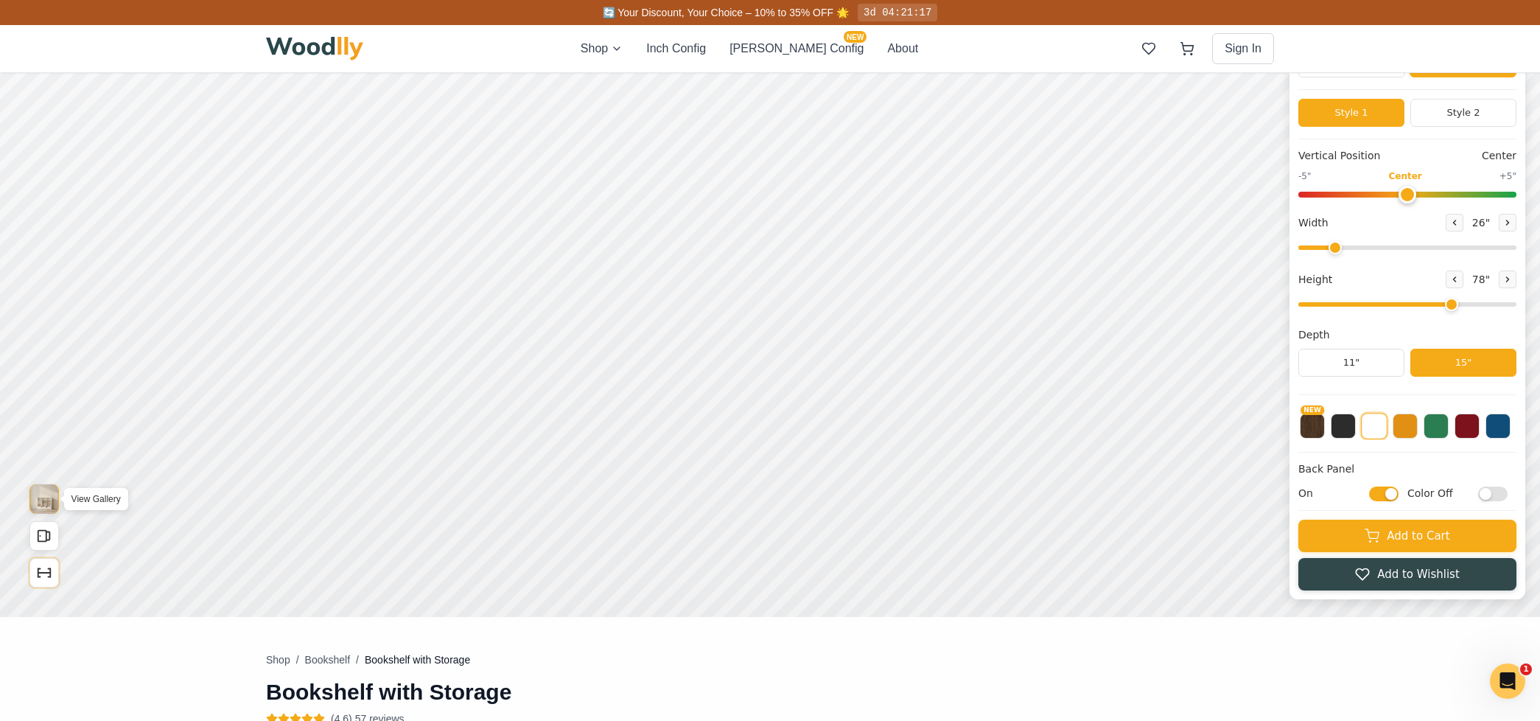
scroll to position [0, 0]
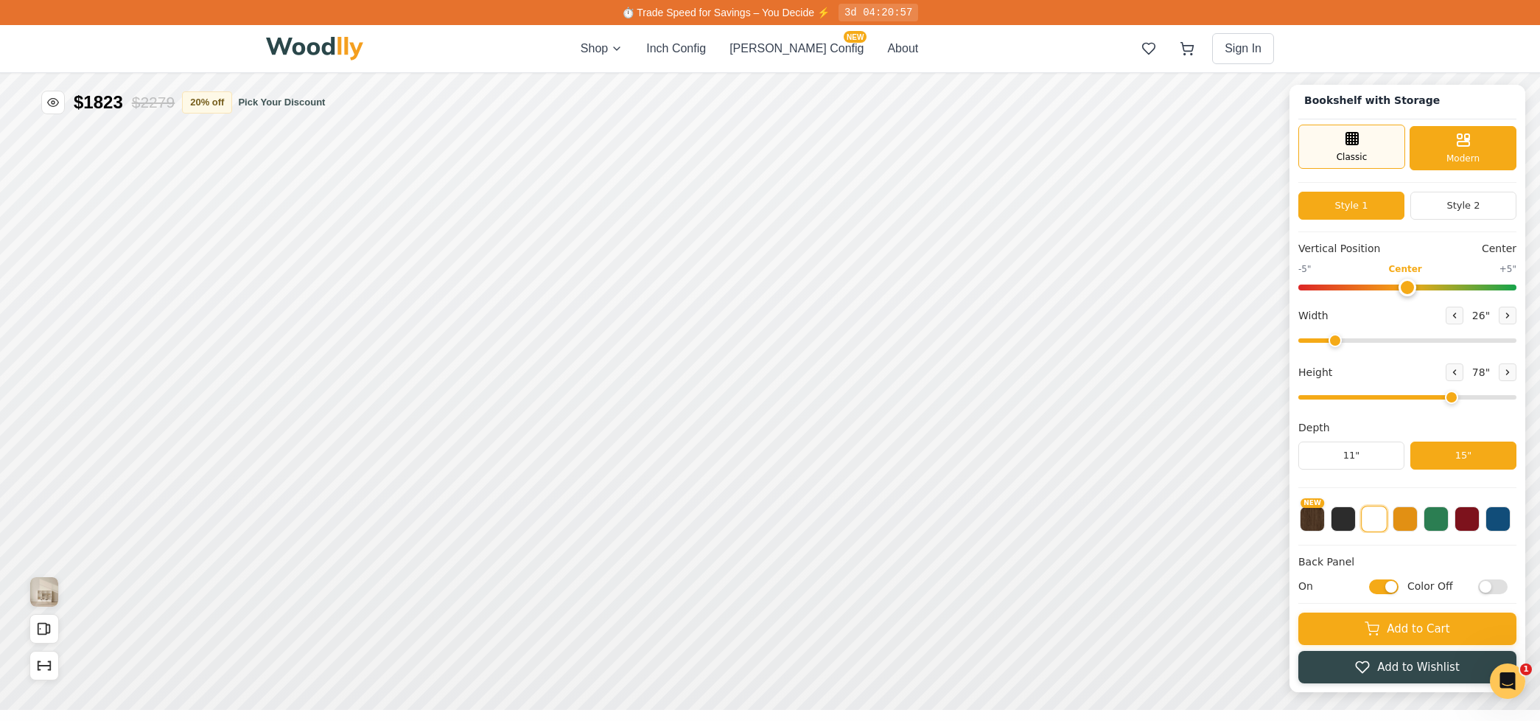
click at [1348, 155] on span "Classic" at bounding box center [1351, 156] width 31 height 13
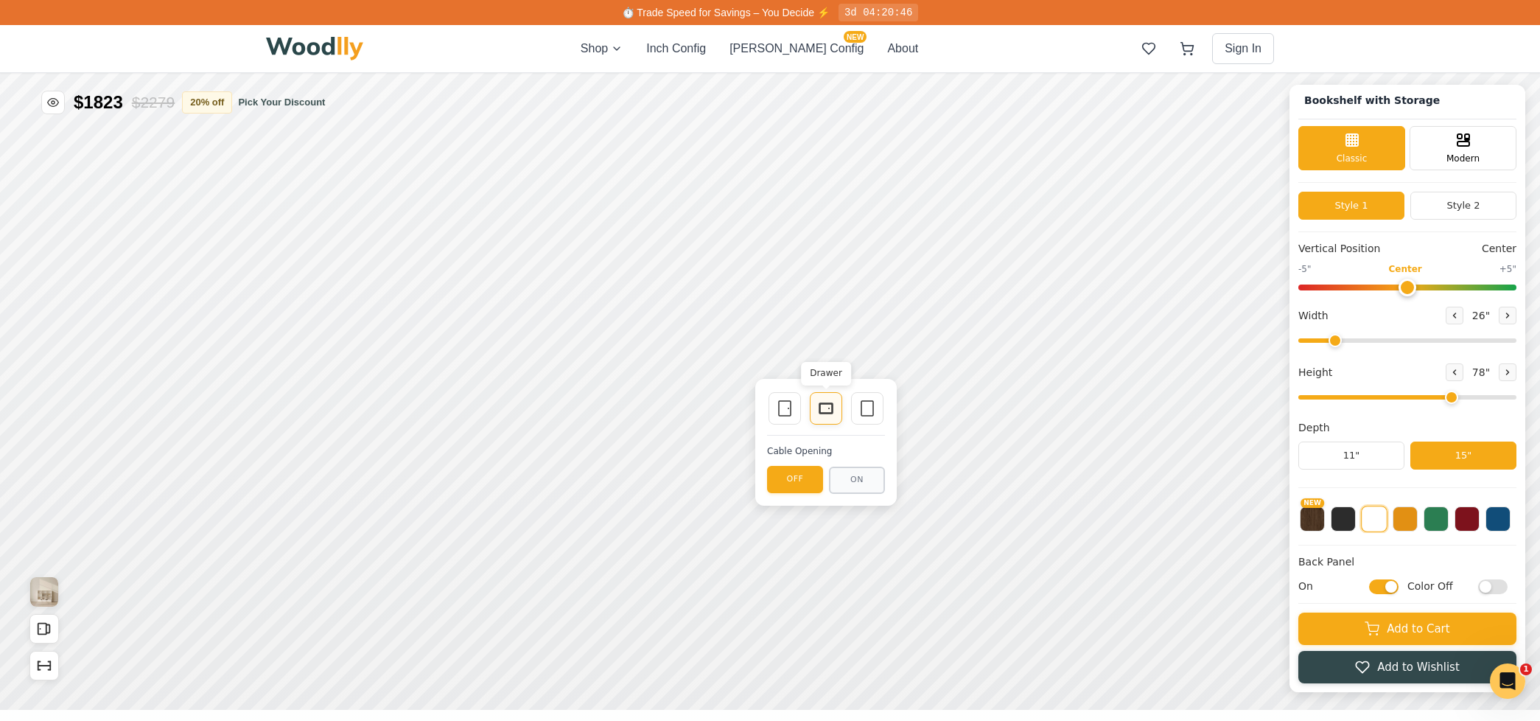
click at [814, 408] on div "Drawer" at bounding box center [826, 408] width 32 height 32
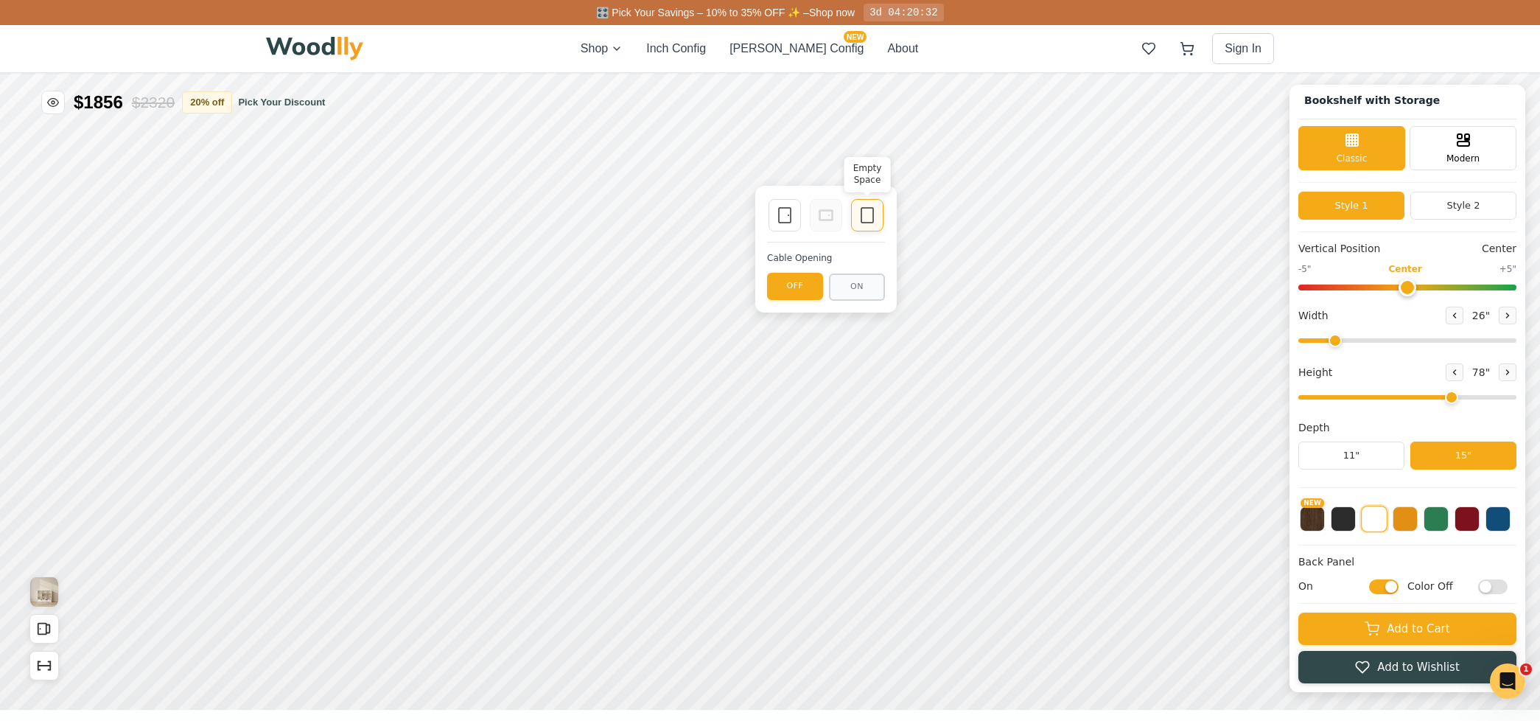
click at [866, 217] on icon at bounding box center [867, 215] width 18 height 18
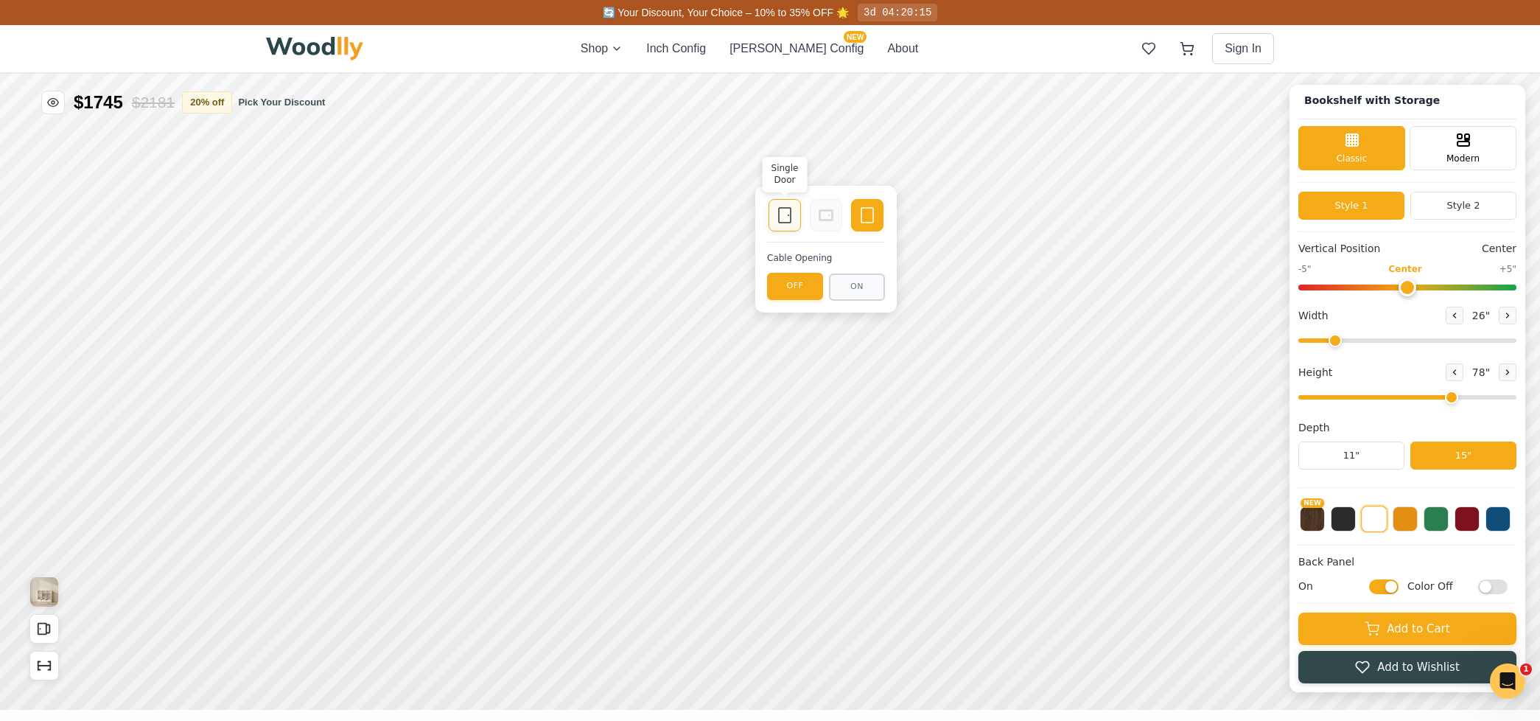
click at [775, 212] on div "Single Door" at bounding box center [784, 215] width 32 height 32
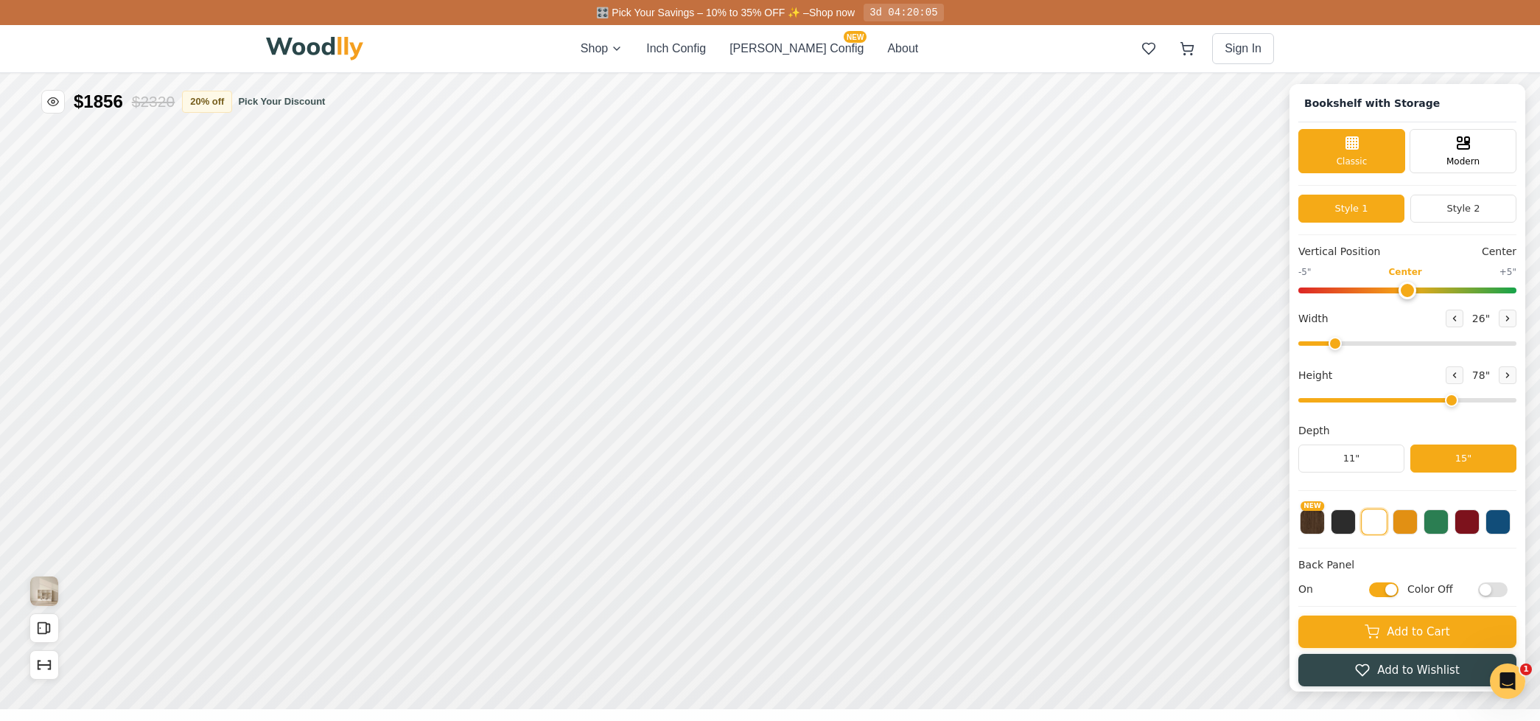
scroll to position [5, 0]
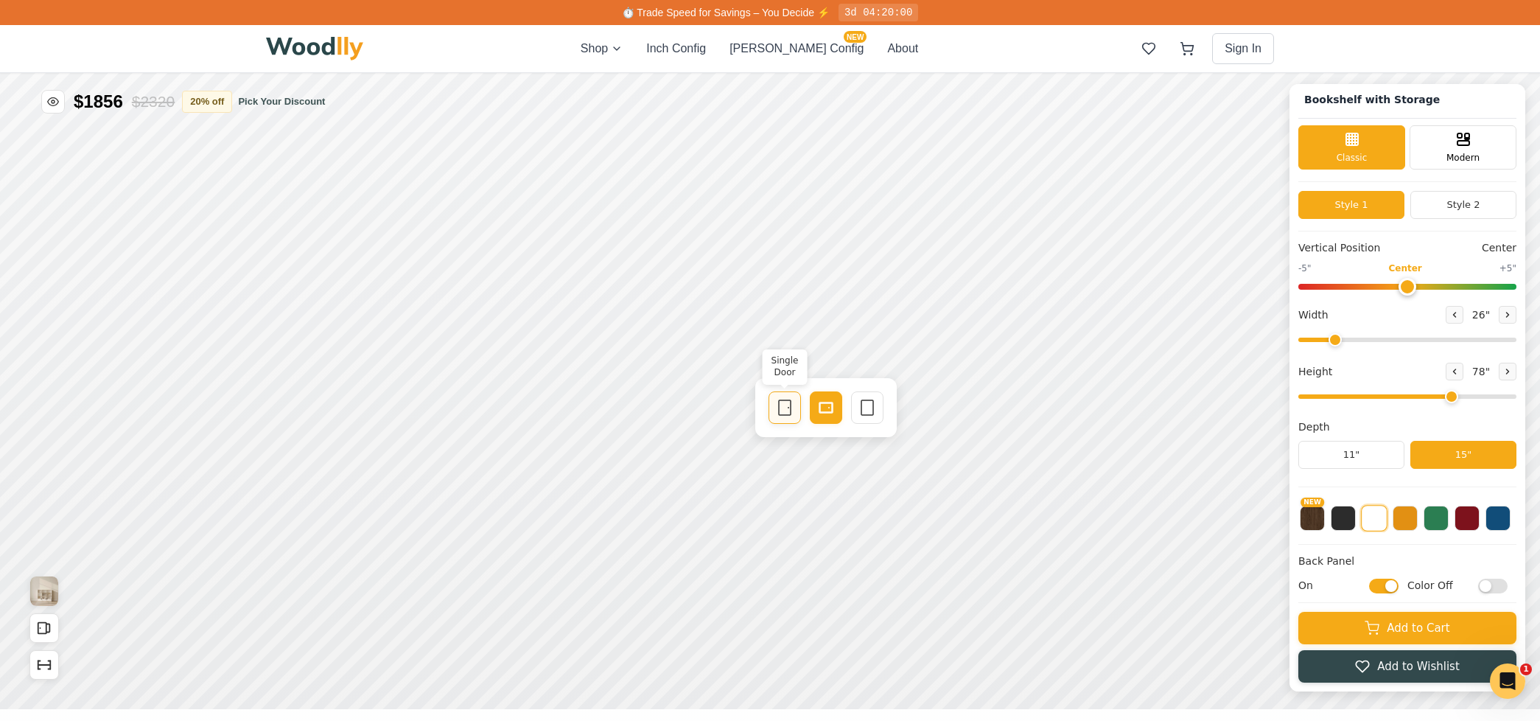
click at [779, 411] on icon at bounding box center [785, 408] width 18 height 18
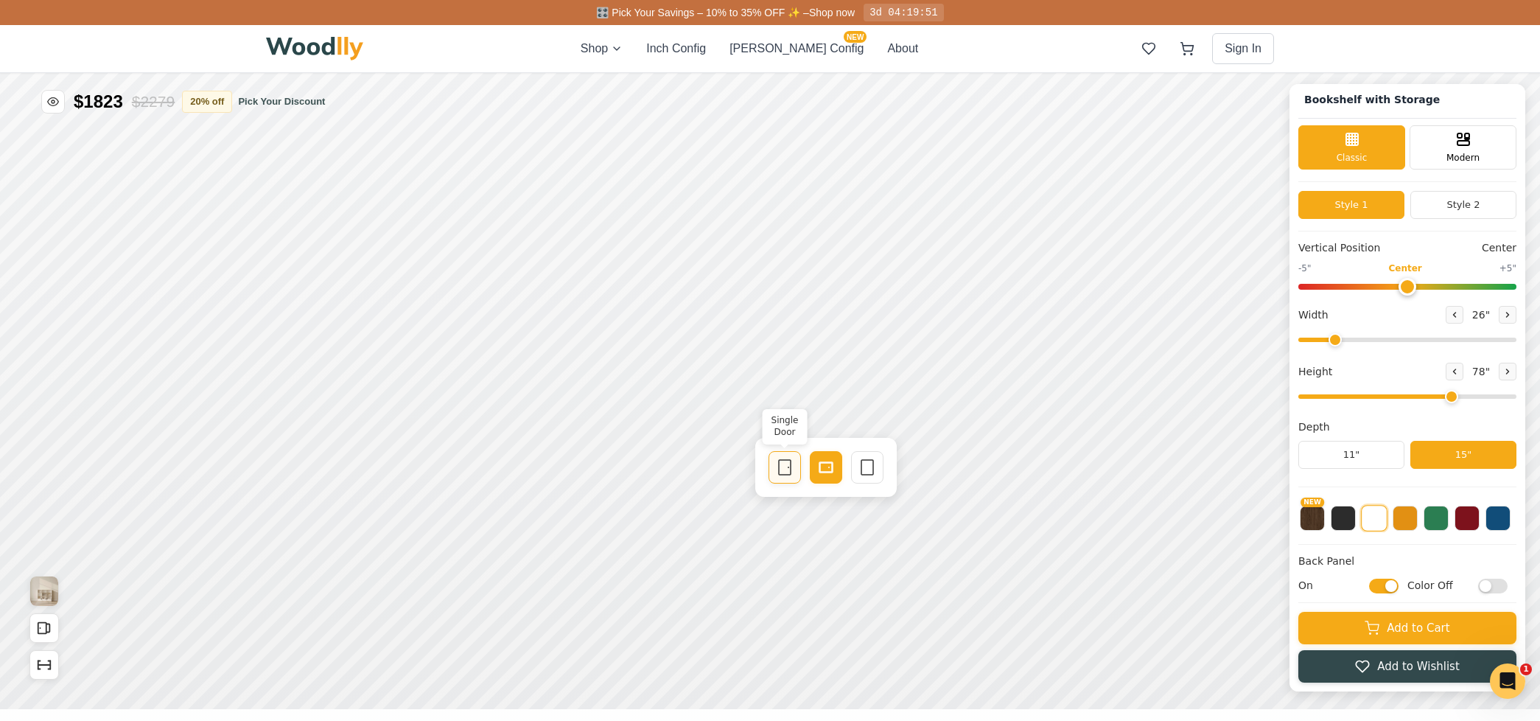
click at [779, 464] on icon at bounding box center [785, 467] width 18 height 18
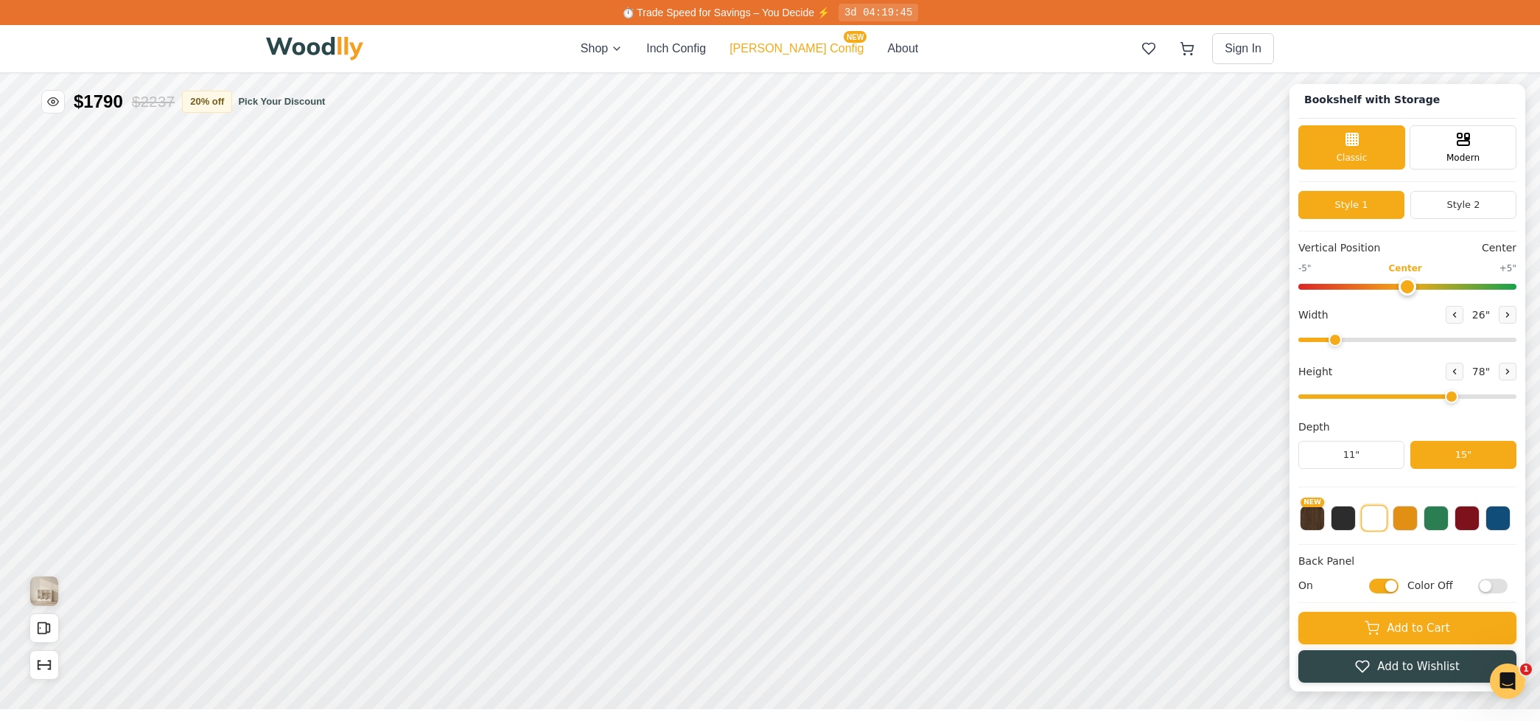
click at [795, 52] on button "[PERSON_NAME] Config NEW" at bounding box center [796, 49] width 134 height 18
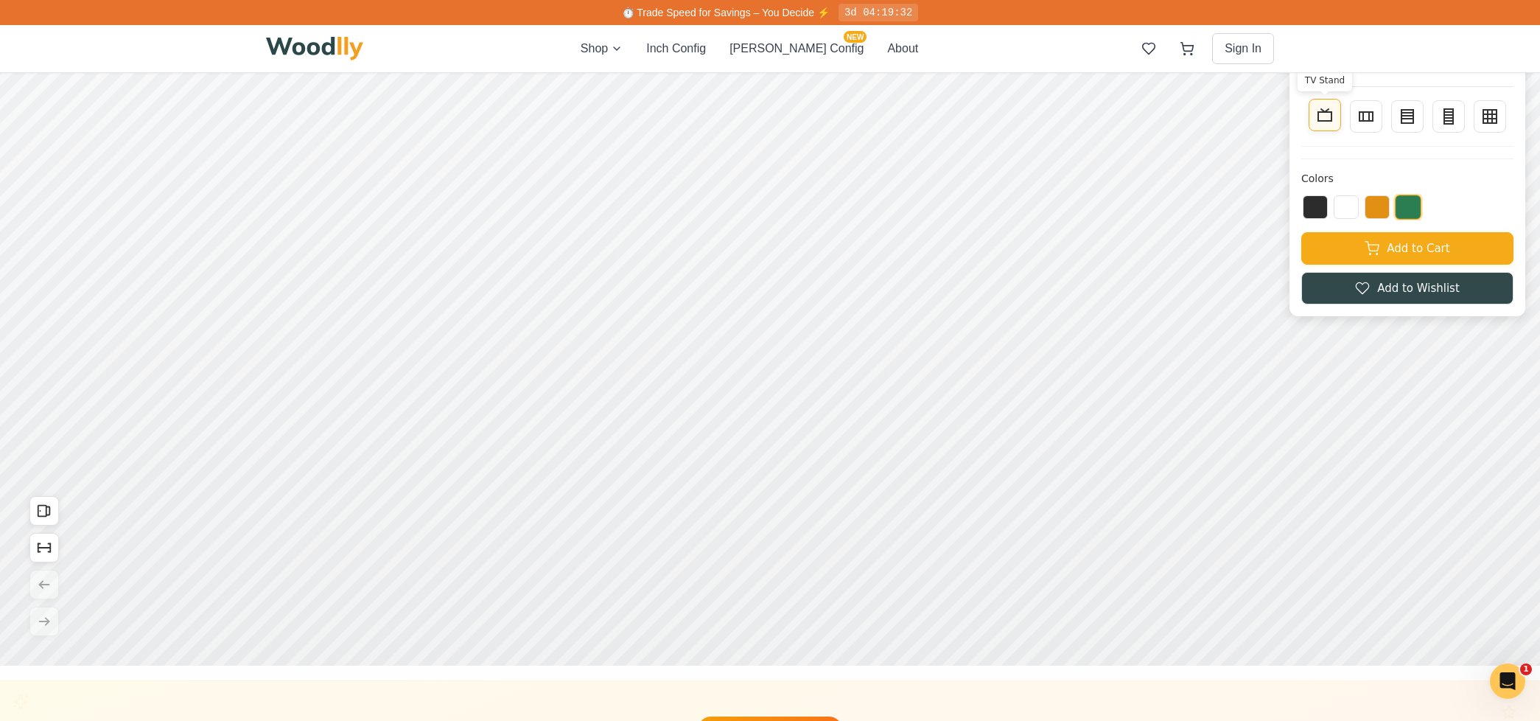
scroll to position [45, 0]
click at [1319, 123] on button "TV Stand" at bounding box center [1324, 114] width 32 height 32
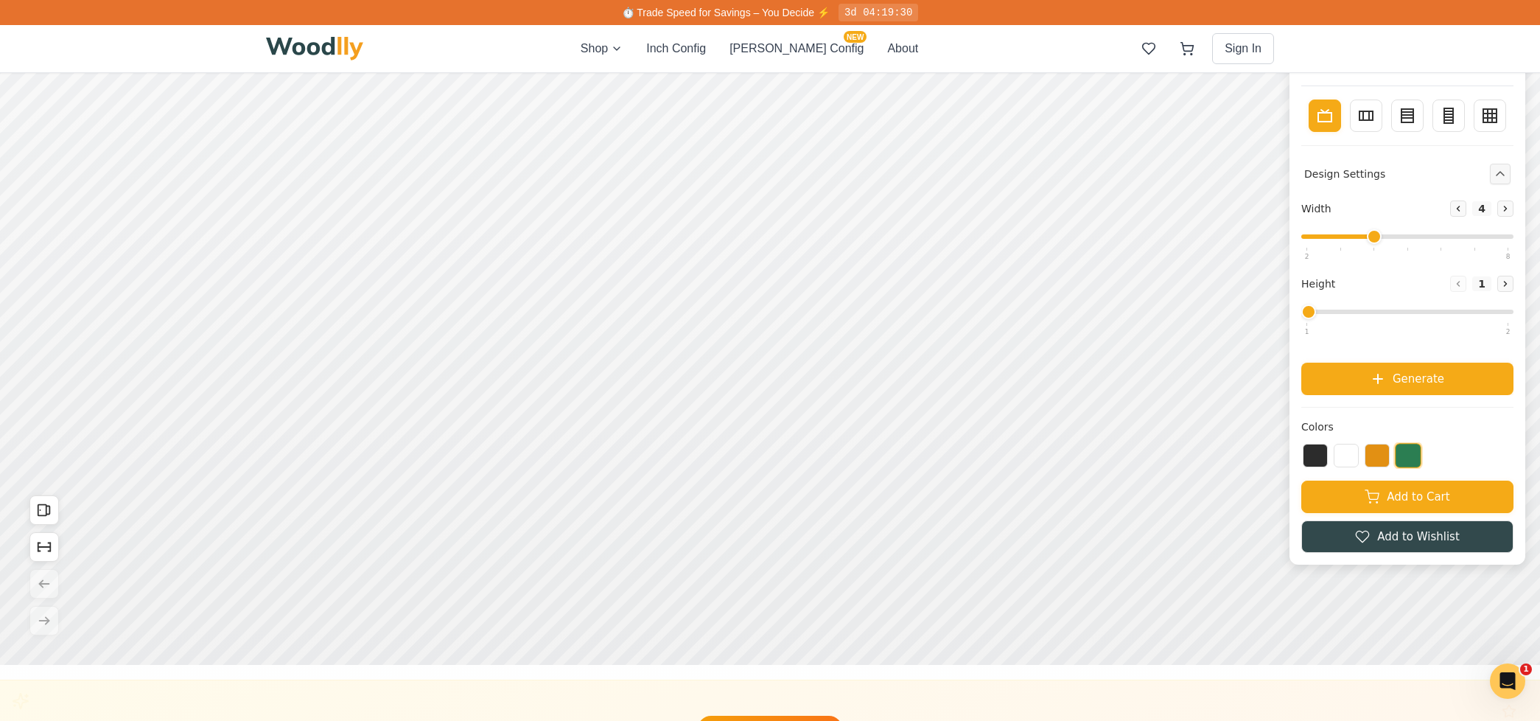
click at [1348, 123] on div "TV Stand Sideboard Bookcase Tall Bookcase Wall Storage" at bounding box center [1407, 115] width 212 height 35
click at [1362, 123] on button "Sideboard" at bounding box center [1366, 114] width 32 height 32
type input "2"
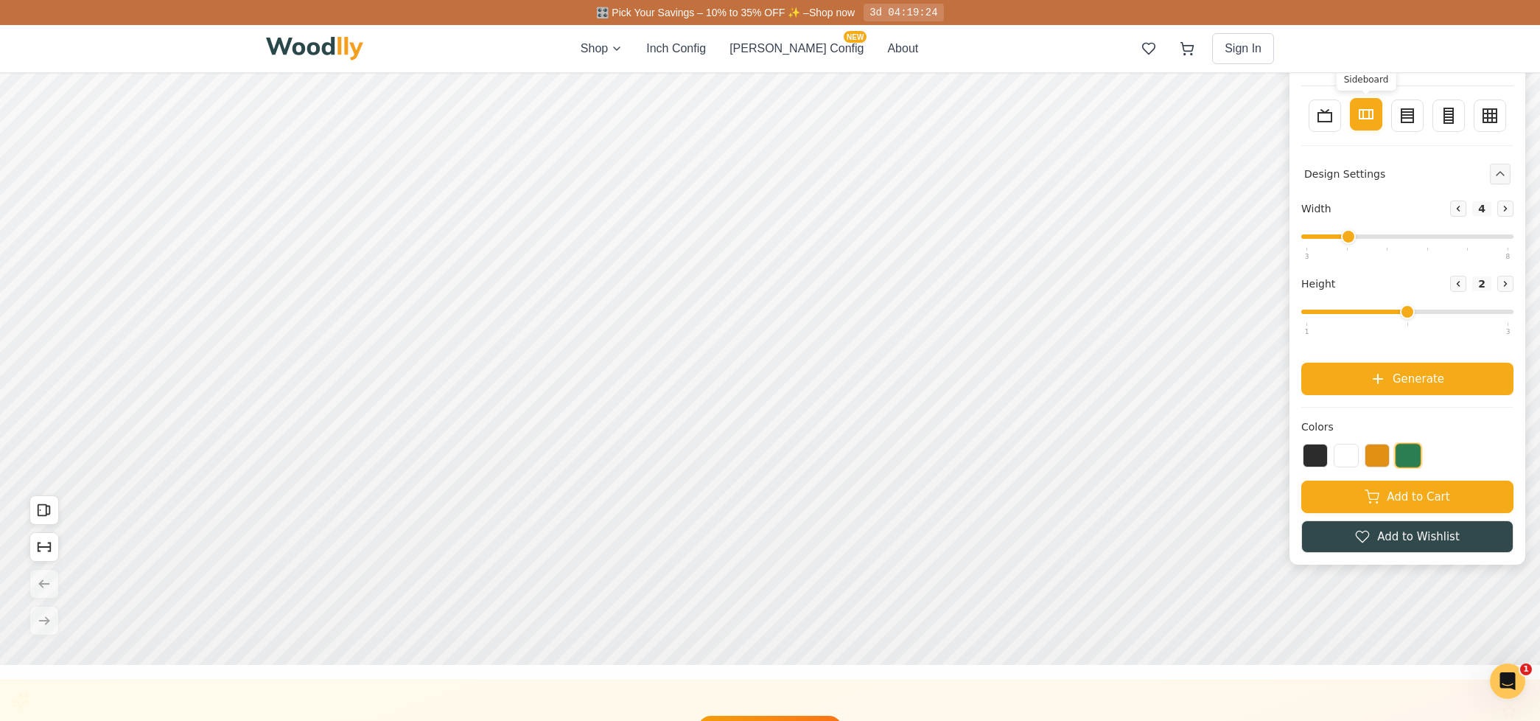
scroll to position [0, 0]
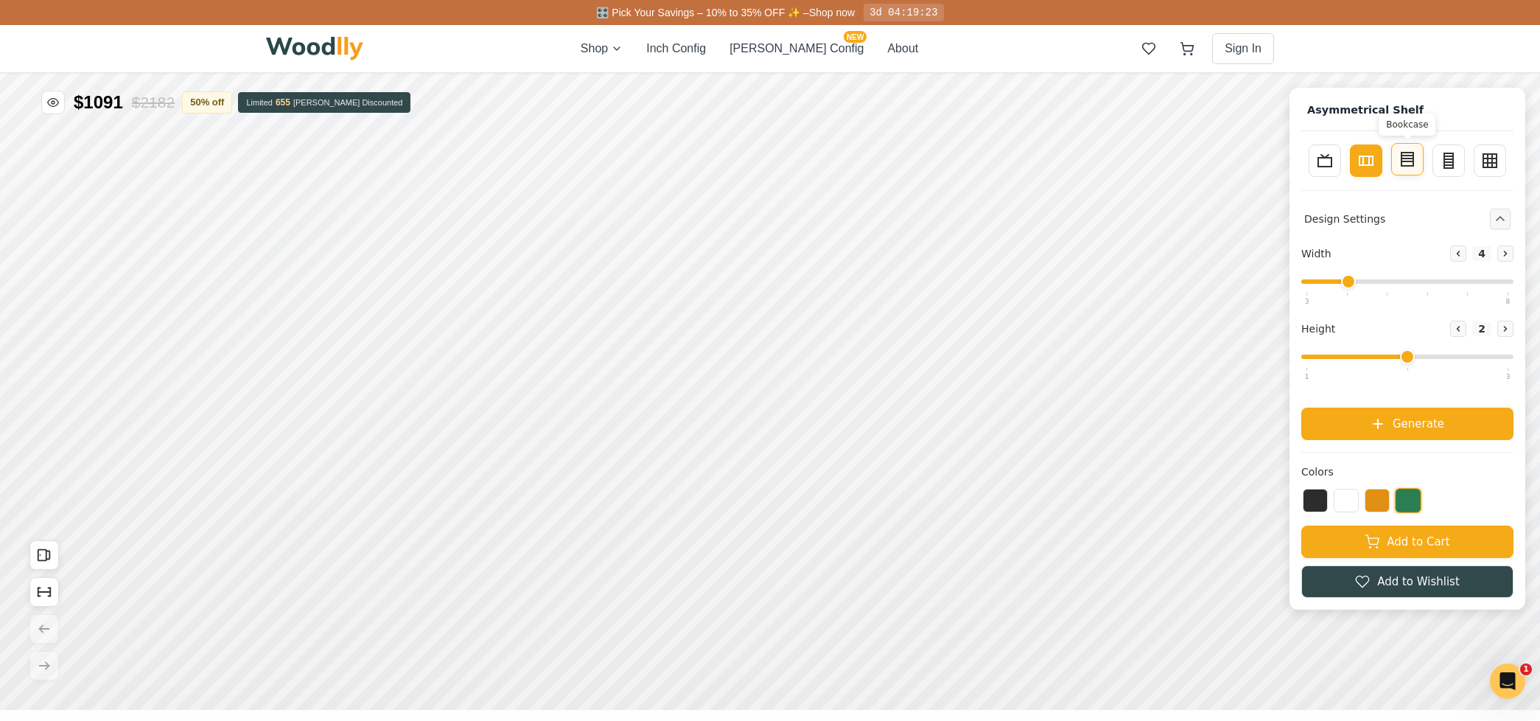
click at [1411, 163] on icon at bounding box center [1407, 159] width 18 height 18
type input "3"
type input "4"
click at [1440, 164] on icon at bounding box center [1449, 159] width 18 height 18
type input "2"
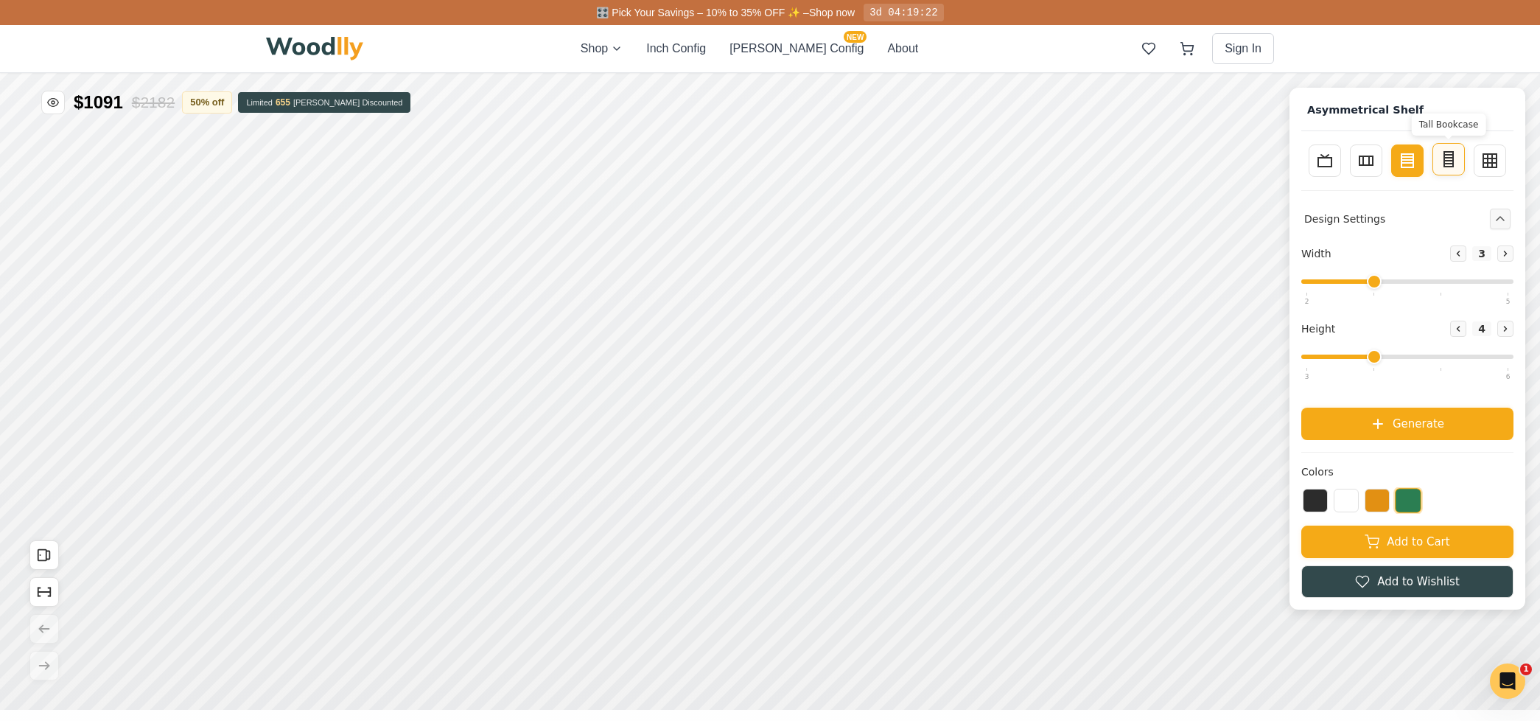
type input "5"
click at [1485, 166] on rect at bounding box center [1489, 159] width 13 height 13
type input "4"
click at [1333, 167] on button "TV Stand" at bounding box center [1324, 159] width 32 height 32
type input "1"
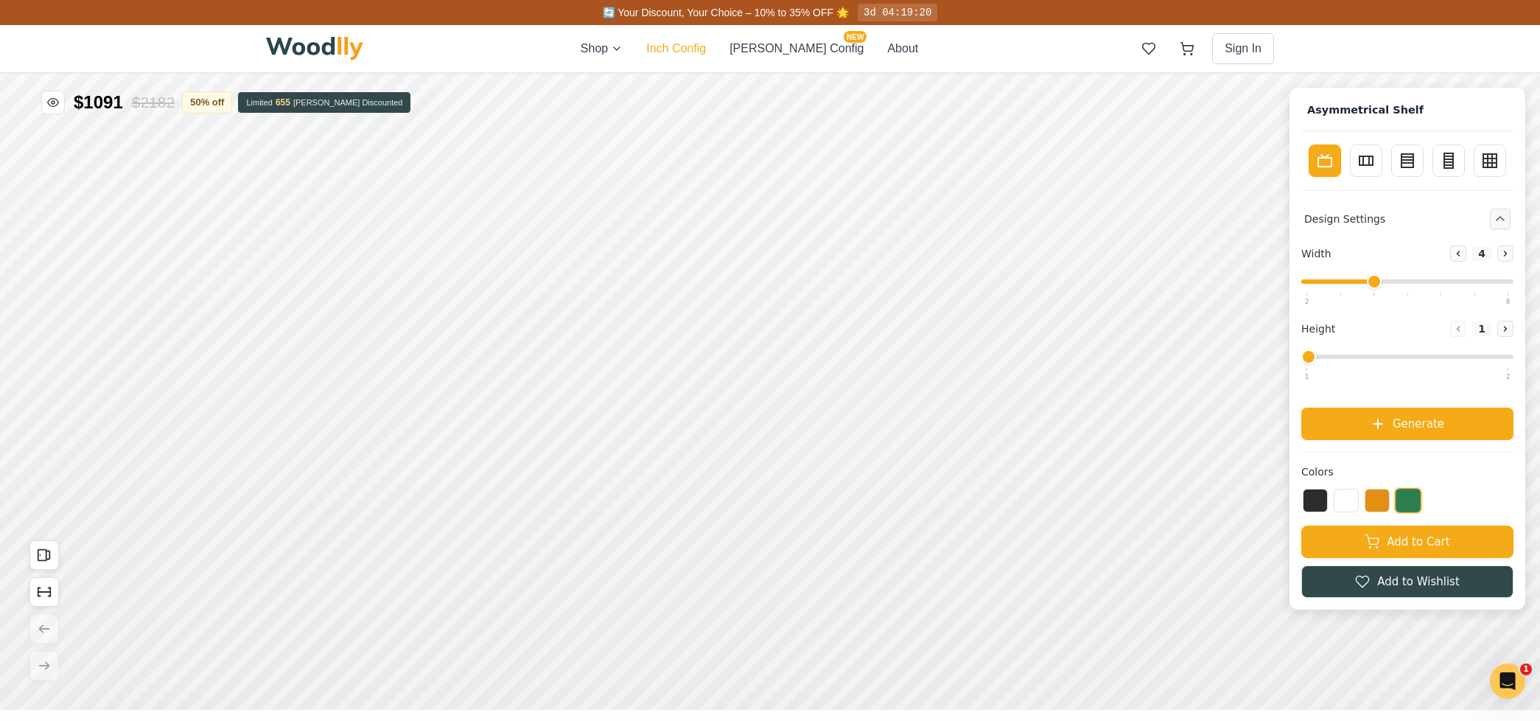
click at [706, 55] on button "Inch Config" at bounding box center [676, 49] width 60 height 18
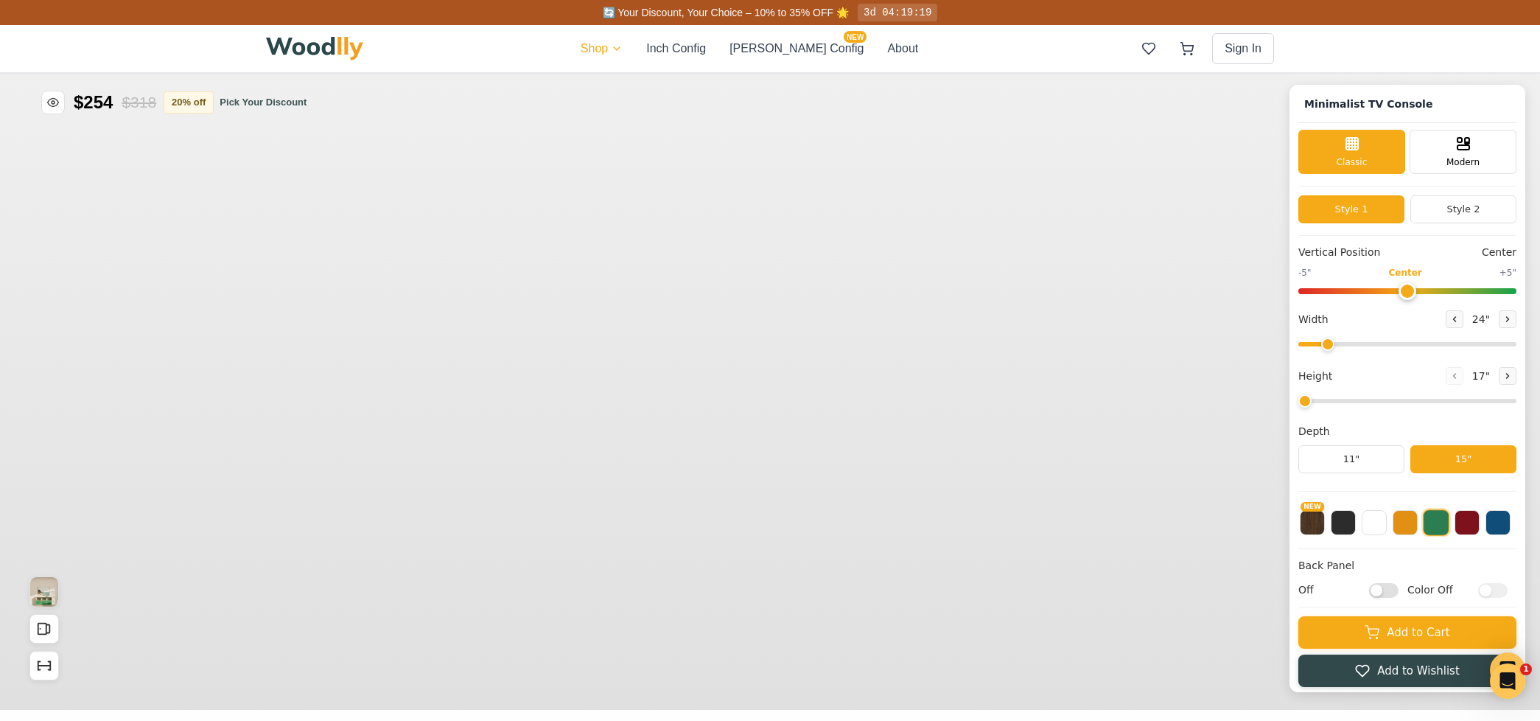
type input "63"
type input "2"
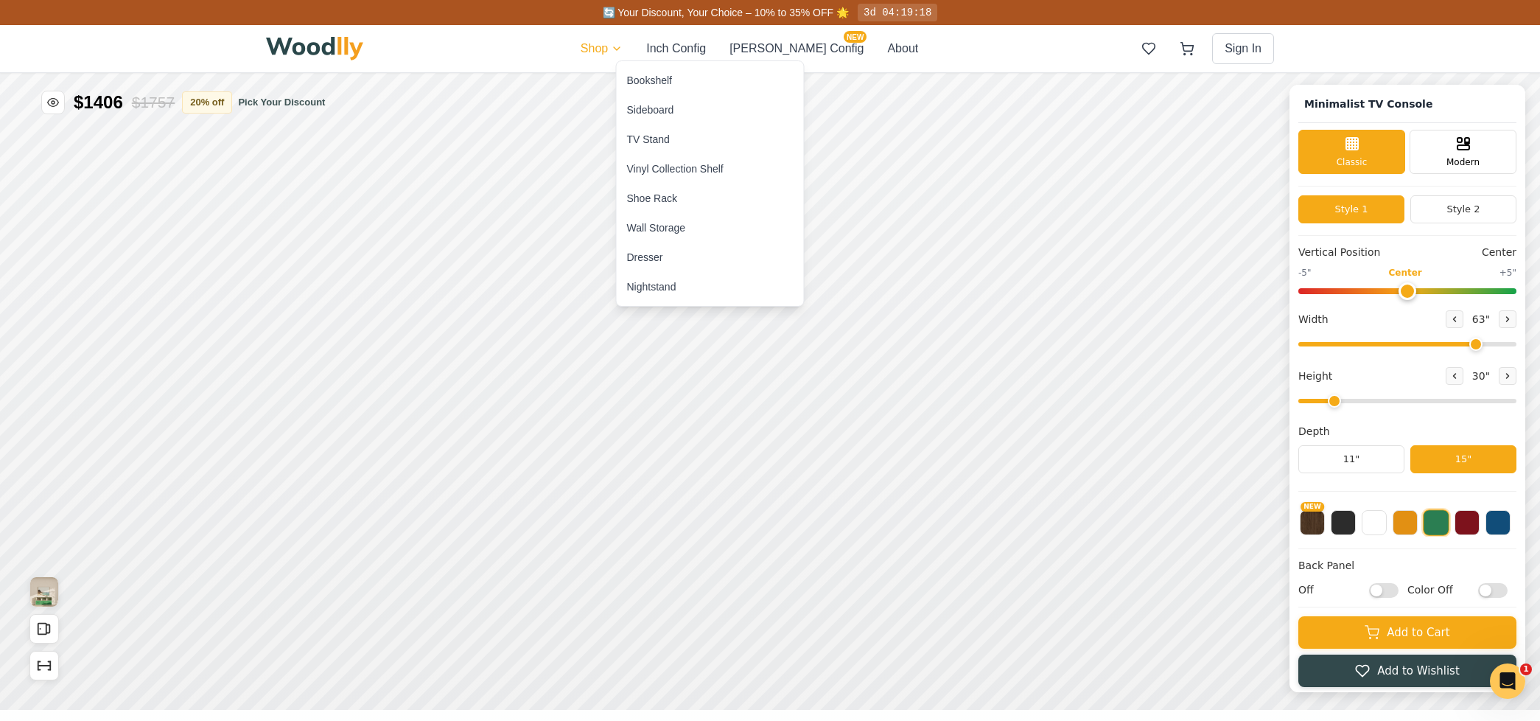
click at [673, 236] on div "Wall Storage" at bounding box center [710, 227] width 187 height 29
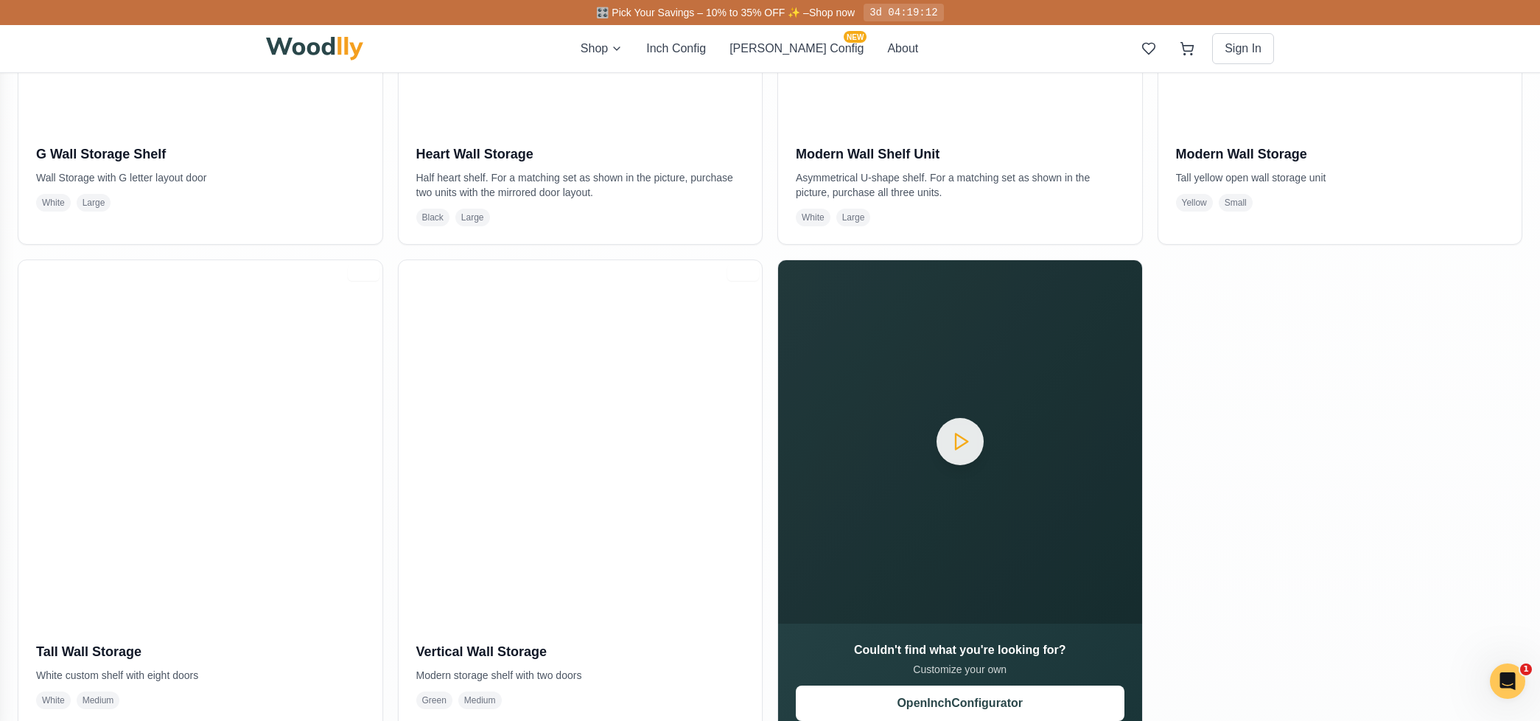
scroll to position [723, 0]
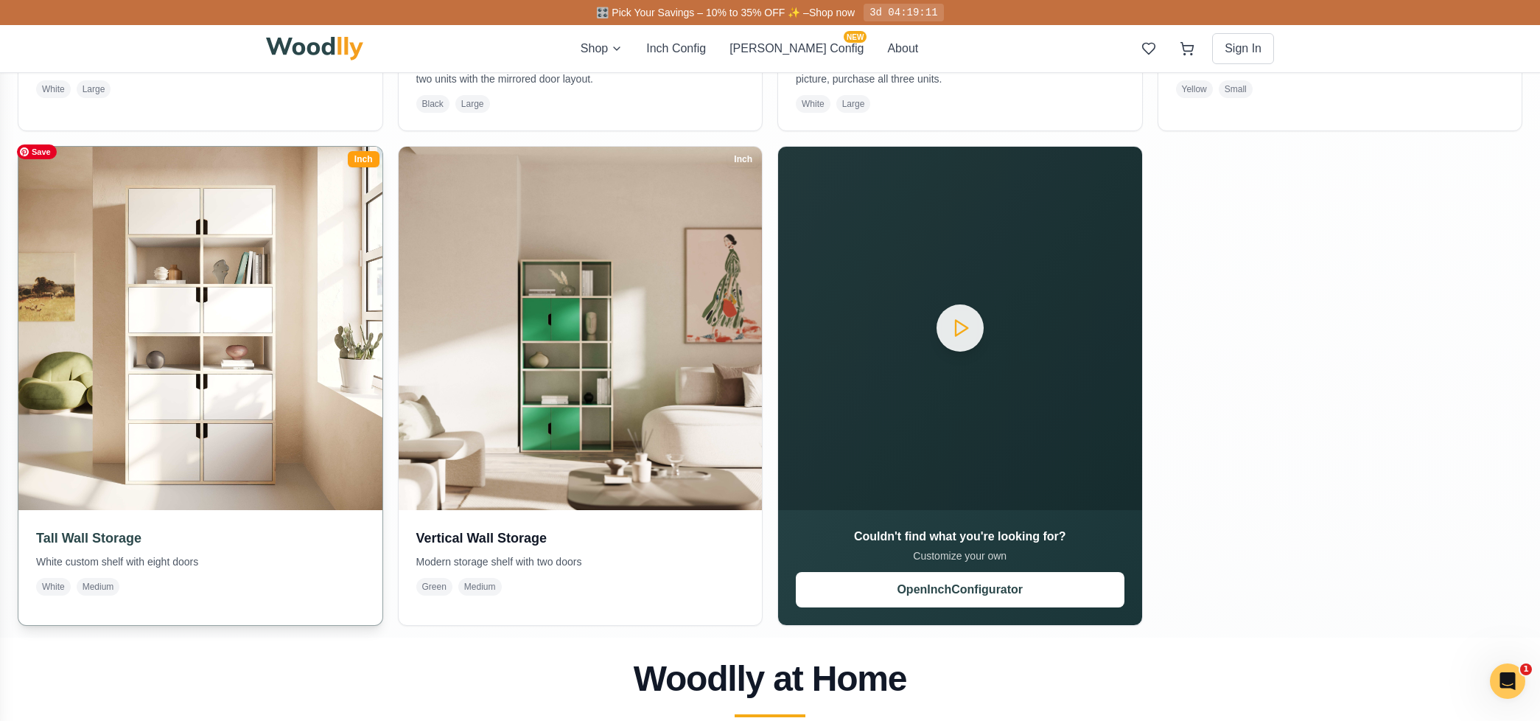
click at [287, 288] on img at bounding box center [201, 328] width 382 height 382
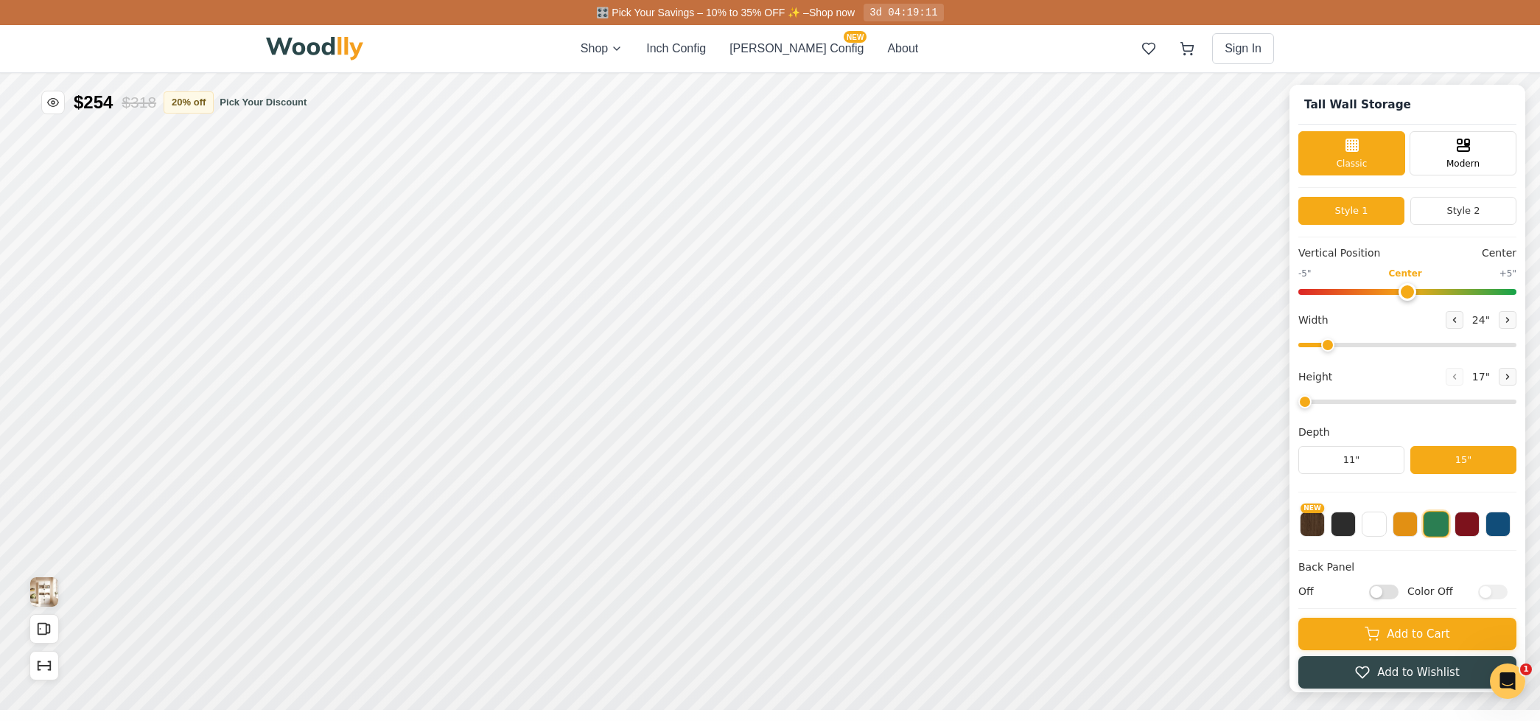
type input "36"
type input "6"
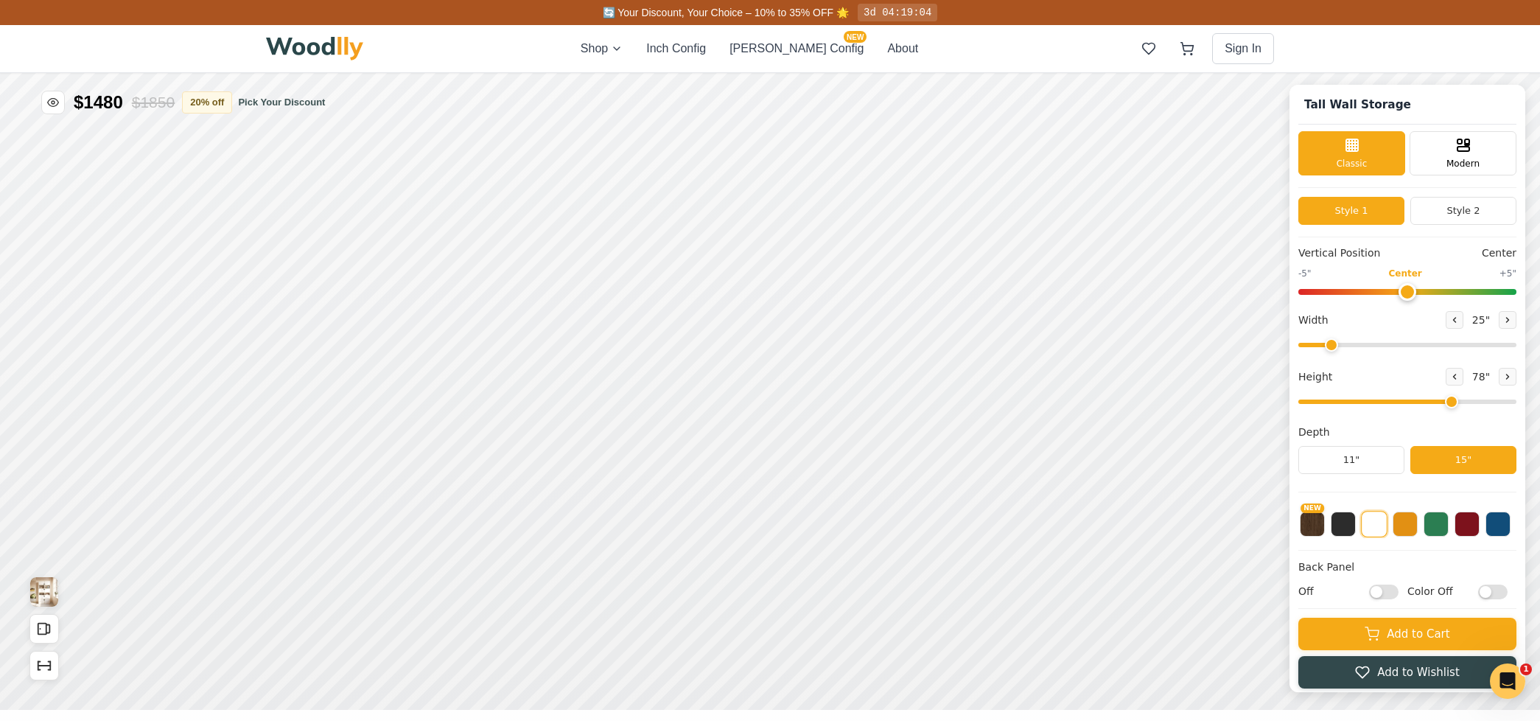
drag, startPoint x: 1376, startPoint y: 344, endPoint x: 1332, endPoint y: 347, distance: 43.6
type input "25"
click at [1332, 347] on input "range" at bounding box center [1407, 345] width 218 height 4
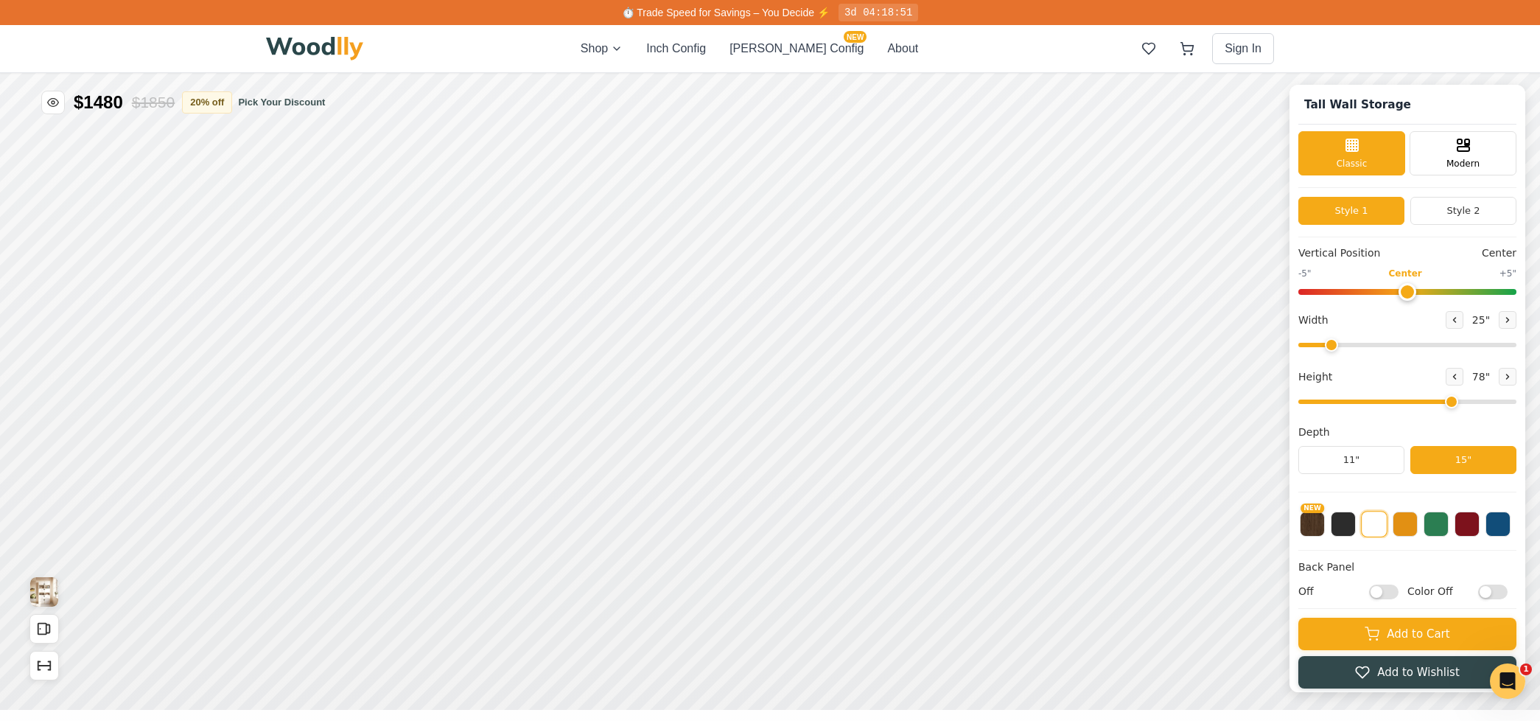
scroll to position [2, 0]
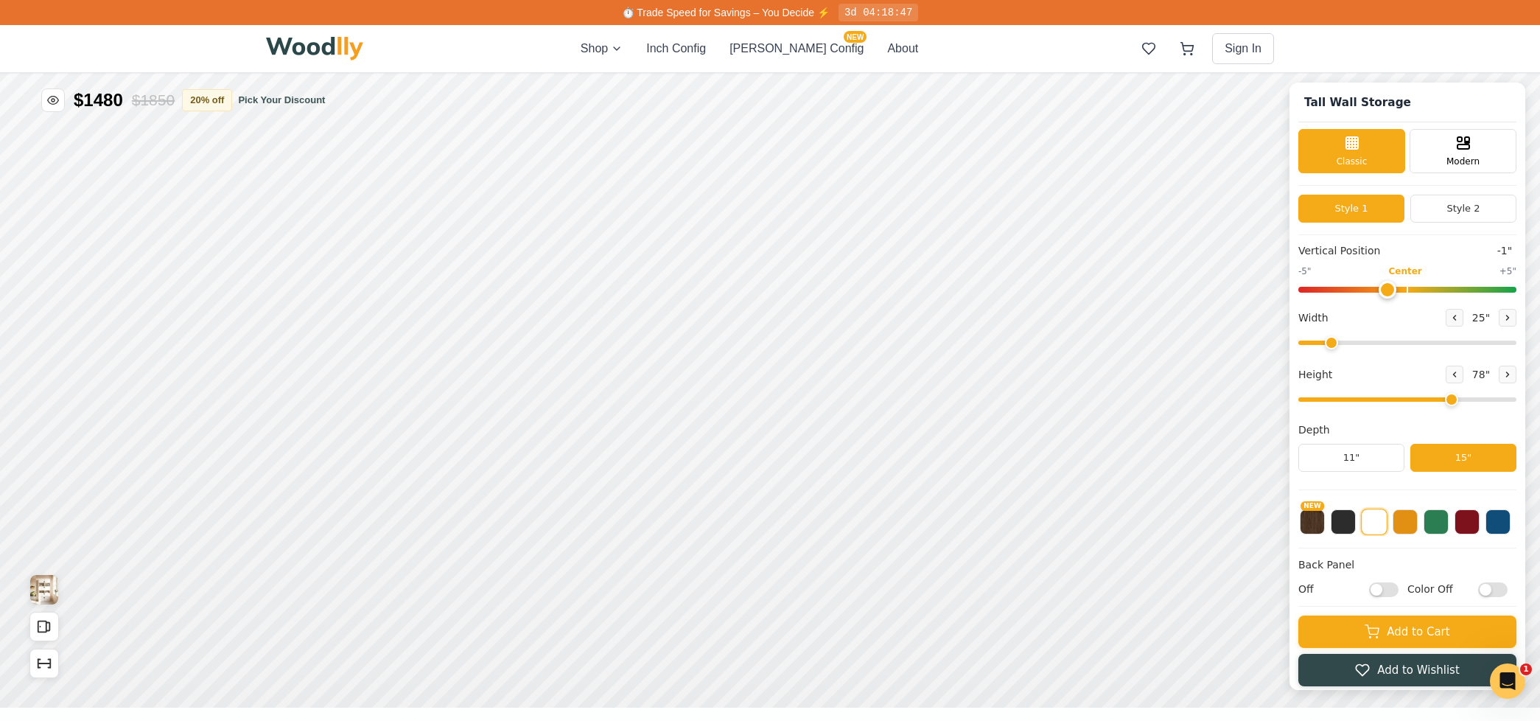
type input "0"
click at [1400, 290] on input "range" at bounding box center [1407, 290] width 218 height 6
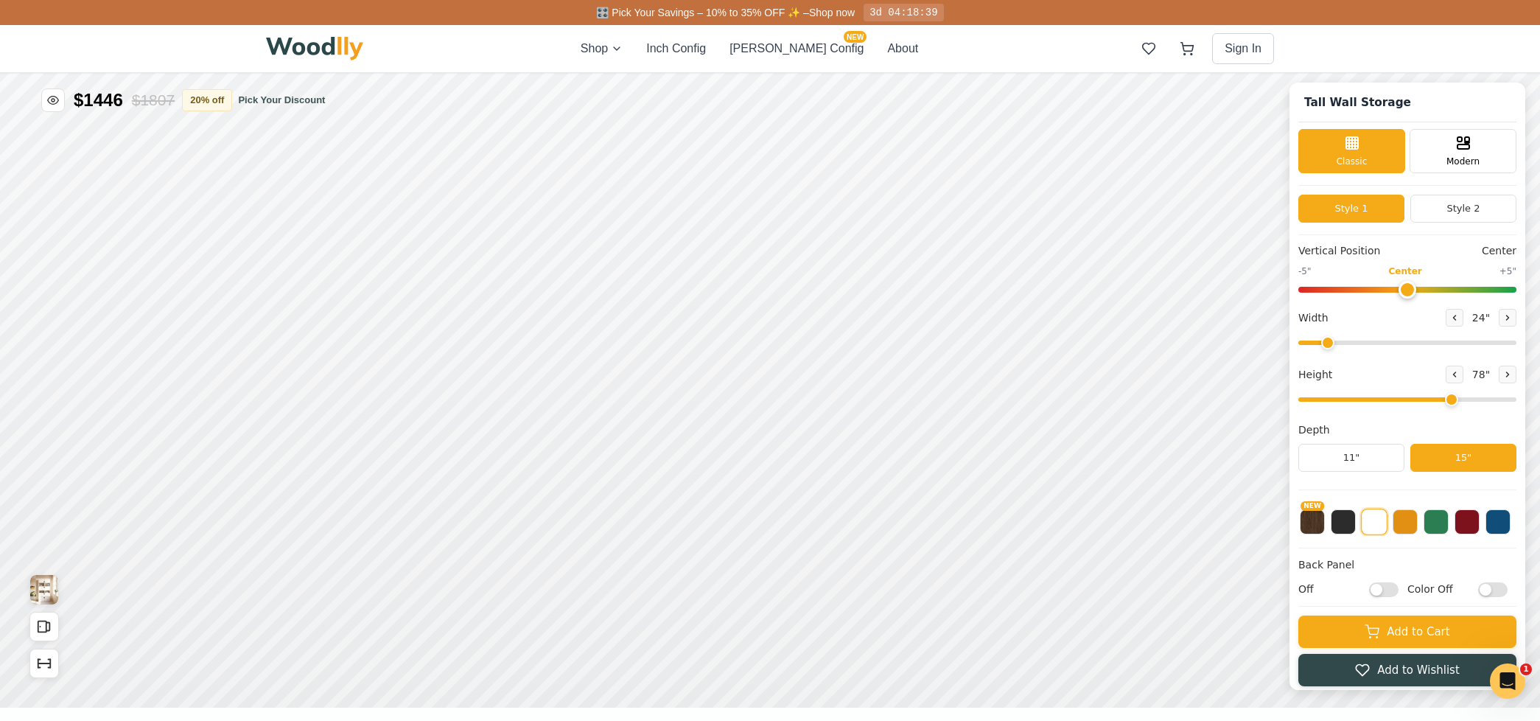
drag, startPoint x: 1337, startPoint y: 346, endPoint x: 1327, endPoint y: 347, distance: 10.4
type input "24"
click at [1327, 345] on input "range" at bounding box center [1407, 342] width 218 height 4
drag, startPoint x: 1404, startPoint y: 290, endPoint x: 1357, endPoint y: 295, distance: 46.6
click at [1357, 292] on input "range" at bounding box center [1407, 290] width 218 height 6
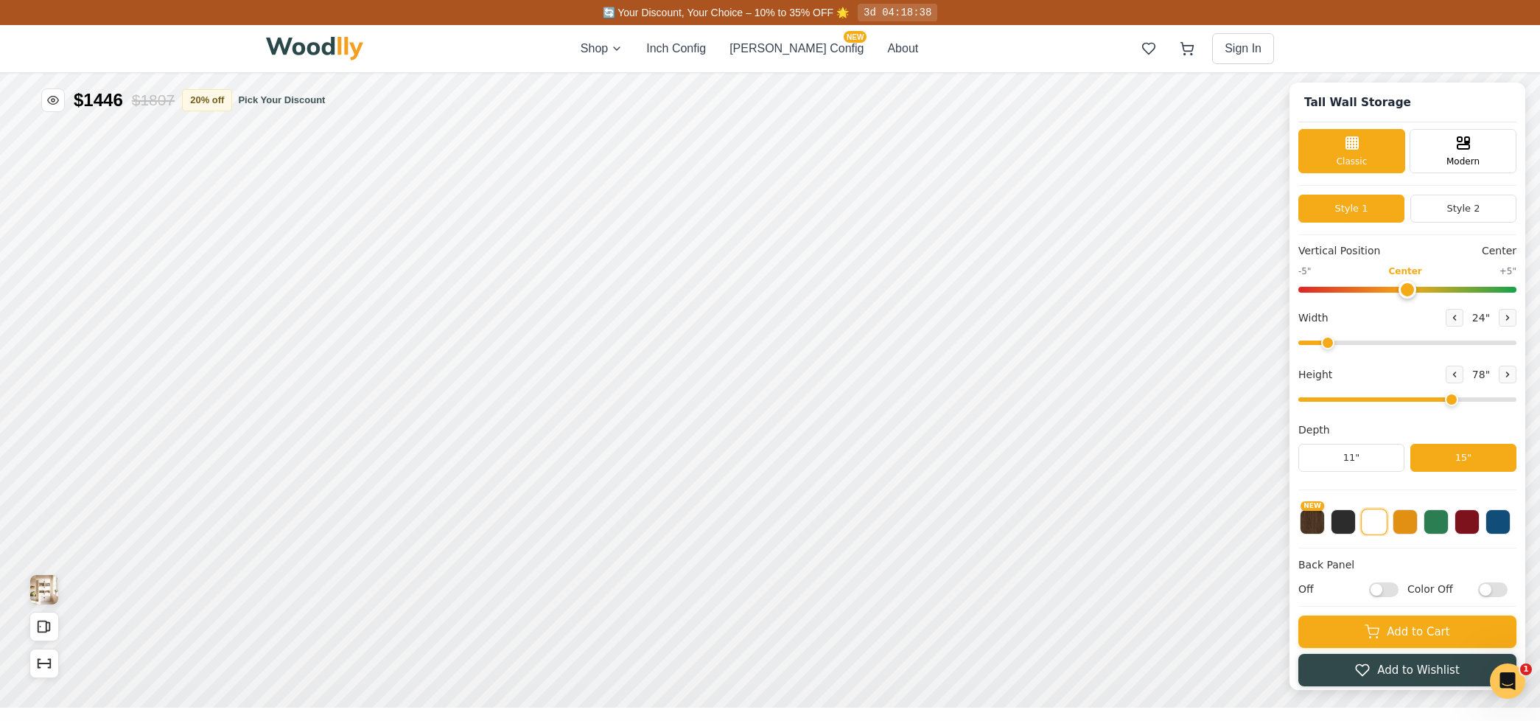
drag, startPoint x: 1364, startPoint y: 290, endPoint x: 1404, endPoint y: 290, distance: 39.8
type input "0"
click at [1404, 290] on input "range" at bounding box center [1407, 290] width 218 height 6
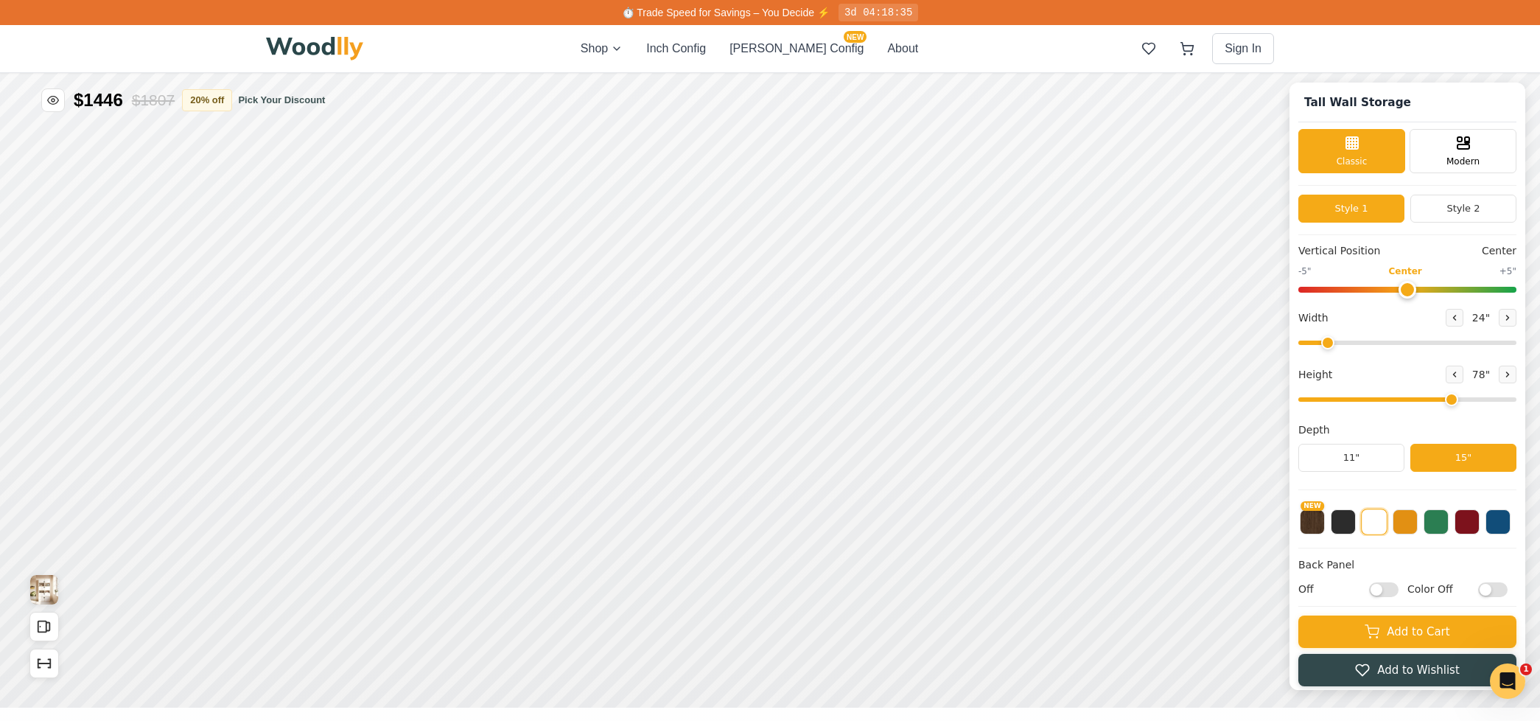
scroll to position [1, 0]
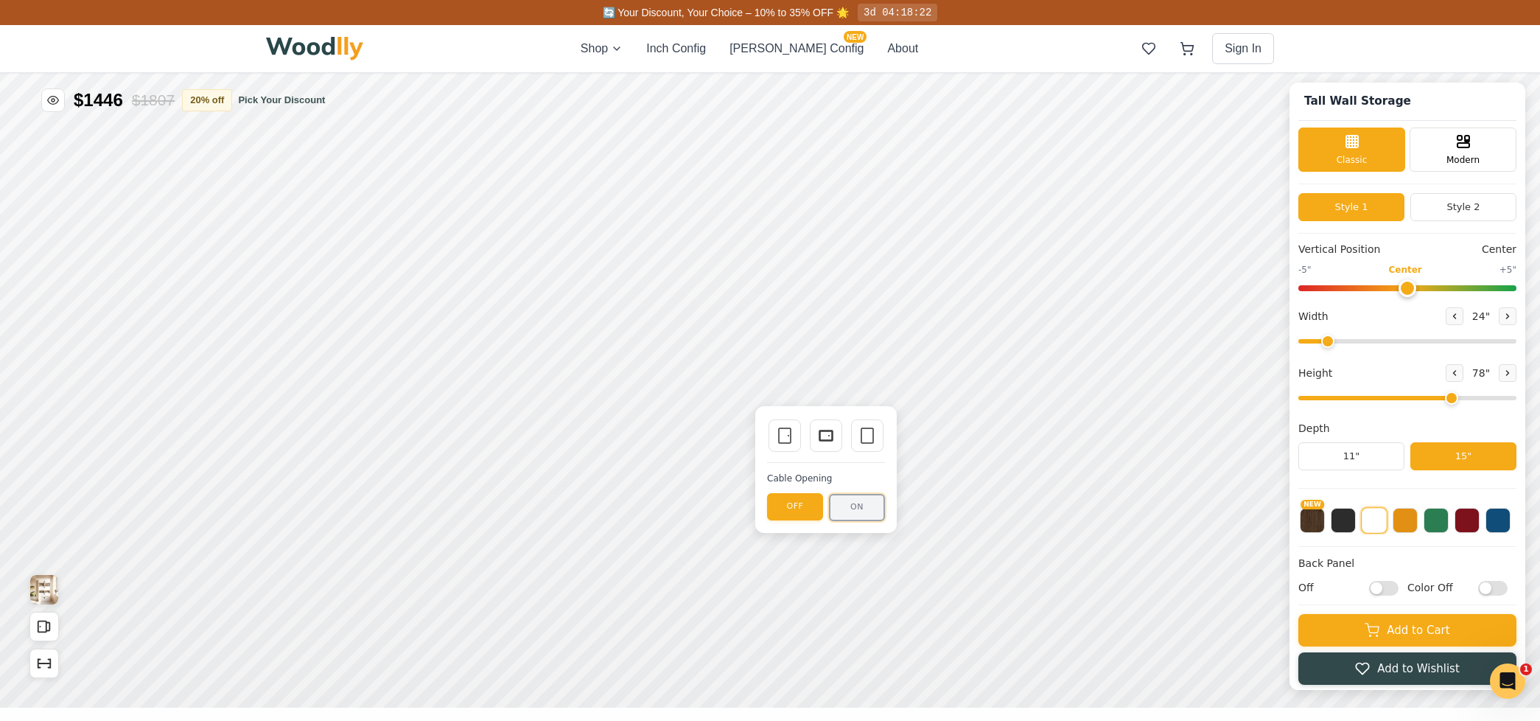
click at [864, 512] on button "ON" at bounding box center [857, 507] width 56 height 27
